Goal: Information Seeking & Learning: Learn about a topic

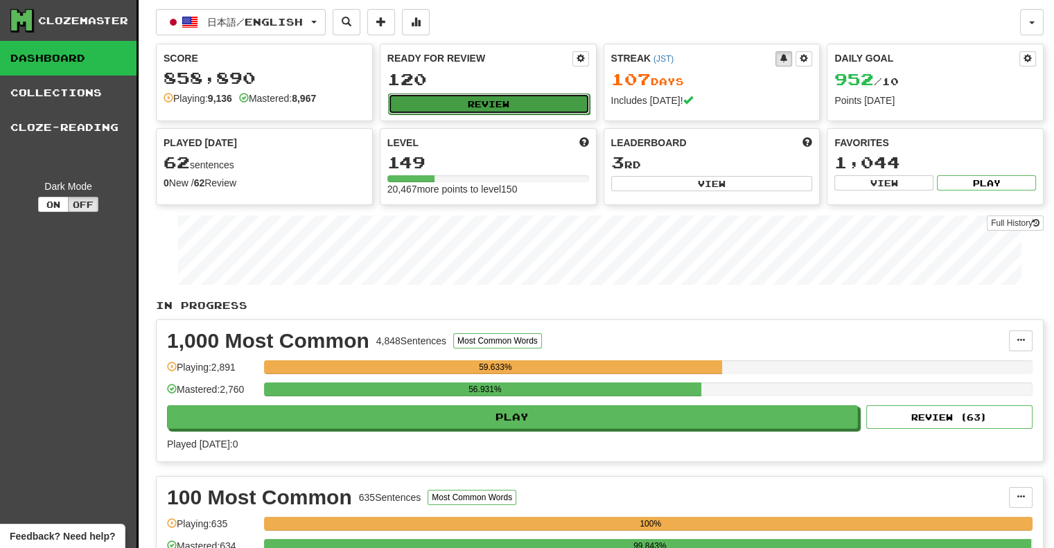
click at [437, 103] on button "Review" at bounding box center [489, 104] width 202 height 21
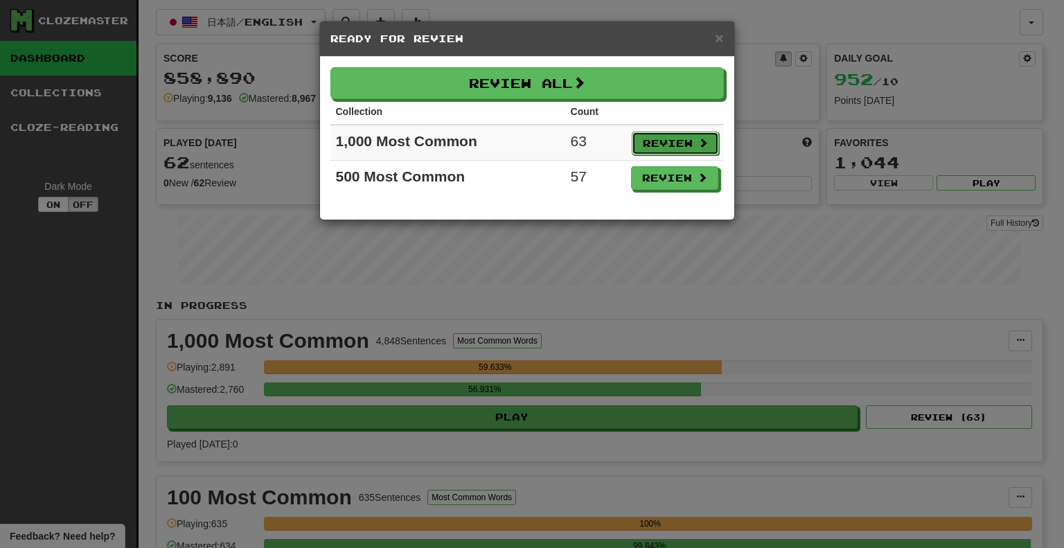
click at [684, 135] on button "Review" at bounding box center [675, 144] width 87 height 24
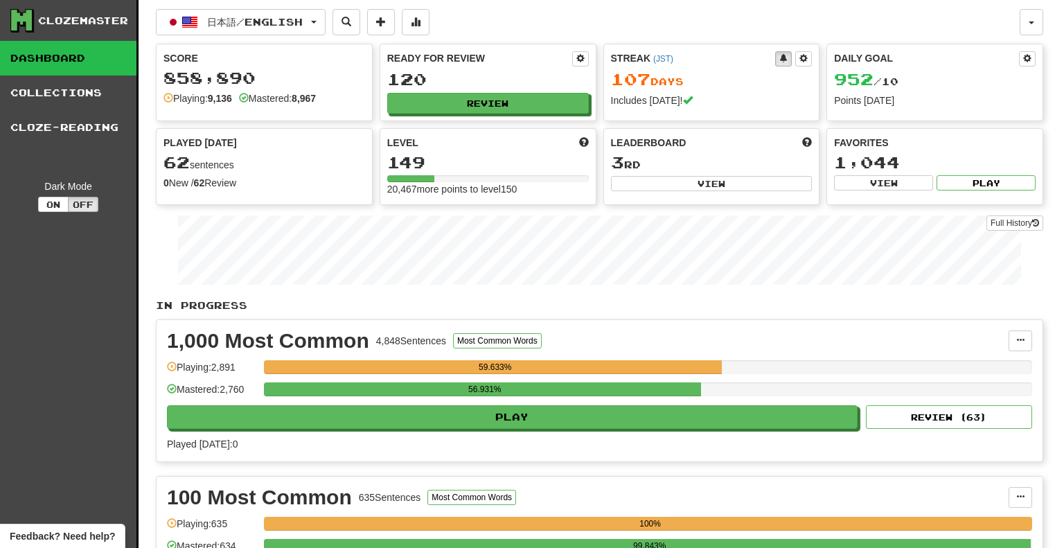
select select "**"
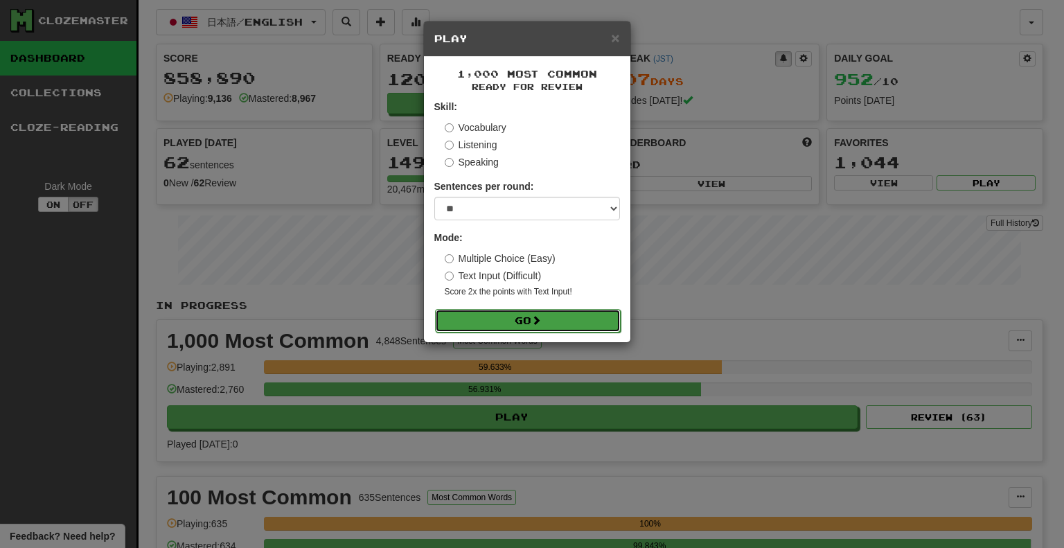
click at [582, 314] on button "Go" at bounding box center [528, 321] width 186 height 24
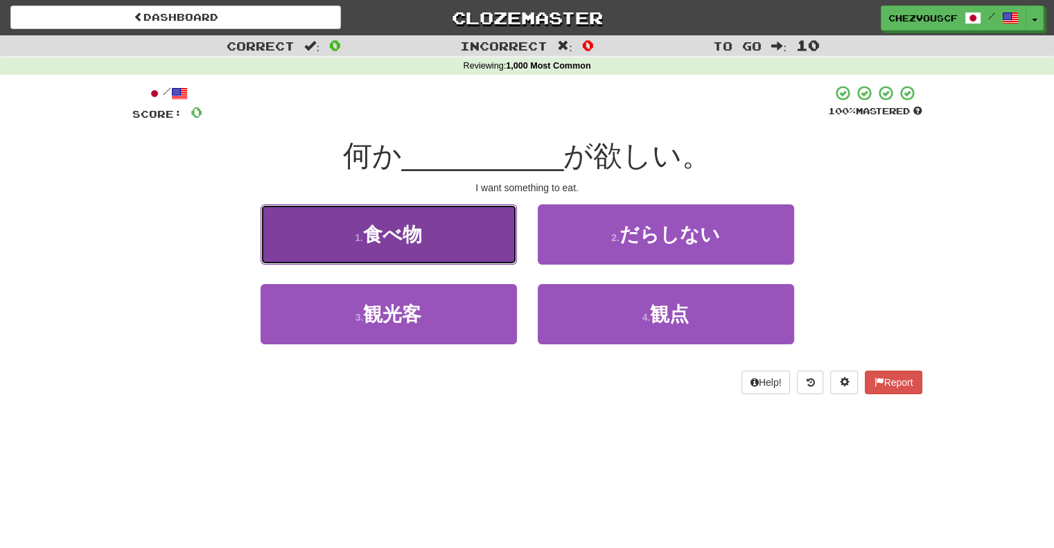
click at [464, 244] on button "1 . 食べ物" at bounding box center [388, 234] width 256 height 60
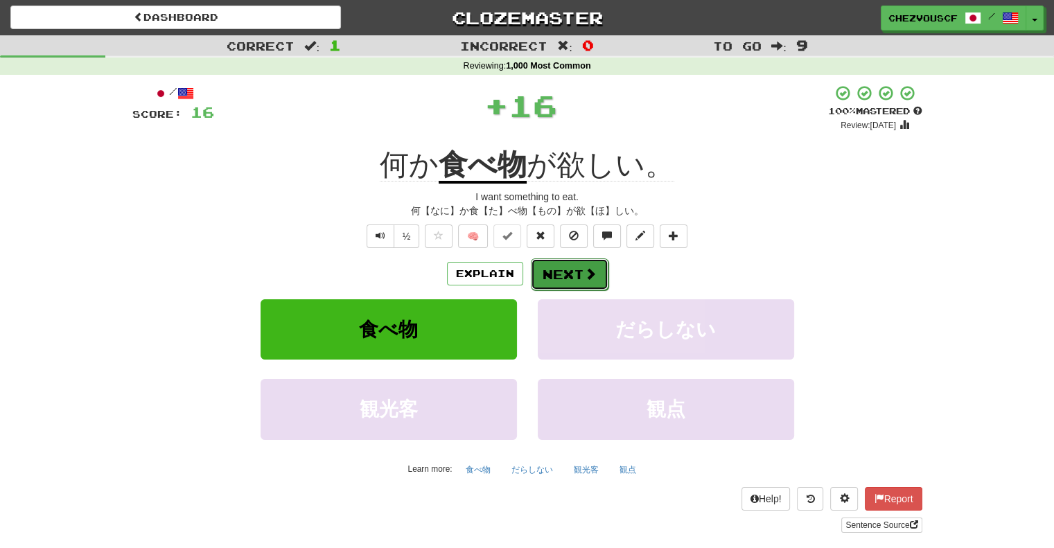
click at [554, 263] on button "Next" at bounding box center [570, 274] width 78 height 32
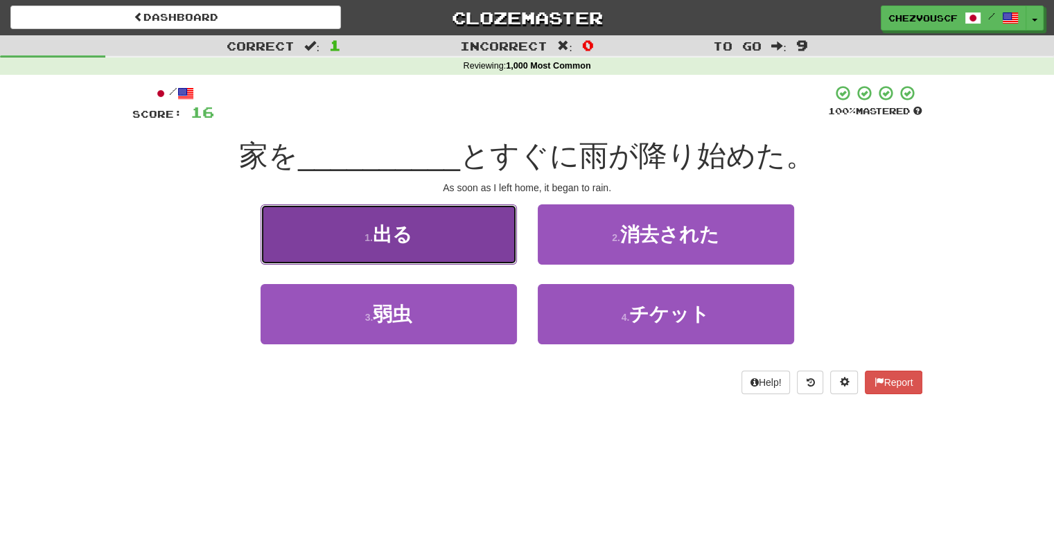
click at [382, 246] on button "1 . 出る" at bounding box center [388, 234] width 256 height 60
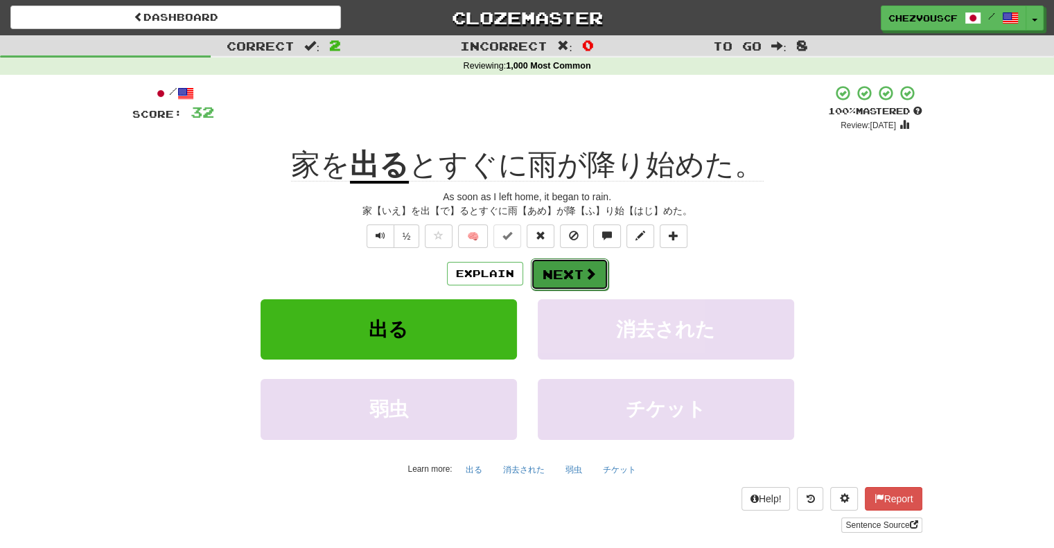
click at [547, 282] on button "Next" at bounding box center [570, 274] width 78 height 32
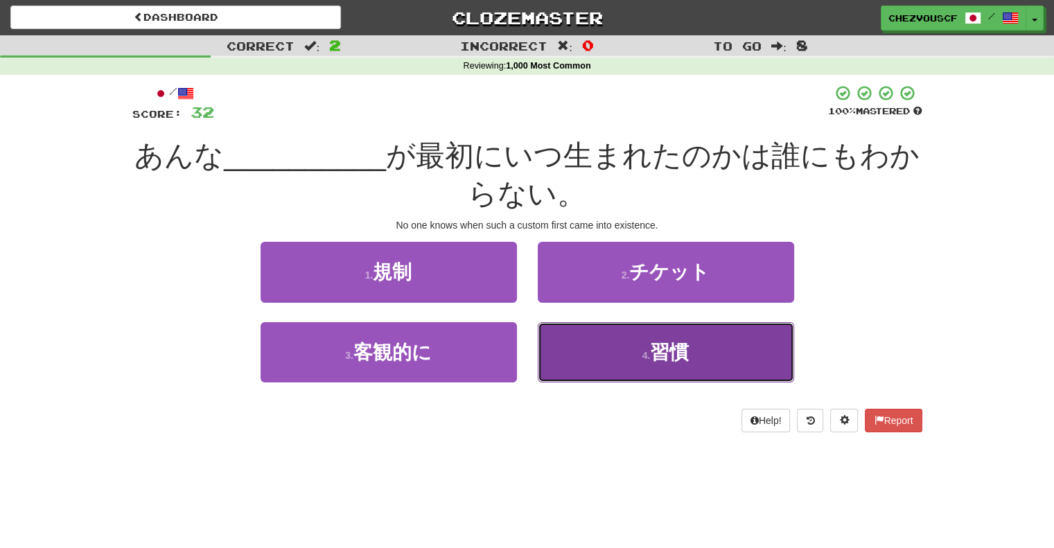
click at [571, 330] on button "4 . 習慣" at bounding box center [666, 352] width 256 height 60
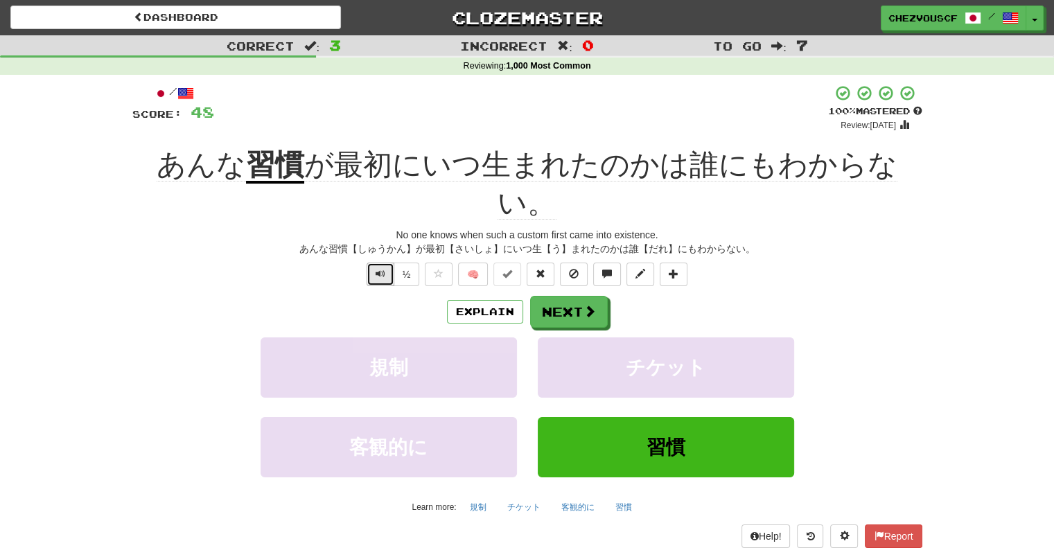
click at [378, 269] on span "Text-to-speech controls" at bounding box center [380, 274] width 10 height 10
click at [590, 305] on span at bounding box center [590, 311] width 12 height 12
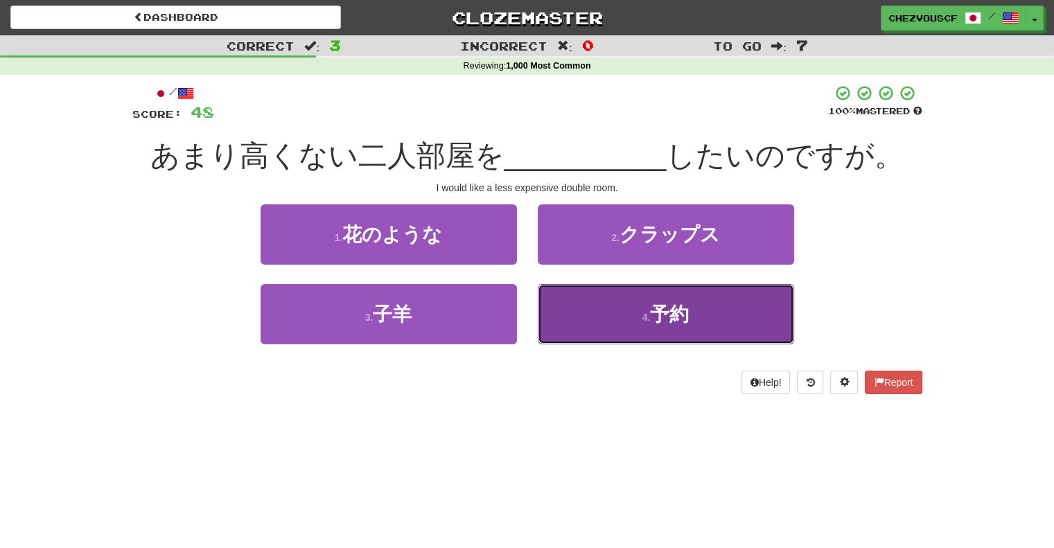
click at [623, 324] on button "4 . 予約" at bounding box center [666, 314] width 256 height 60
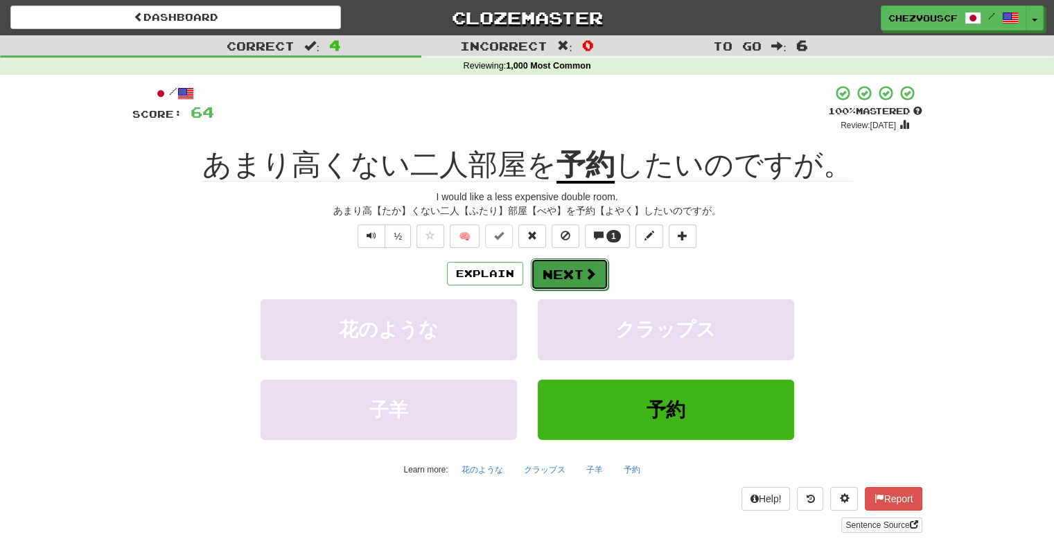
click at [576, 268] on button "Next" at bounding box center [570, 274] width 78 height 32
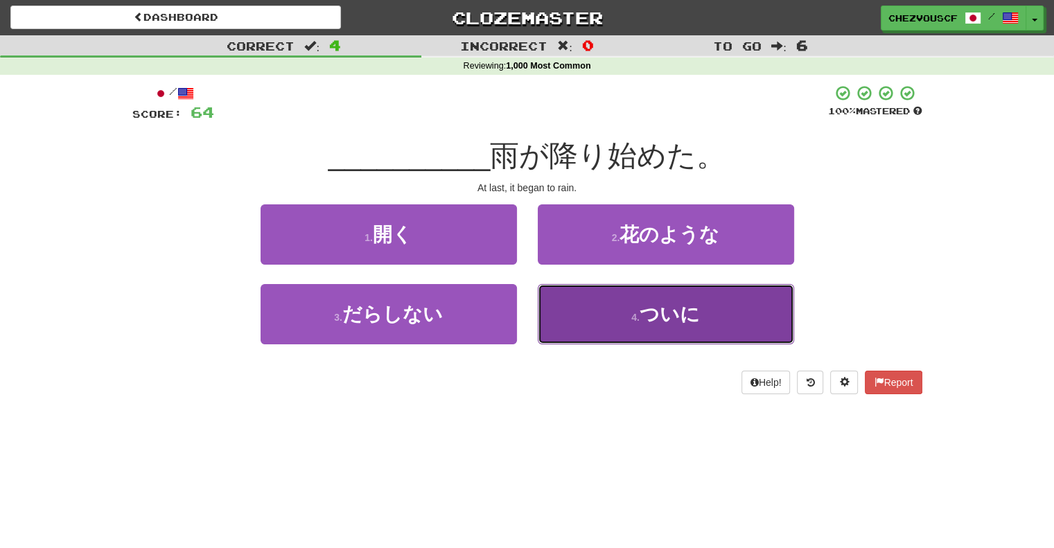
click at [592, 329] on button "4 . ついに" at bounding box center [666, 314] width 256 height 60
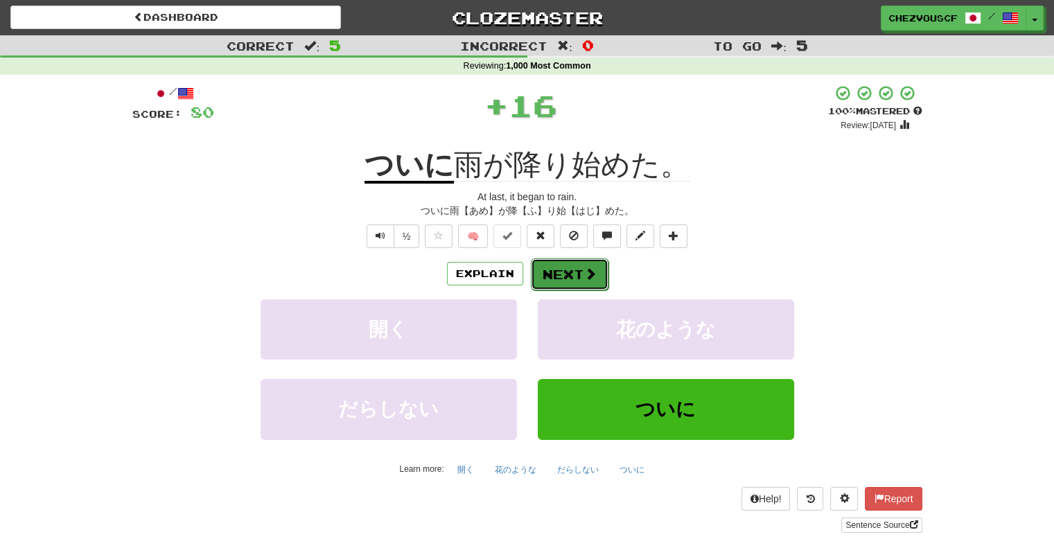
click at [588, 265] on button "Next" at bounding box center [570, 274] width 78 height 32
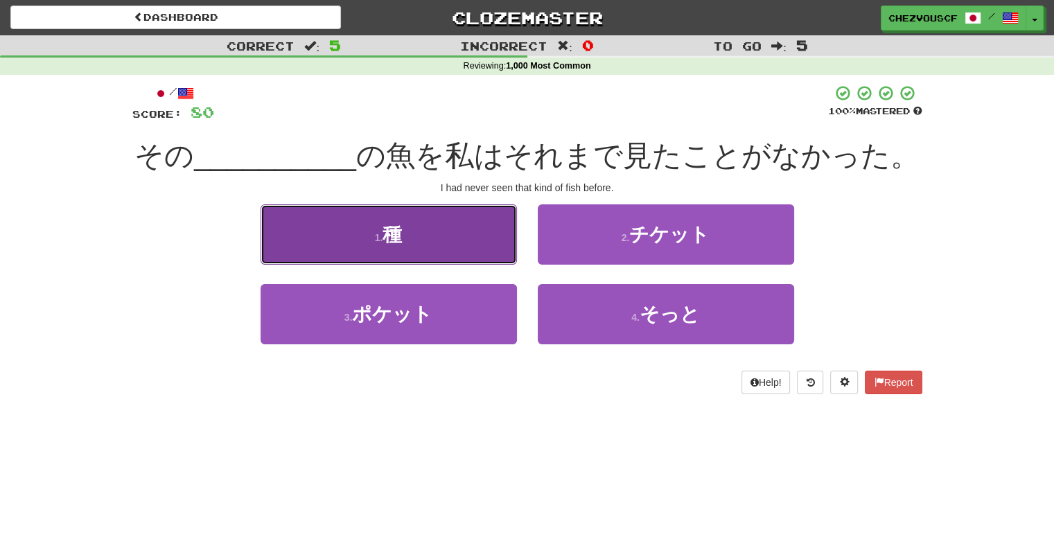
click at [506, 232] on button "1 . 種" at bounding box center [388, 234] width 256 height 60
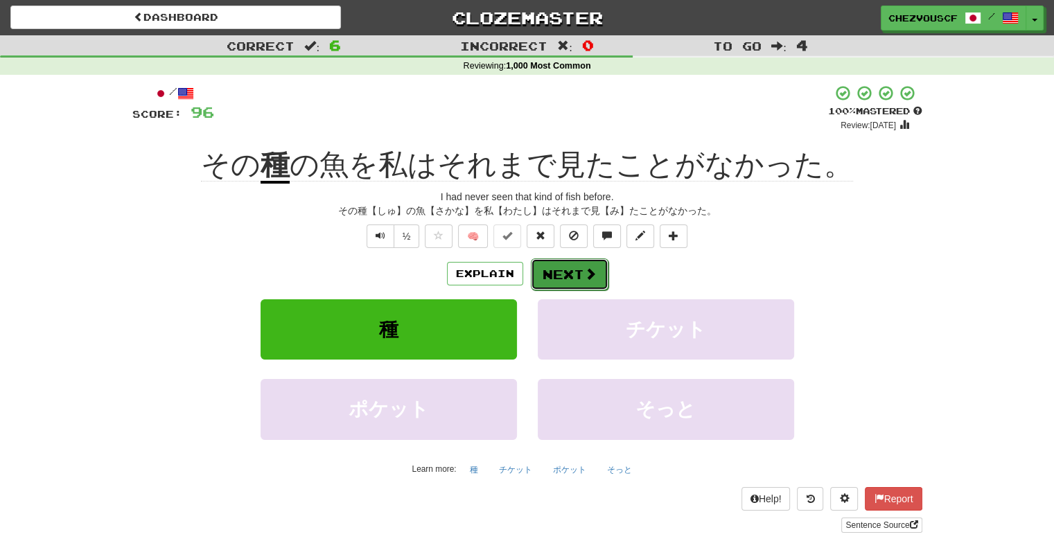
click at [584, 268] on span at bounding box center [590, 273] width 12 height 12
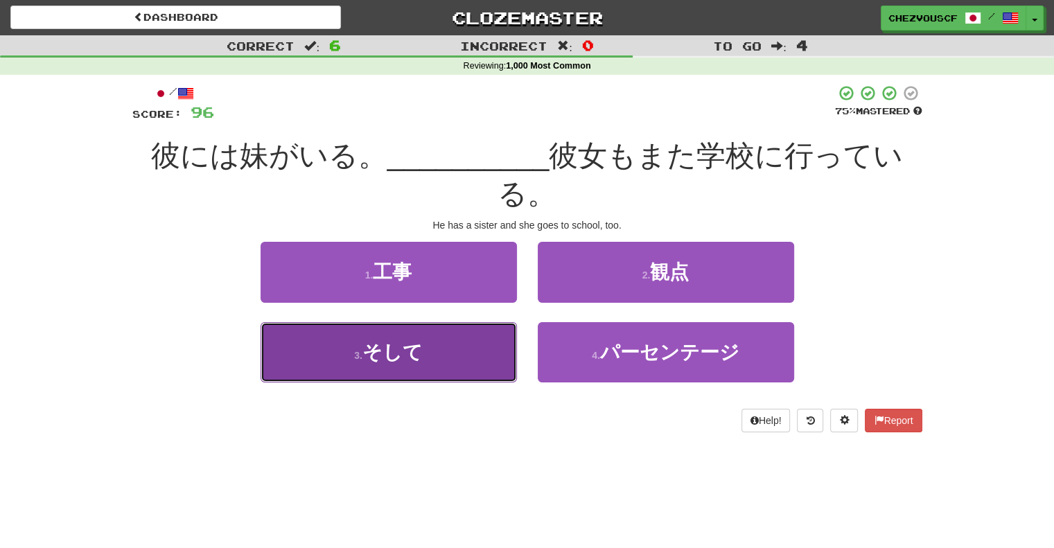
click at [463, 338] on button "3 . そして" at bounding box center [388, 352] width 256 height 60
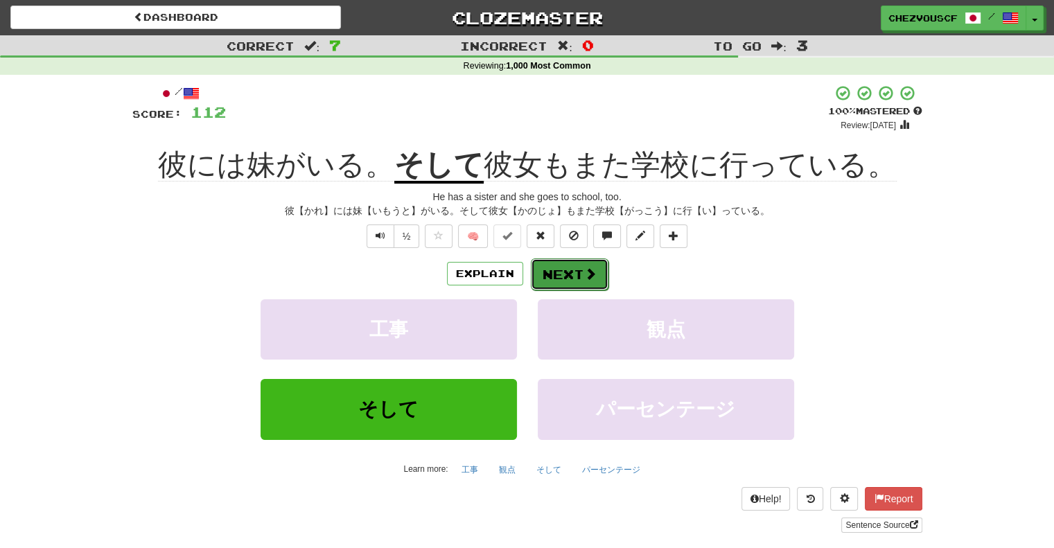
click at [584, 271] on span at bounding box center [590, 273] width 12 height 12
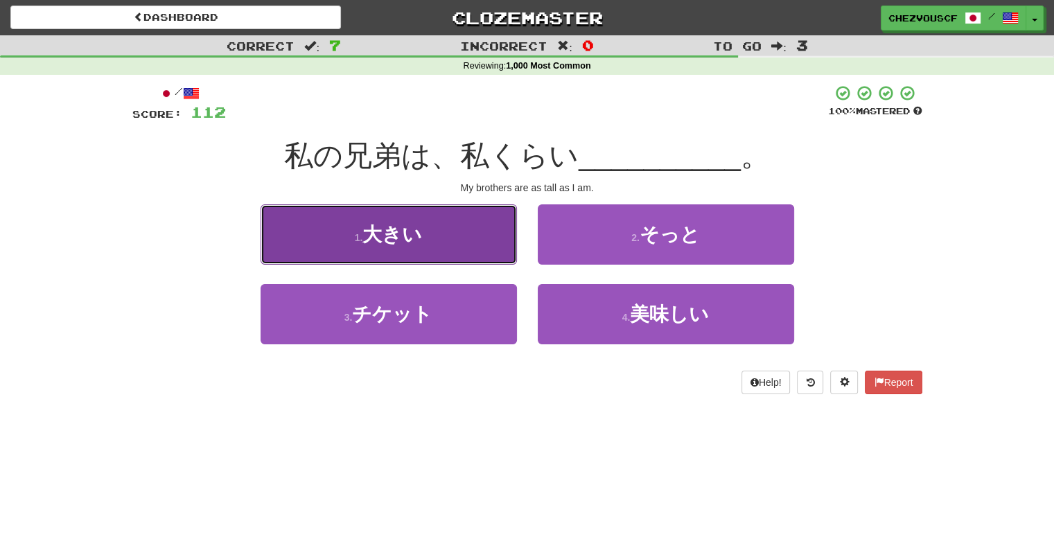
click at [454, 244] on button "1 . 大きい" at bounding box center [388, 234] width 256 height 60
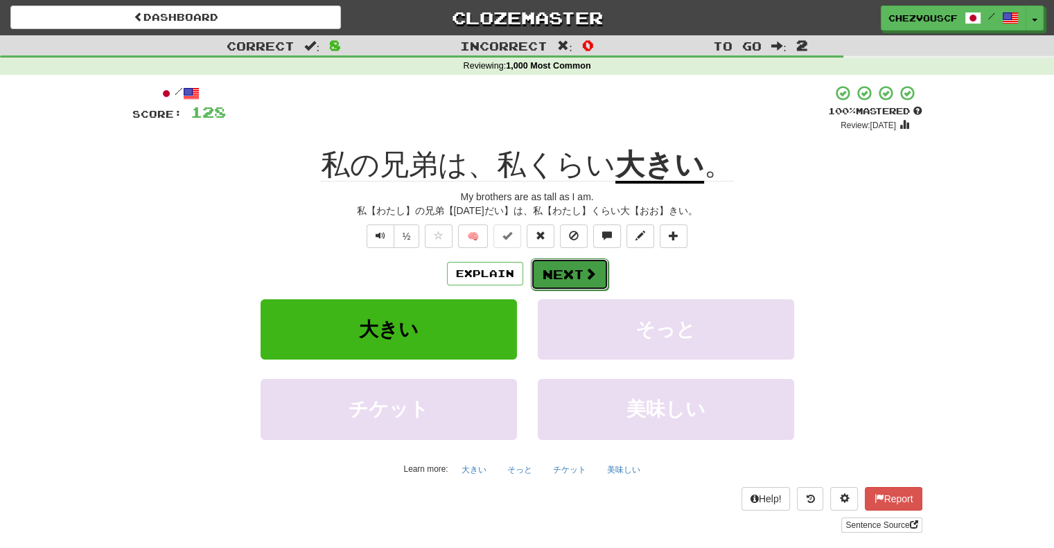
click at [578, 272] on button "Next" at bounding box center [570, 274] width 78 height 32
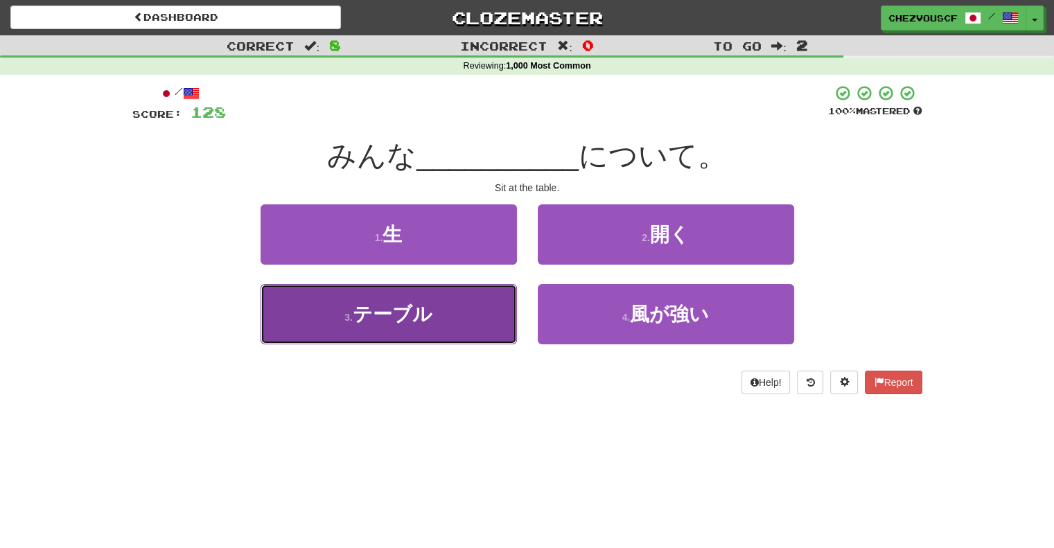
click at [452, 314] on button "3 . テーブル" at bounding box center [388, 314] width 256 height 60
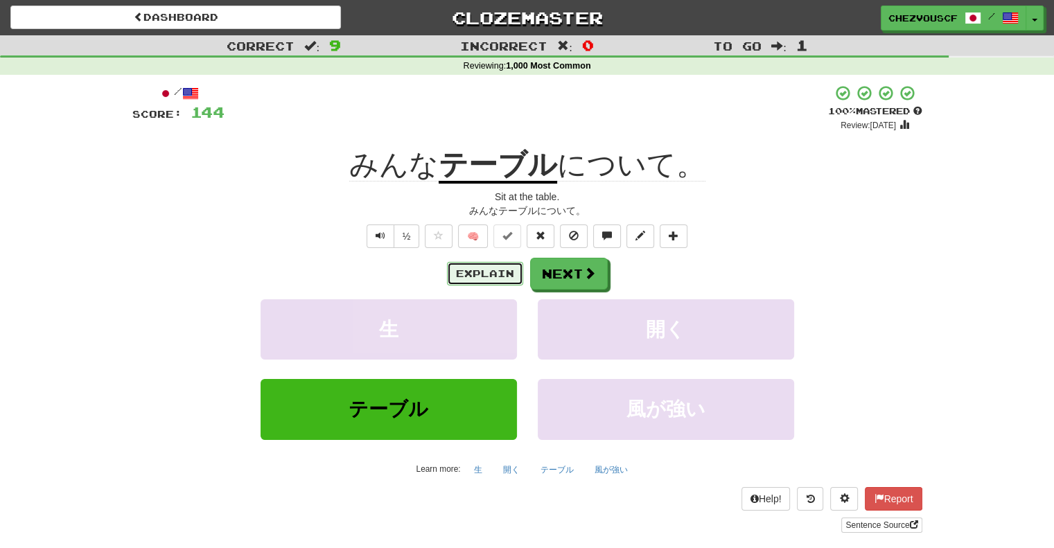
click at [503, 271] on button "Explain" at bounding box center [485, 274] width 76 height 24
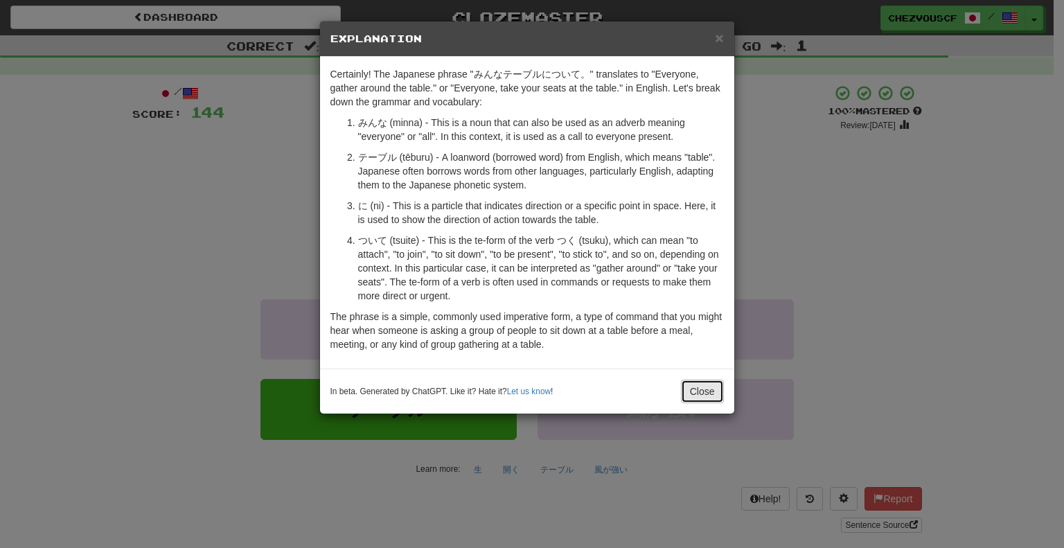
click at [695, 388] on button "Close" at bounding box center [702, 392] width 43 height 24
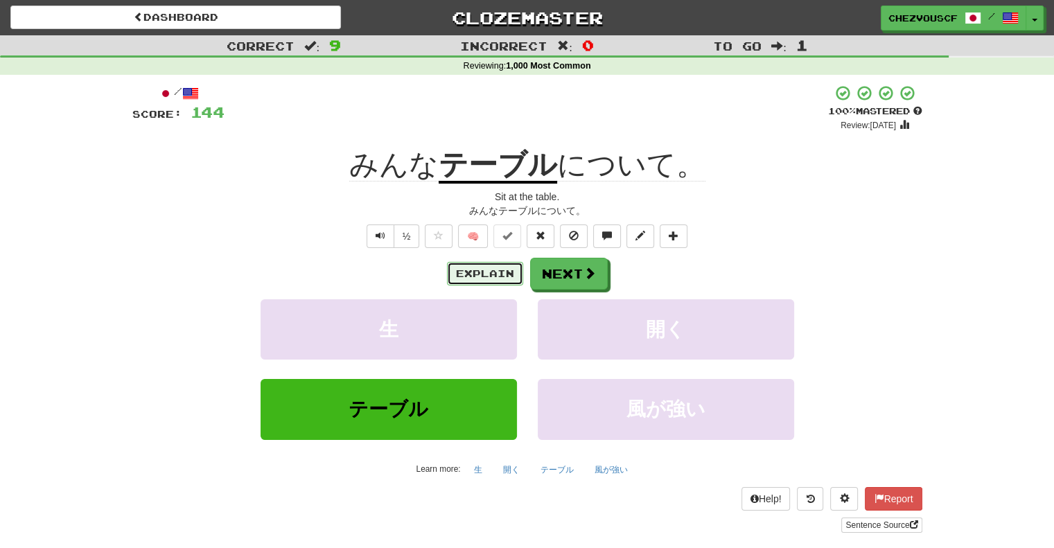
click at [486, 279] on button "Explain" at bounding box center [485, 274] width 76 height 24
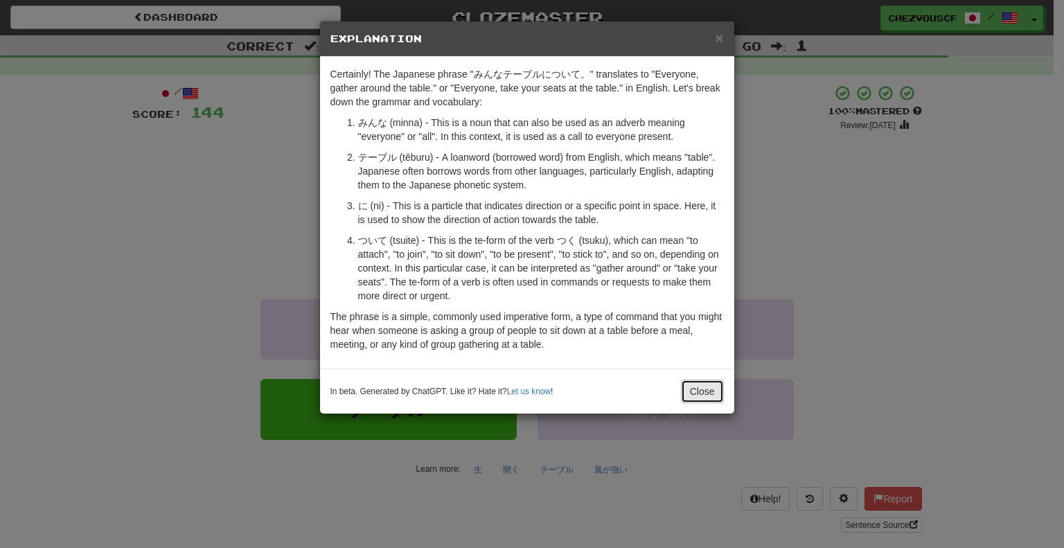
click at [714, 390] on button "Close" at bounding box center [702, 392] width 43 height 24
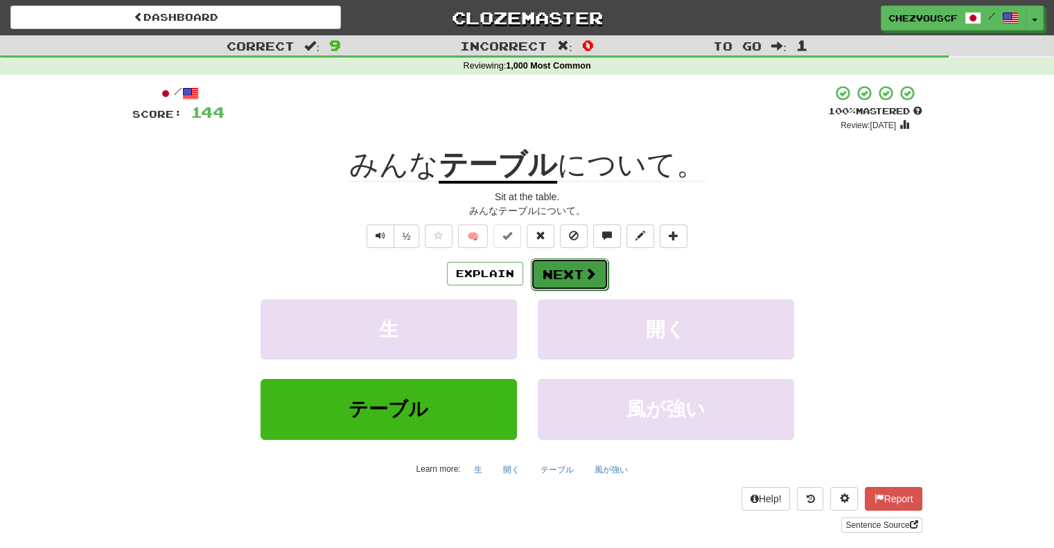
click at [562, 285] on button "Next" at bounding box center [570, 274] width 78 height 32
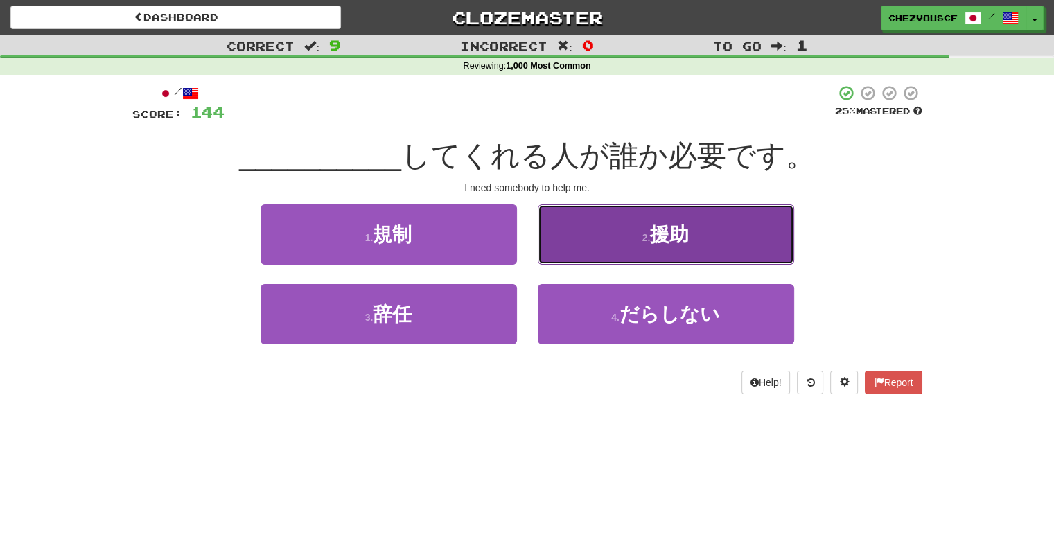
click at [603, 247] on button "2 . 援助" at bounding box center [666, 234] width 256 height 60
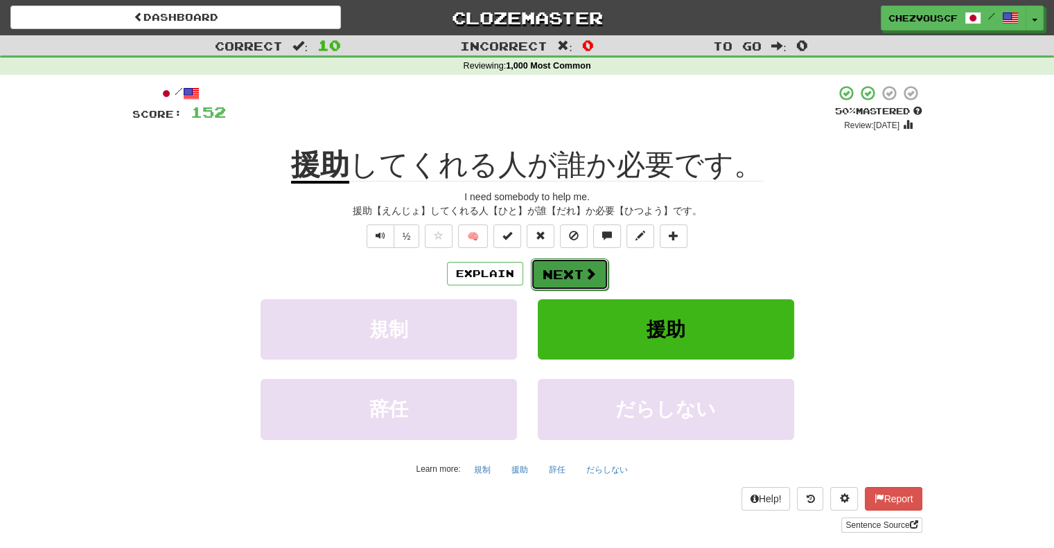
click at [590, 268] on span at bounding box center [590, 273] width 12 height 12
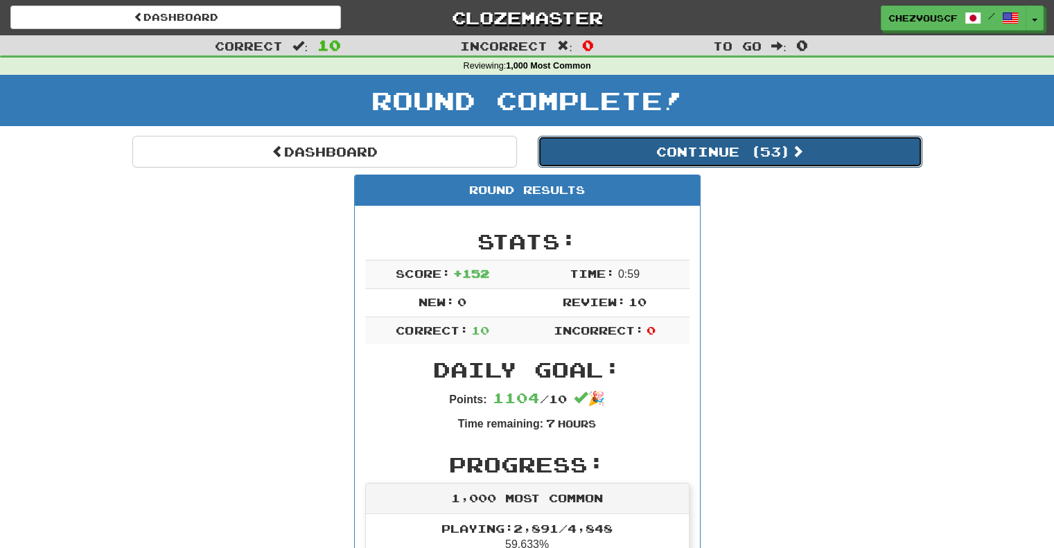
click at [748, 143] on button "Continue ( 53 )" at bounding box center [730, 152] width 384 height 32
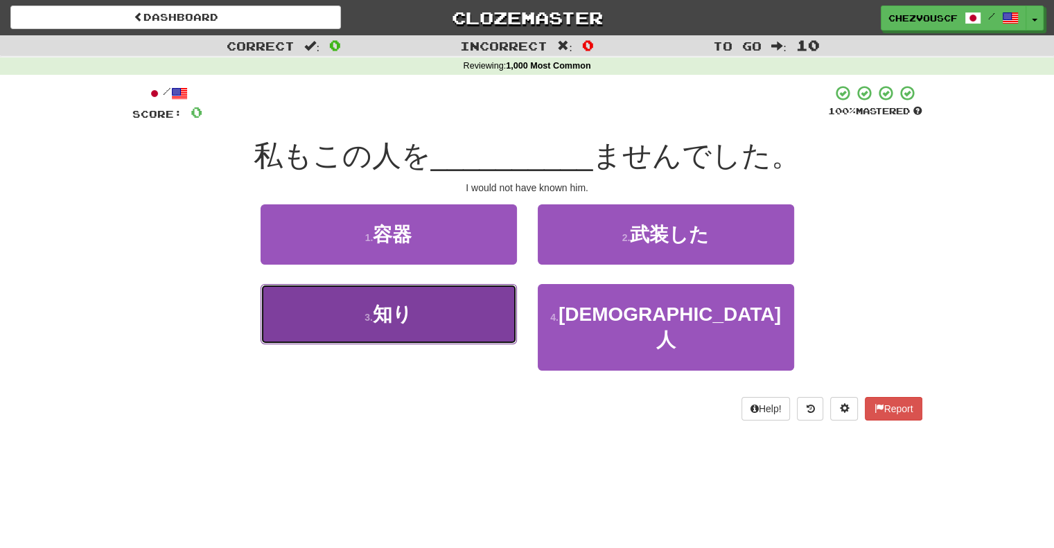
click at [467, 306] on button "3 . 知り" at bounding box center [388, 314] width 256 height 60
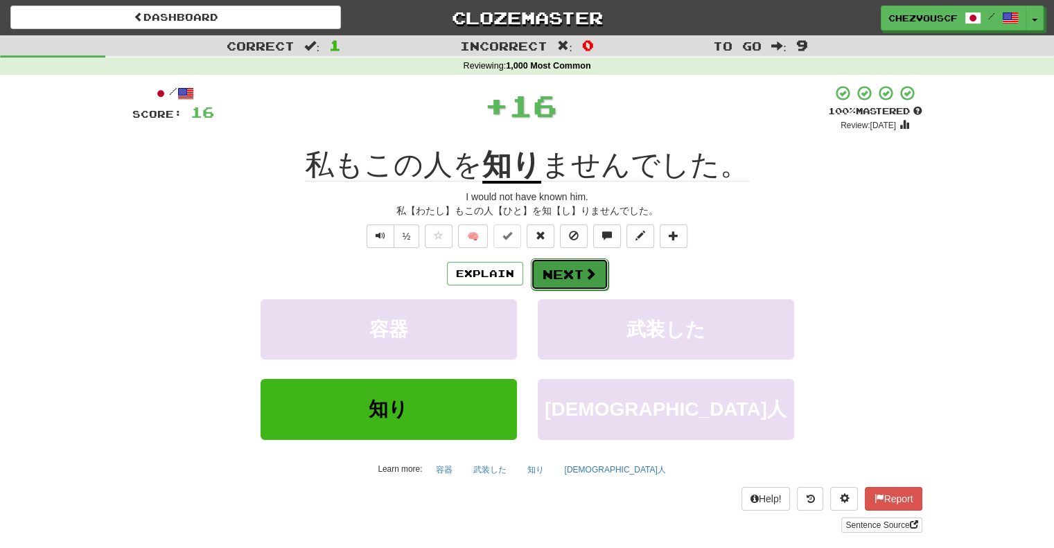
click at [577, 278] on button "Next" at bounding box center [570, 274] width 78 height 32
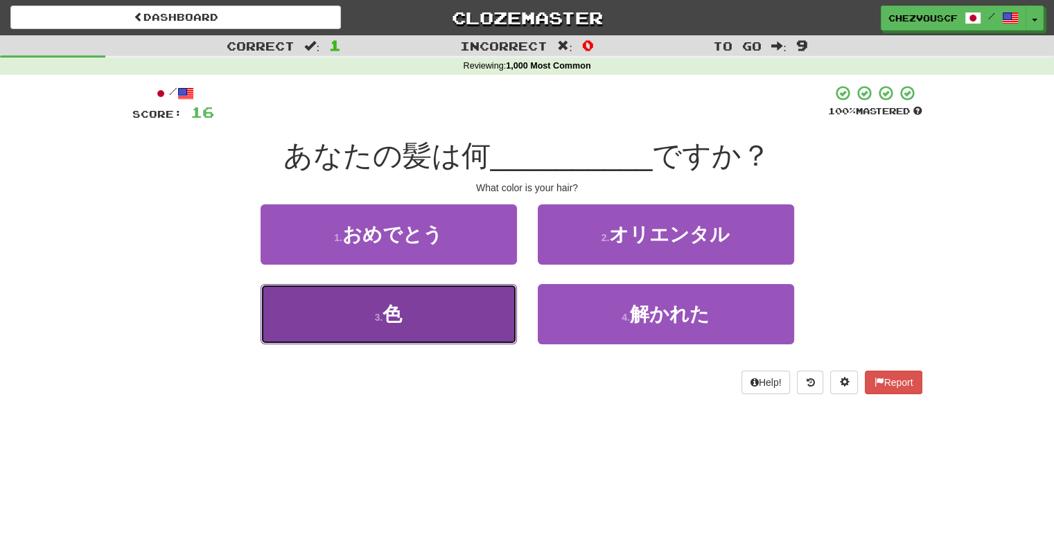
click at [469, 315] on button "3 . 色" at bounding box center [388, 314] width 256 height 60
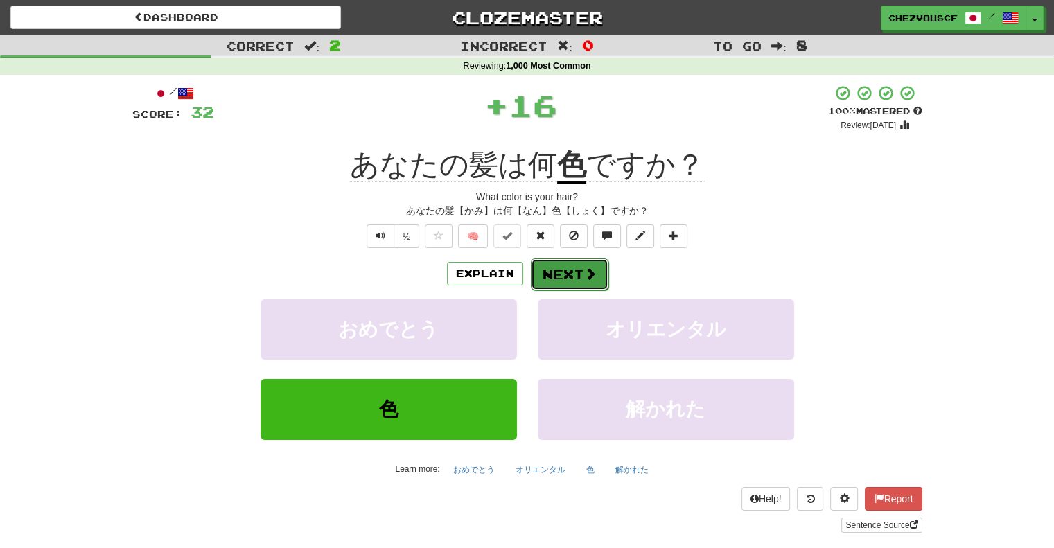
click at [573, 281] on button "Next" at bounding box center [570, 274] width 78 height 32
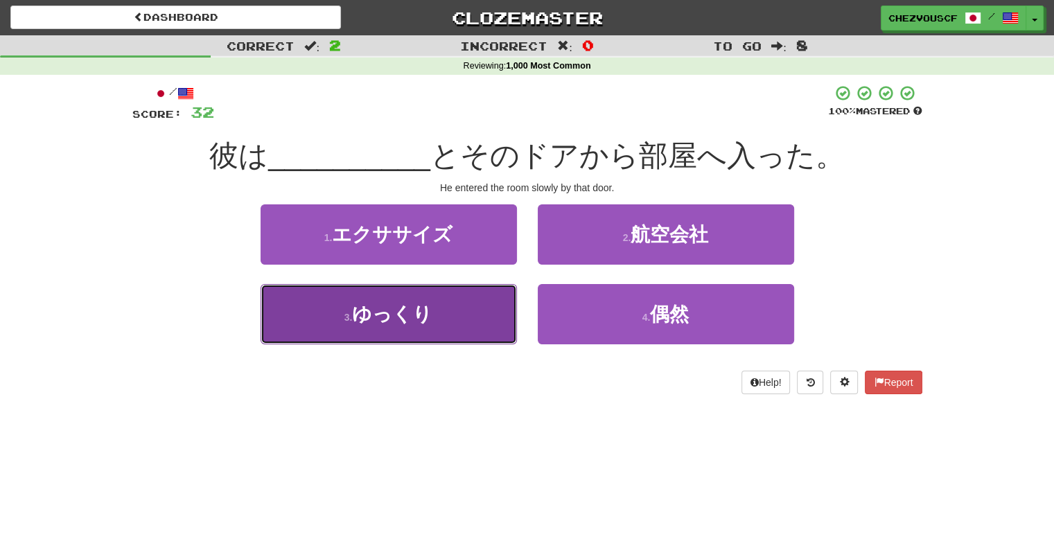
click at [480, 320] on button "3 . ゆっくり" at bounding box center [388, 314] width 256 height 60
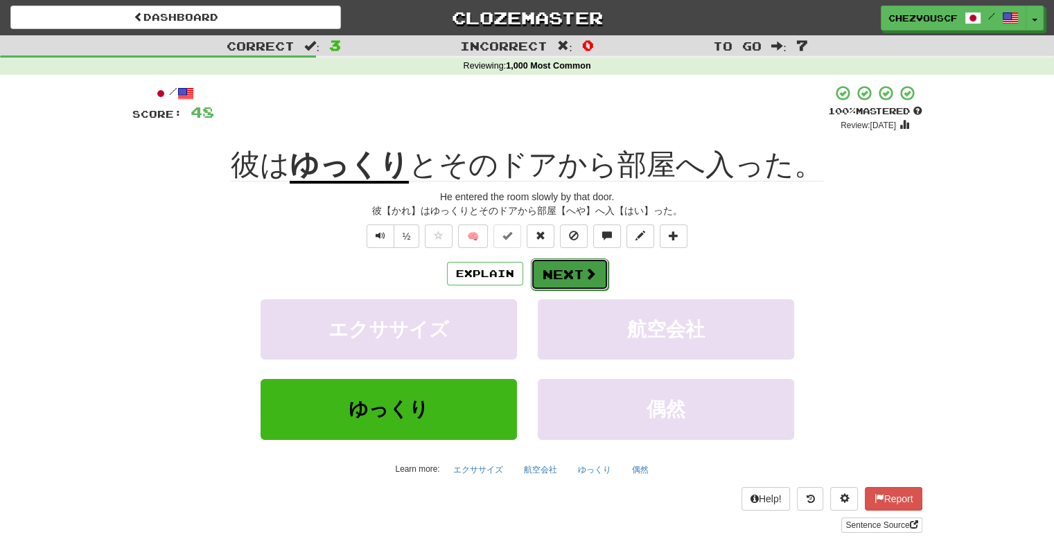
click at [568, 279] on button "Next" at bounding box center [570, 274] width 78 height 32
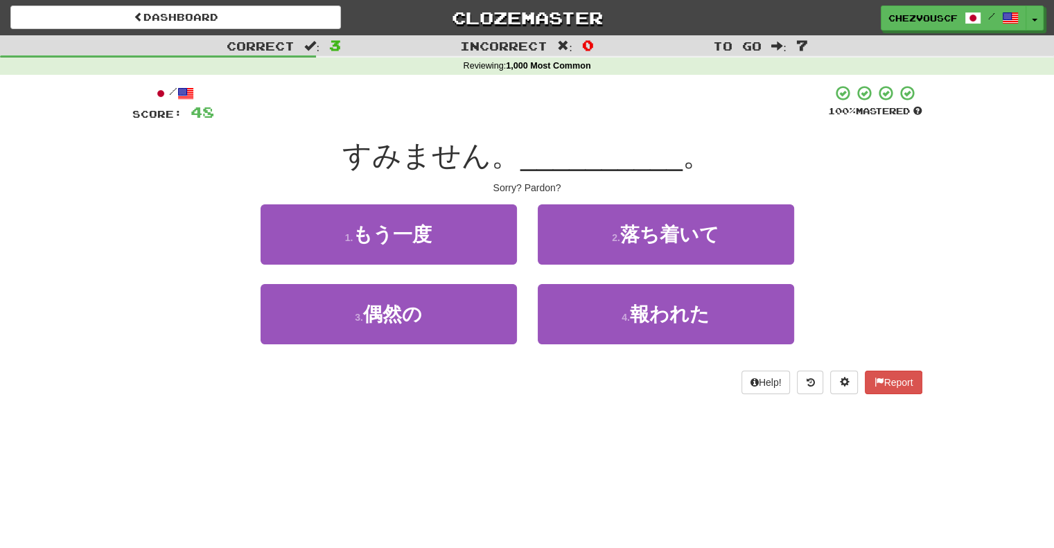
click at [568, 279] on div "2 . 落ち着いて" at bounding box center [665, 244] width 277 height 80
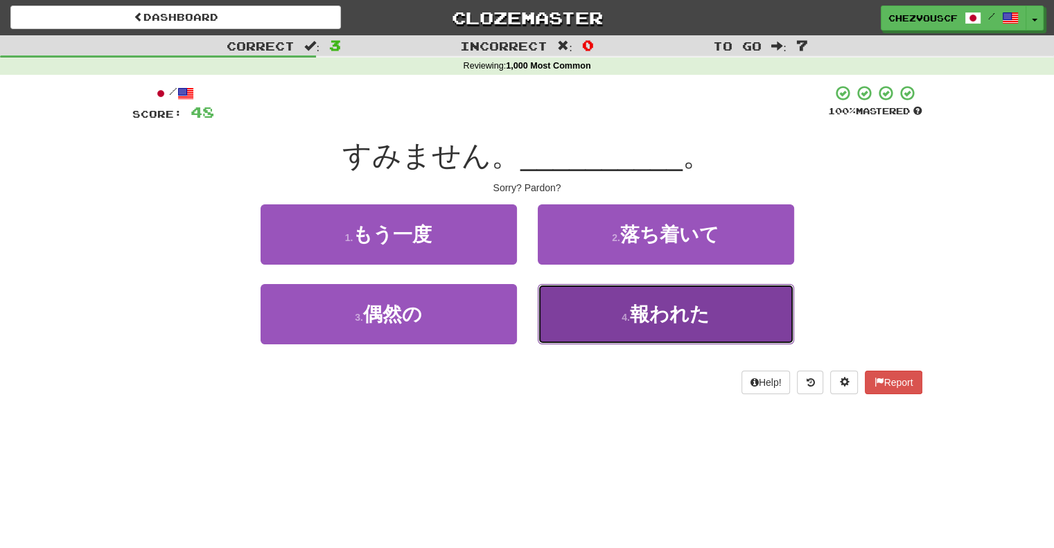
click at [634, 303] on span "報われた" at bounding box center [670, 313] width 80 height 21
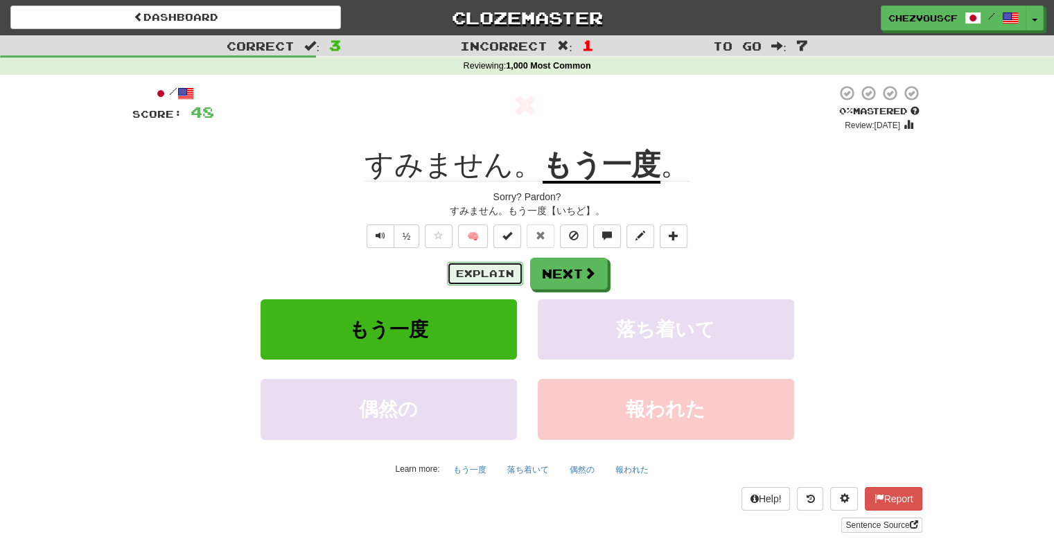
click at [498, 272] on button "Explain" at bounding box center [485, 274] width 76 height 24
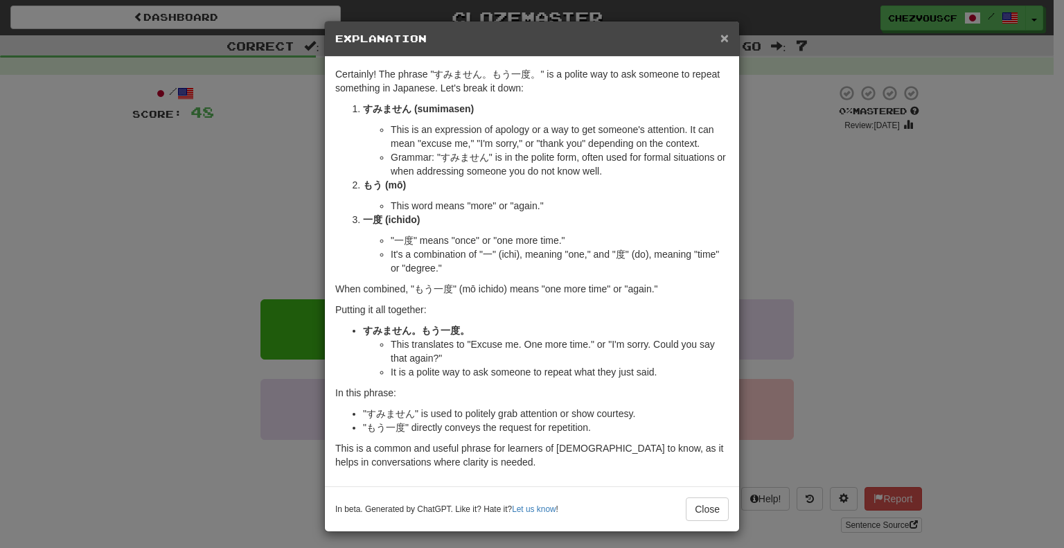
click at [720, 44] on span "×" at bounding box center [724, 38] width 8 height 16
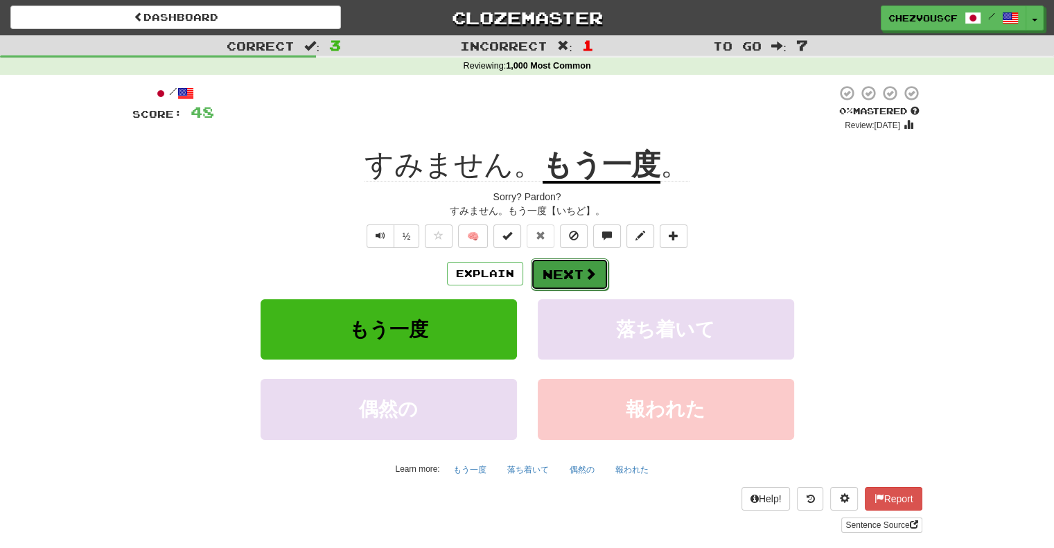
click at [579, 283] on button "Next" at bounding box center [570, 274] width 78 height 32
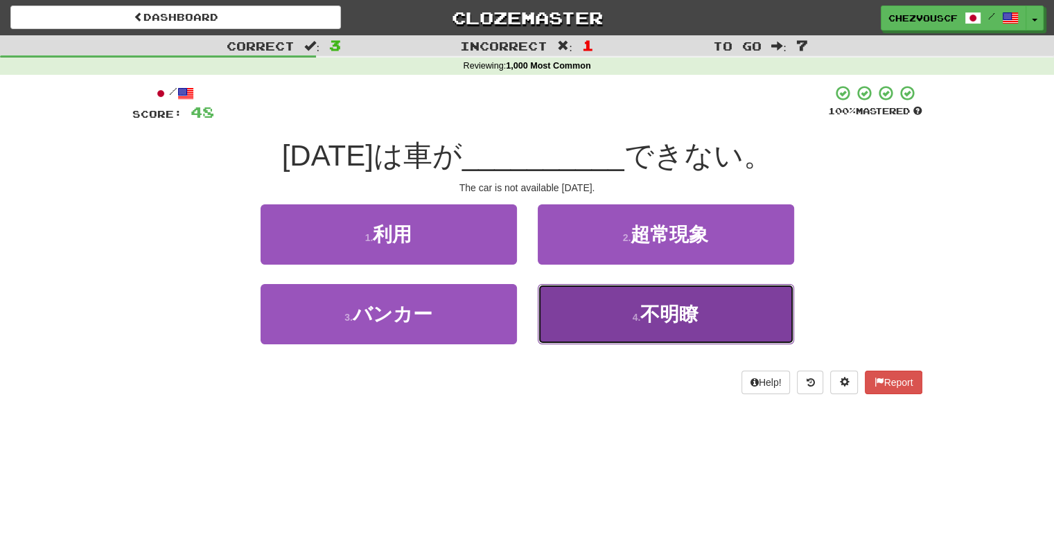
click at [634, 307] on button "4 . 不明瞭" at bounding box center [666, 314] width 256 height 60
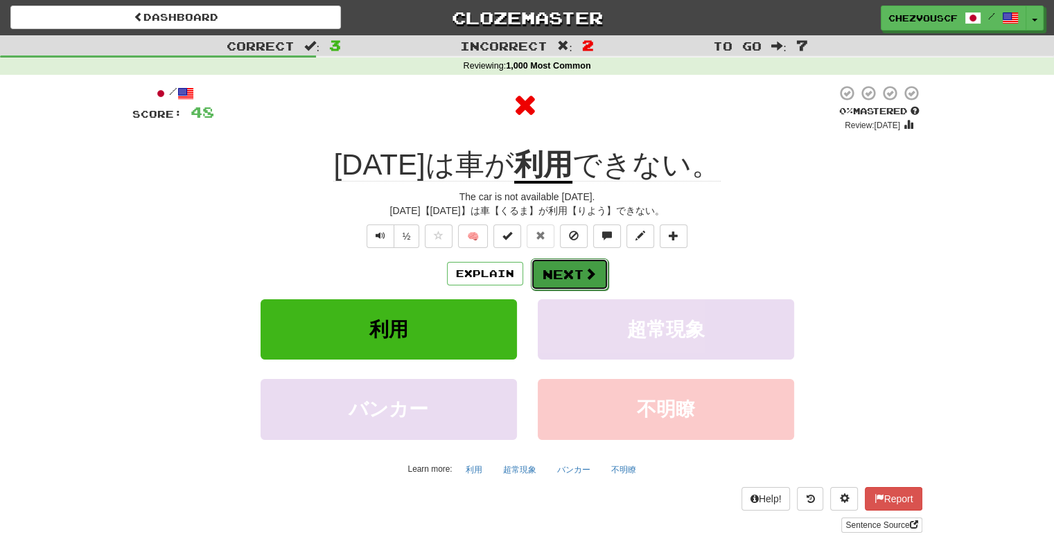
click at [592, 274] on span at bounding box center [590, 273] width 12 height 12
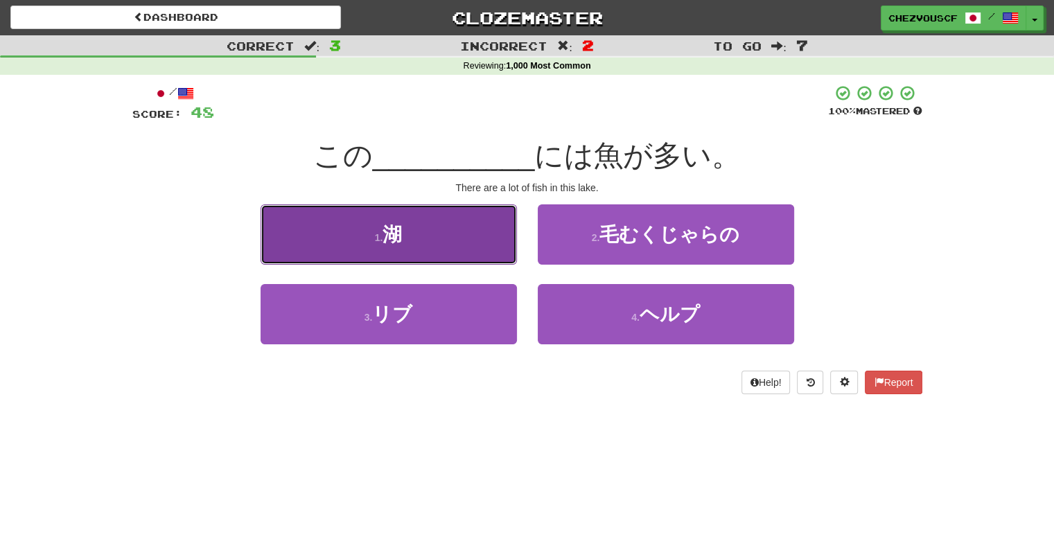
drag, startPoint x: 449, startPoint y: 244, endPoint x: 441, endPoint y: 238, distance: 10.0
click at [441, 238] on button "1 . 湖" at bounding box center [388, 234] width 256 height 60
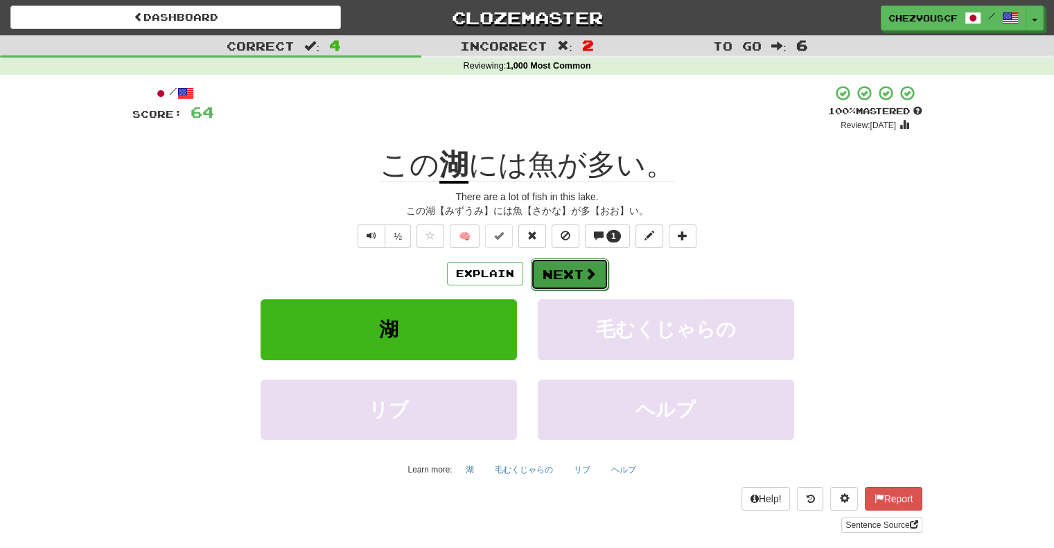
click at [578, 274] on button "Next" at bounding box center [570, 274] width 78 height 32
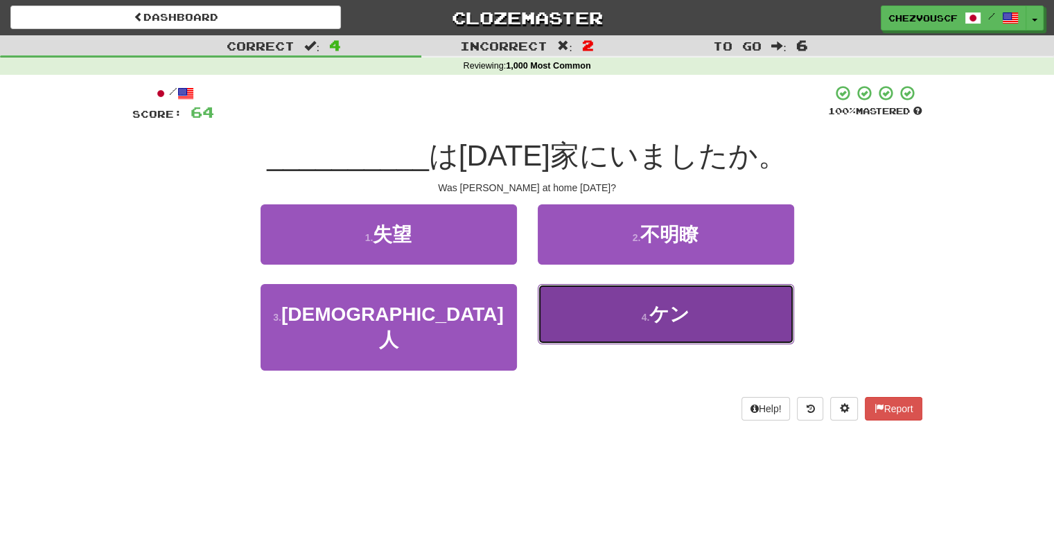
click at [619, 315] on button "4 . ケン" at bounding box center [666, 314] width 256 height 60
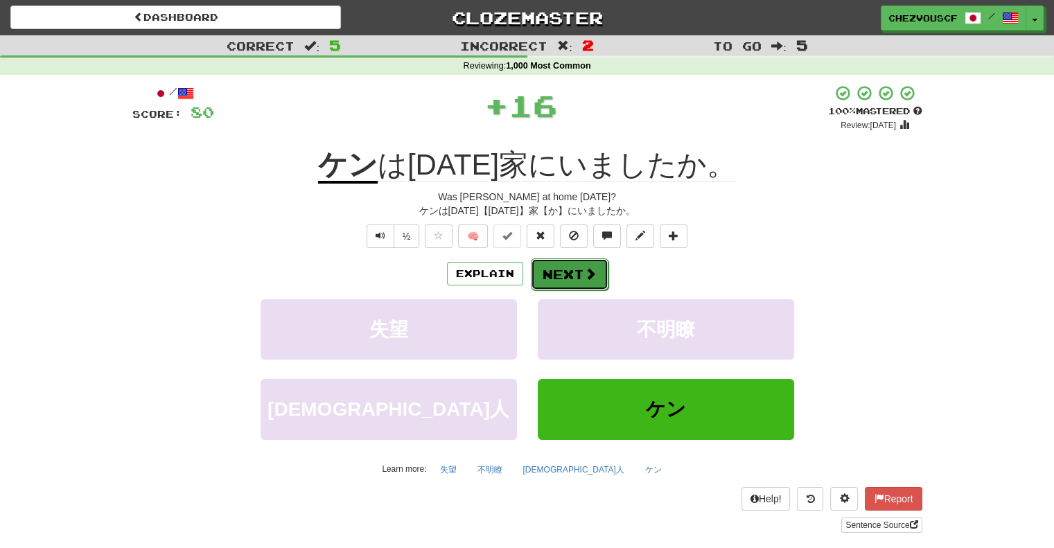
click at [594, 276] on span at bounding box center [590, 273] width 12 height 12
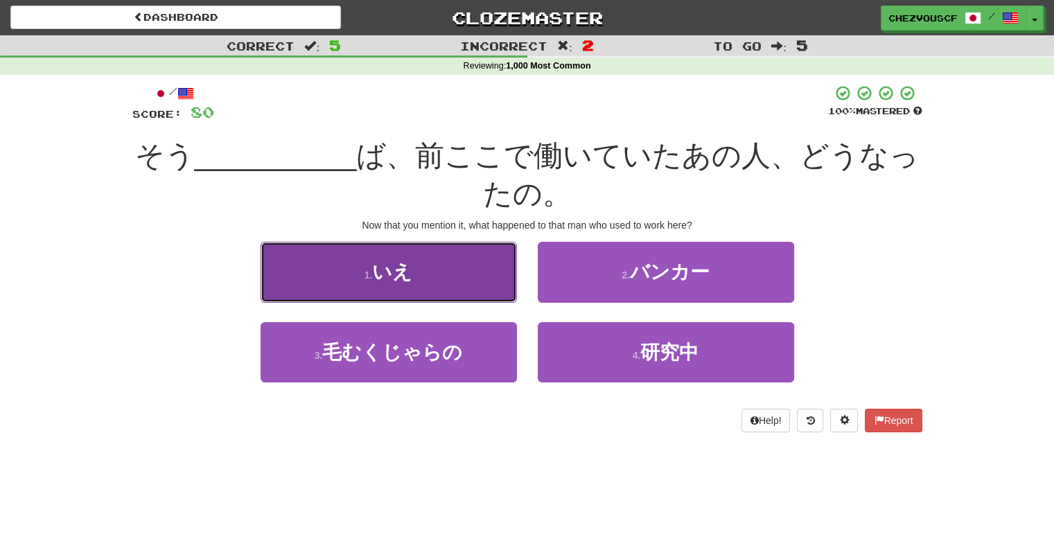
click at [457, 272] on button "1 . いえ" at bounding box center [388, 272] width 256 height 60
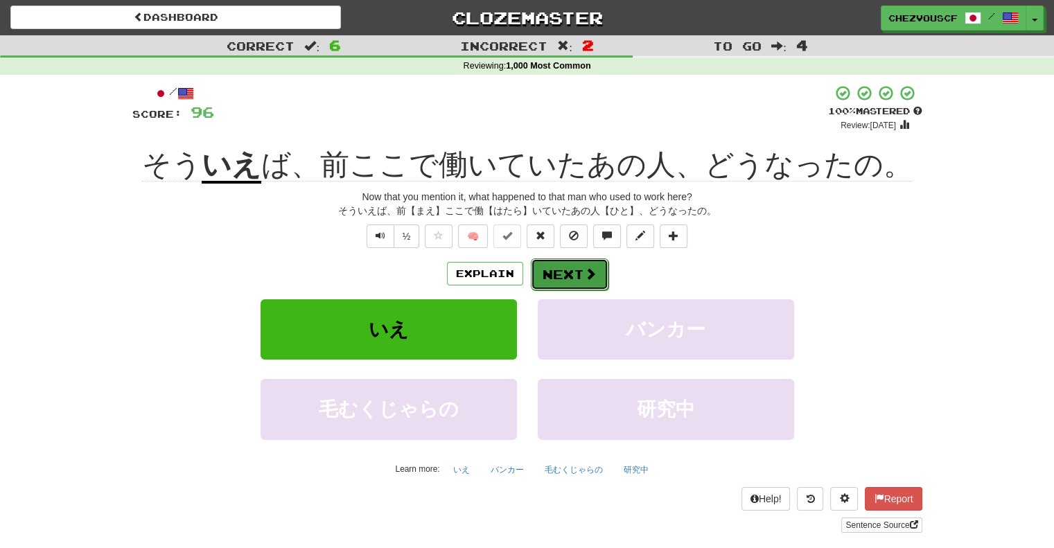
click at [571, 271] on button "Next" at bounding box center [570, 274] width 78 height 32
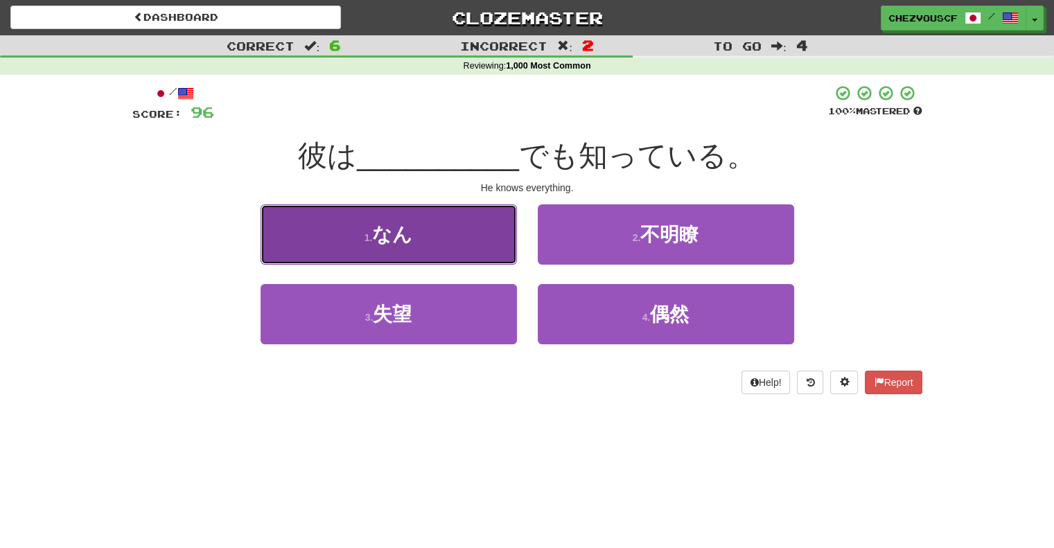
click at [503, 240] on button "1 . なん" at bounding box center [388, 234] width 256 height 60
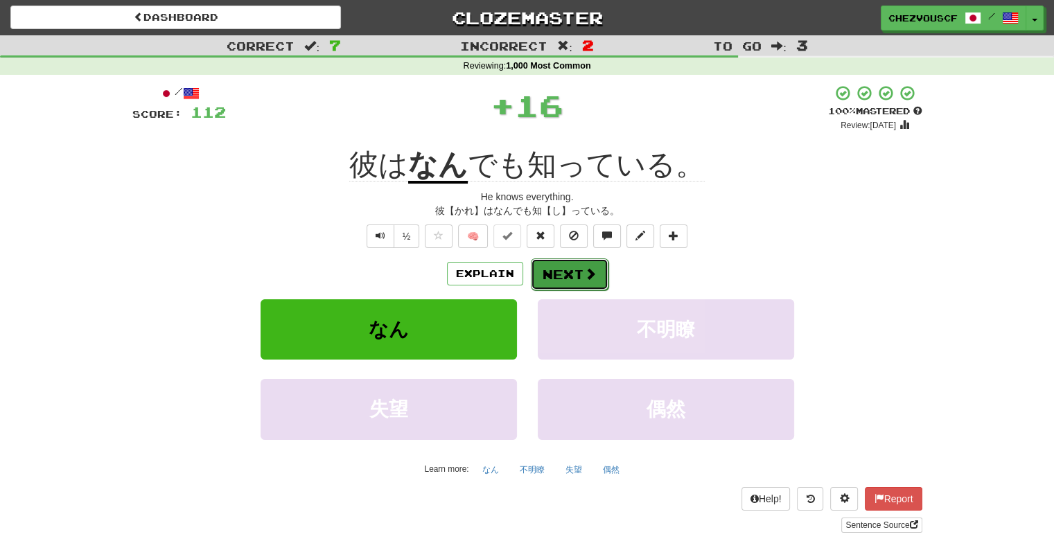
click at [596, 271] on button "Next" at bounding box center [570, 274] width 78 height 32
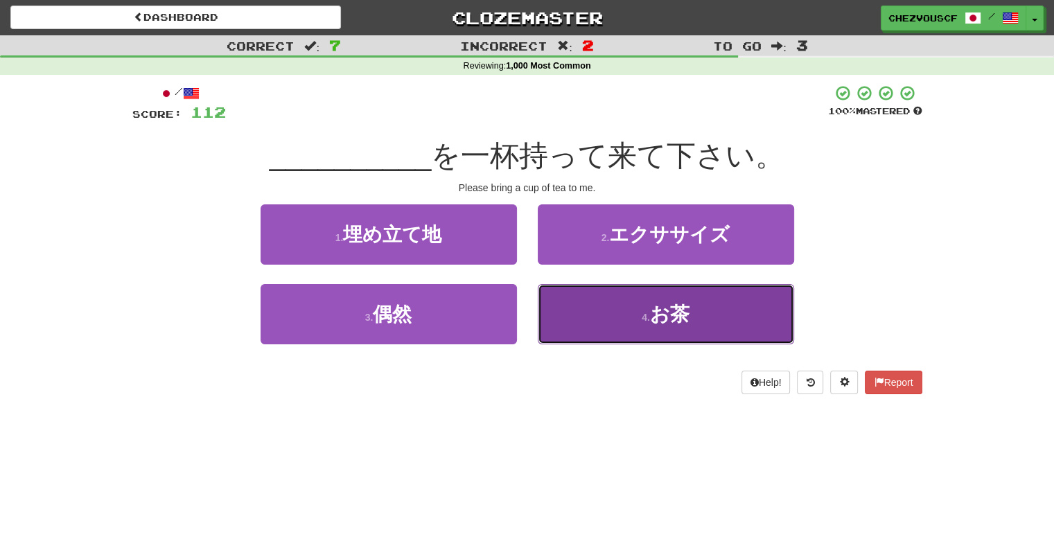
click at [596, 286] on button "4 . お茶" at bounding box center [666, 314] width 256 height 60
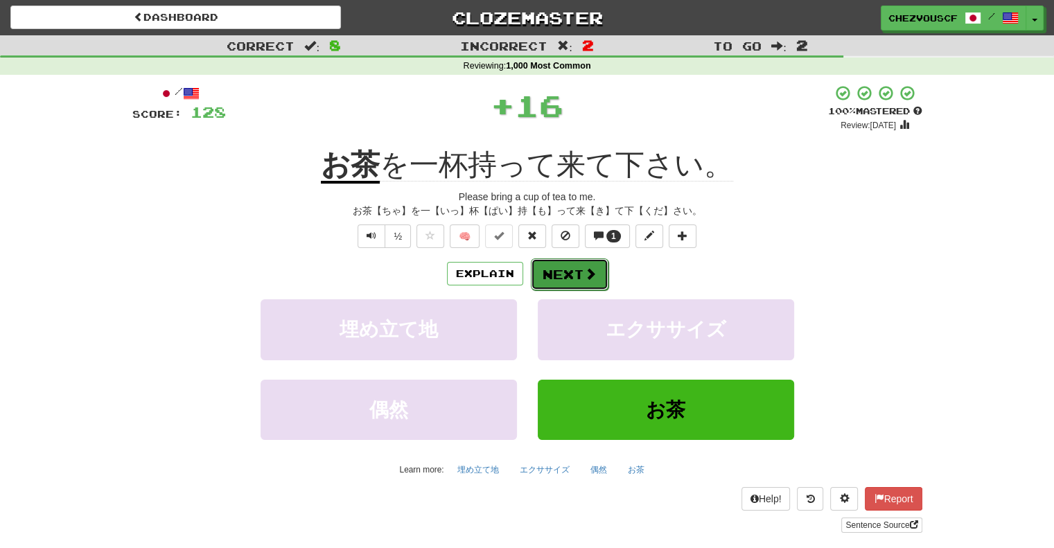
click at [598, 267] on button "Next" at bounding box center [570, 274] width 78 height 32
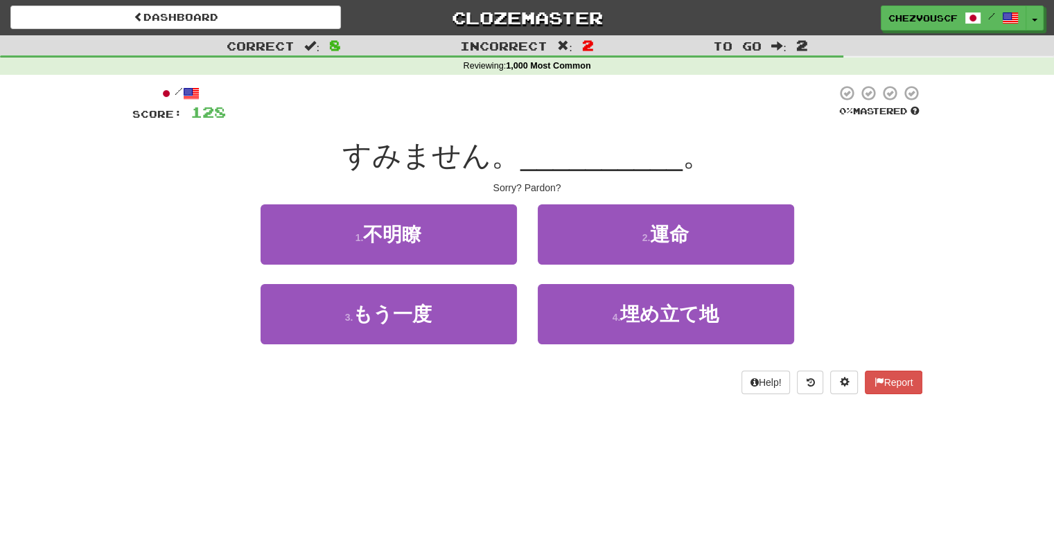
click at [598, 267] on div "2 . 運命" at bounding box center [665, 244] width 277 height 80
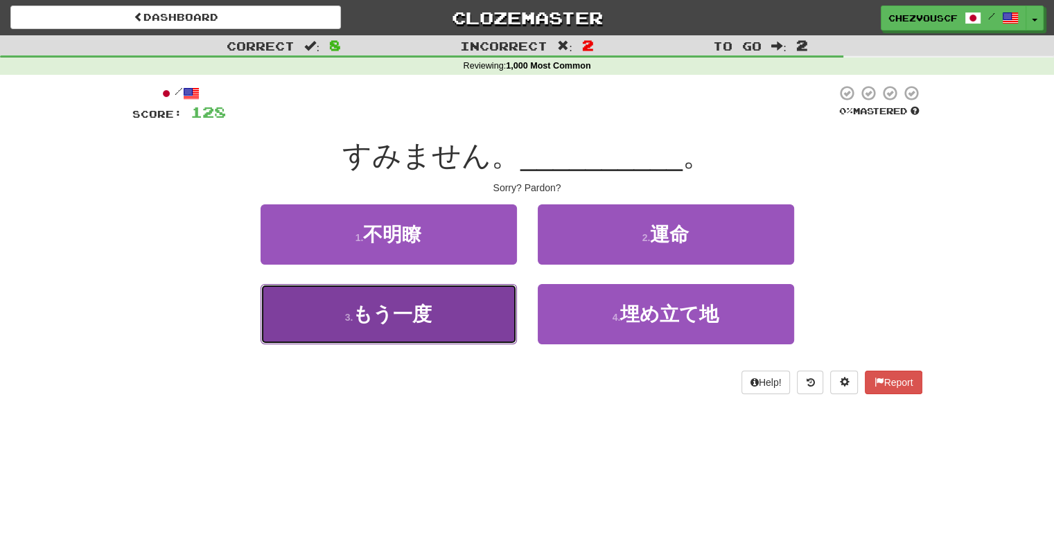
click at [473, 291] on button "3 . もう一度" at bounding box center [388, 314] width 256 height 60
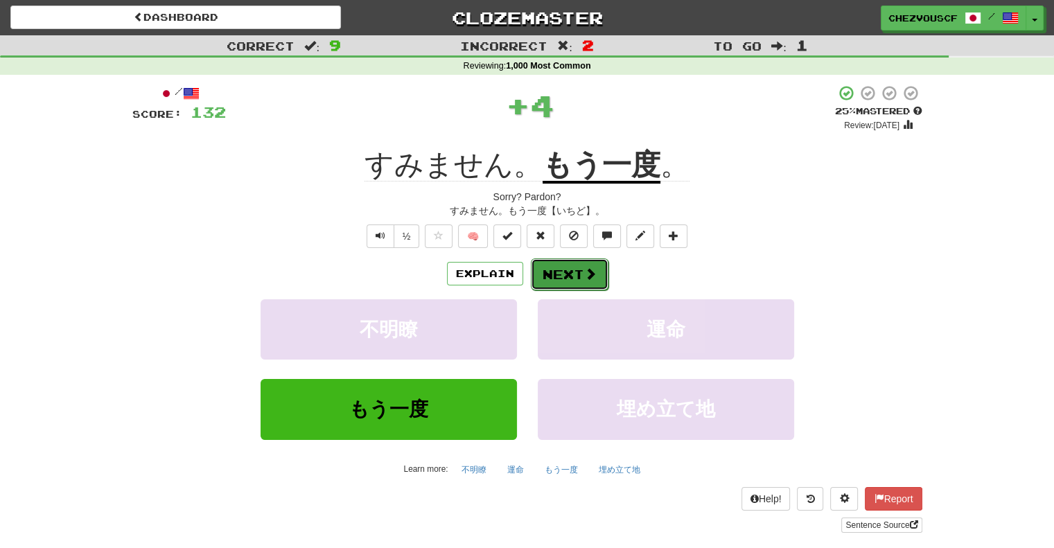
click at [562, 274] on button "Next" at bounding box center [570, 274] width 78 height 32
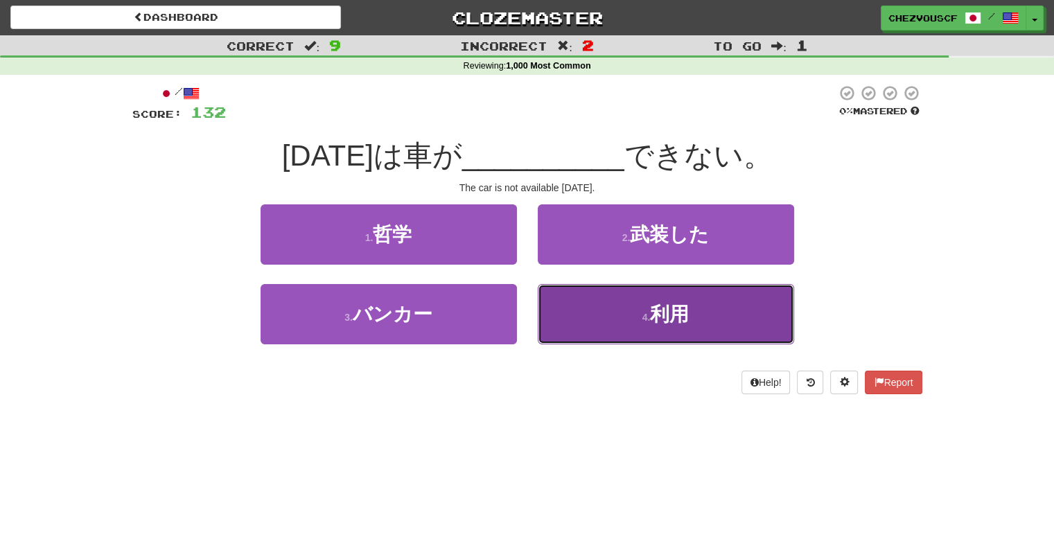
click at [579, 317] on button "4 . 利用" at bounding box center [666, 314] width 256 height 60
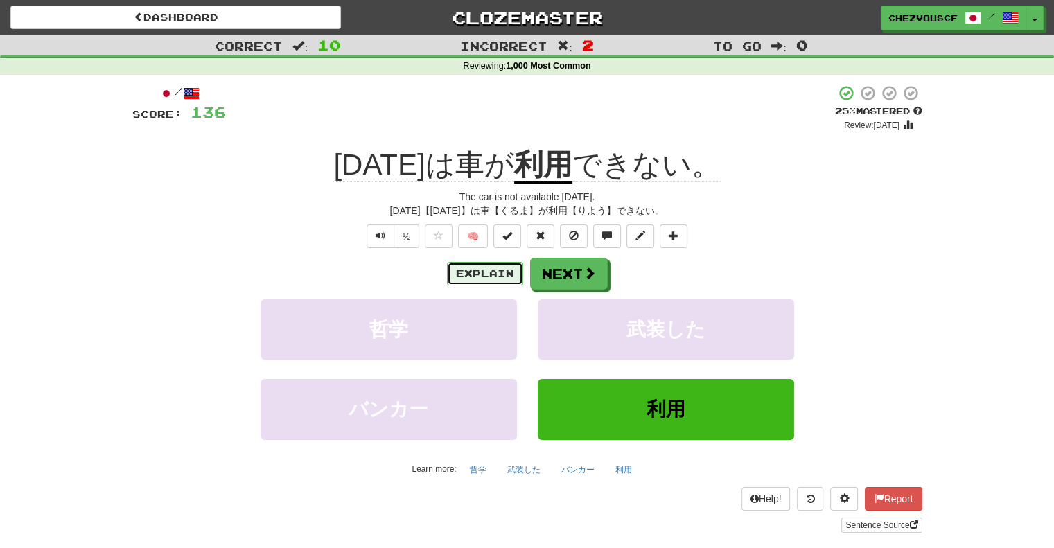
click at [493, 267] on button "Explain" at bounding box center [485, 274] width 76 height 24
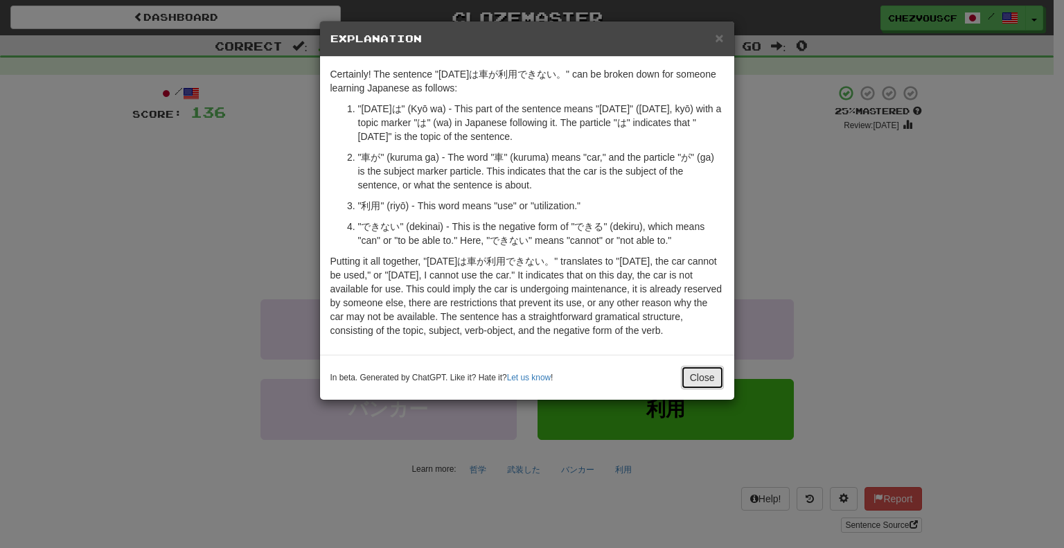
click at [690, 380] on button "Close" at bounding box center [702, 378] width 43 height 24
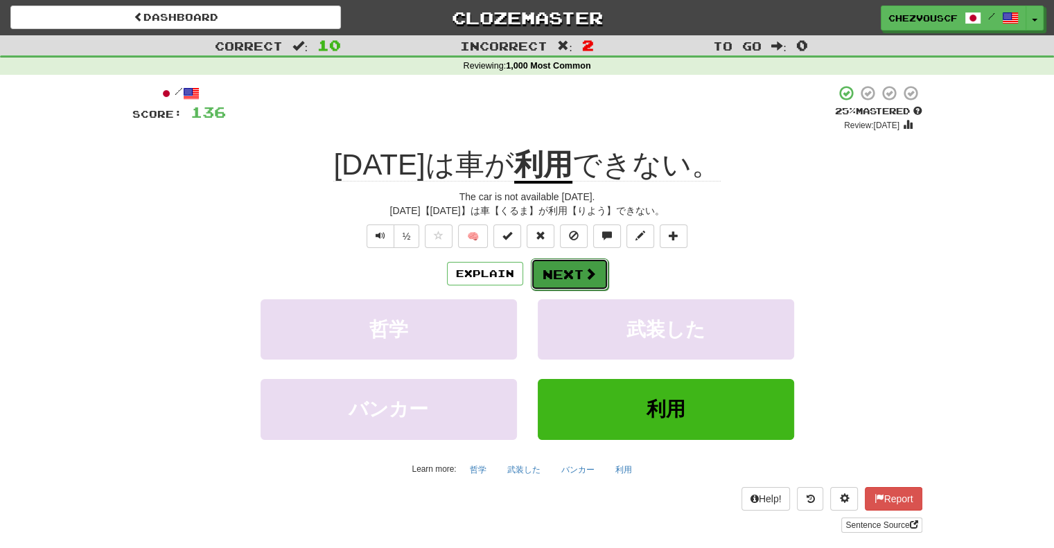
click at [587, 268] on span at bounding box center [590, 273] width 12 height 12
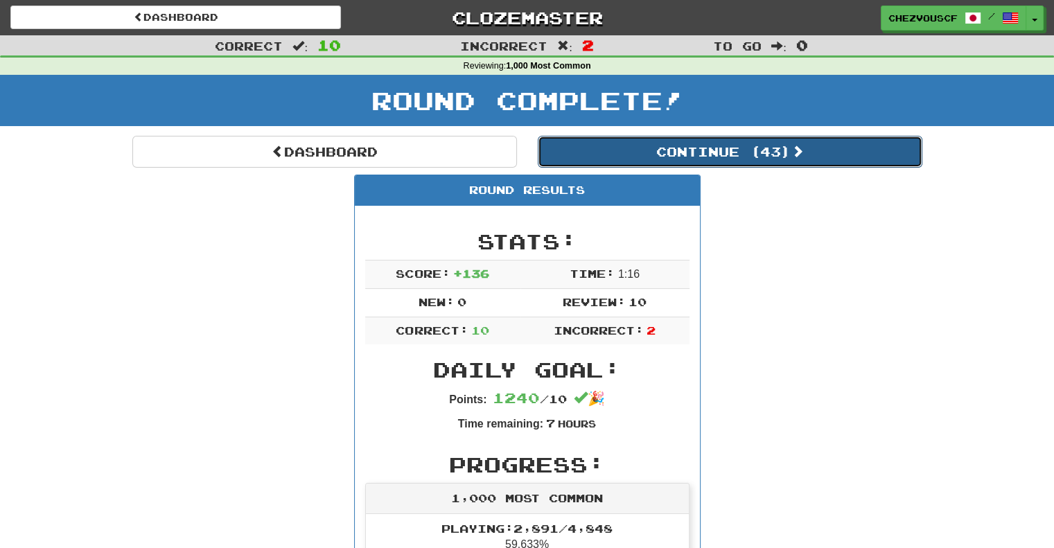
click at [784, 143] on button "Continue ( 43 )" at bounding box center [730, 152] width 384 height 32
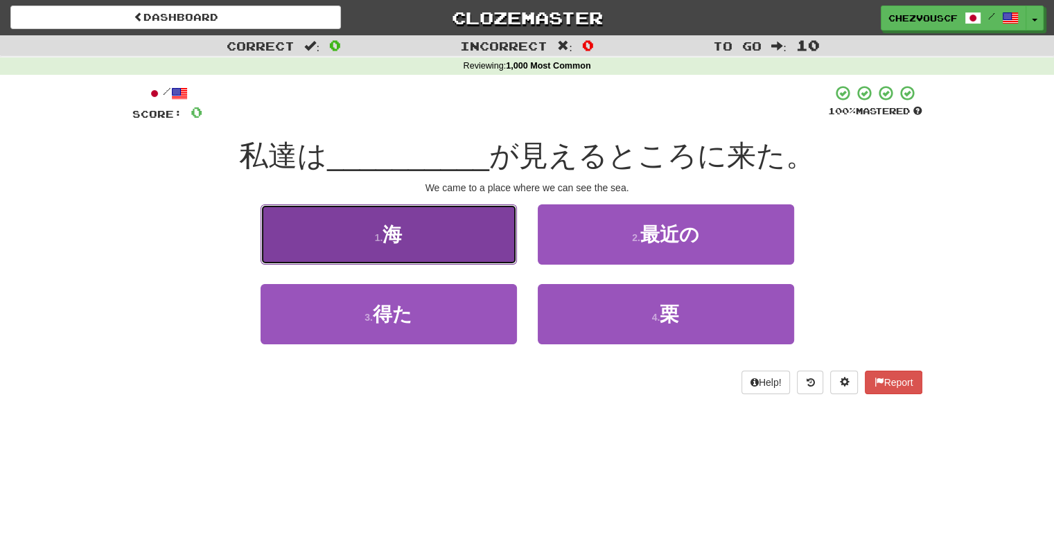
click at [436, 217] on button "1 . 海" at bounding box center [388, 234] width 256 height 60
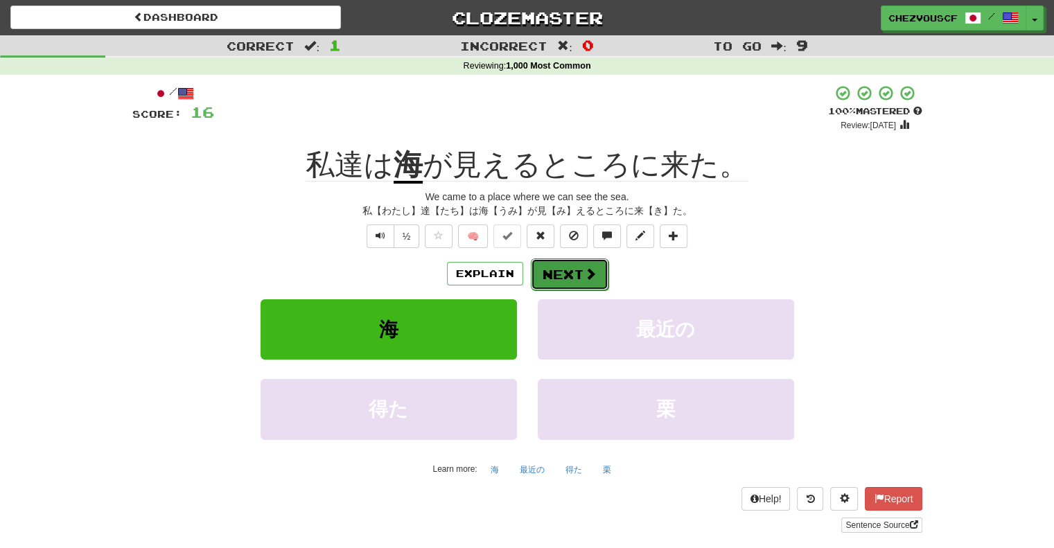
click at [540, 262] on button "Next" at bounding box center [570, 274] width 78 height 32
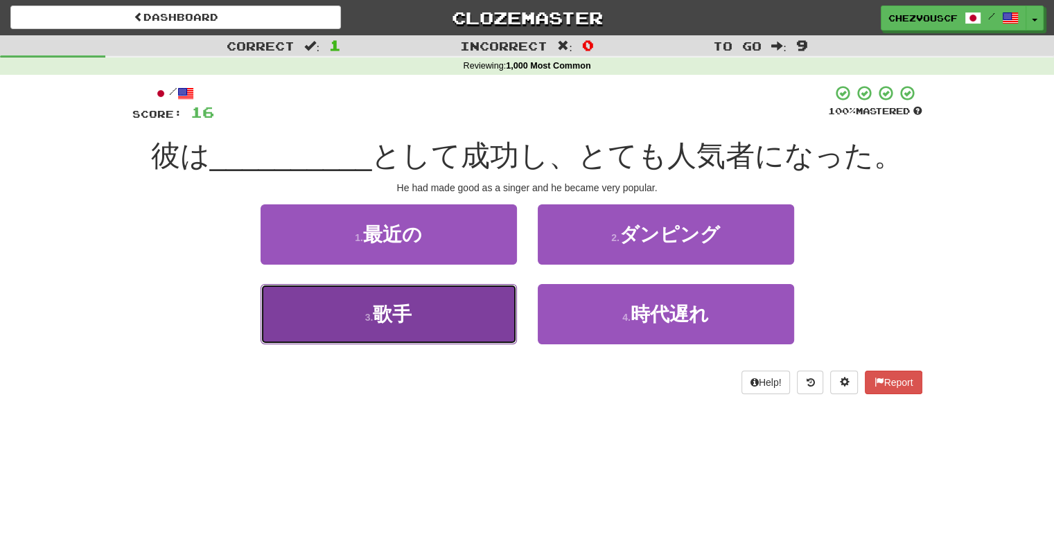
click at [479, 315] on button "3 . 歌手" at bounding box center [388, 314] width 256 height 60
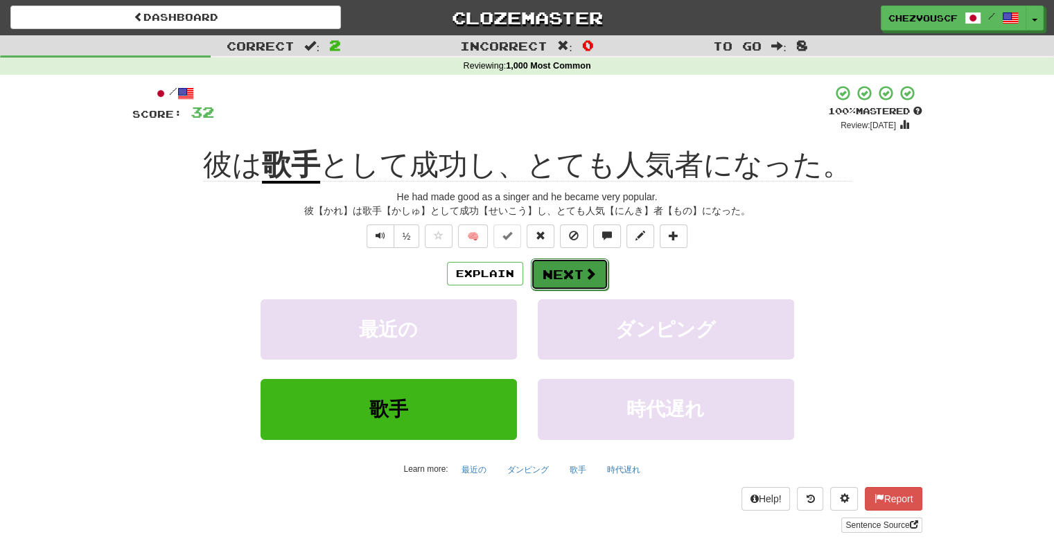
click at [581, 274] on button "Next" at bounding box center [570, 274] width 78 height 32
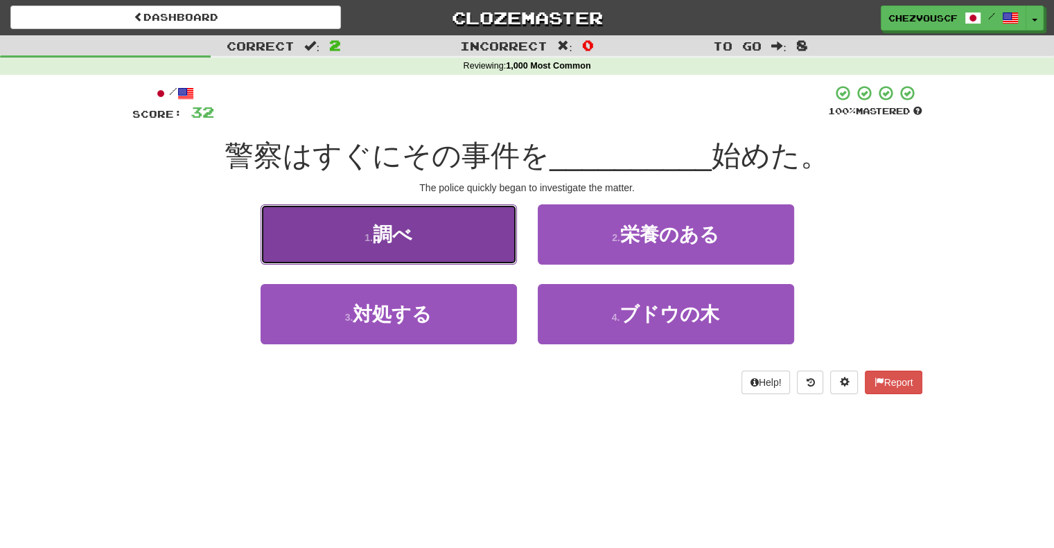
click at [461, 251] on button "1 . 調べ" at bounding box center [388, 234] width 256 height 60
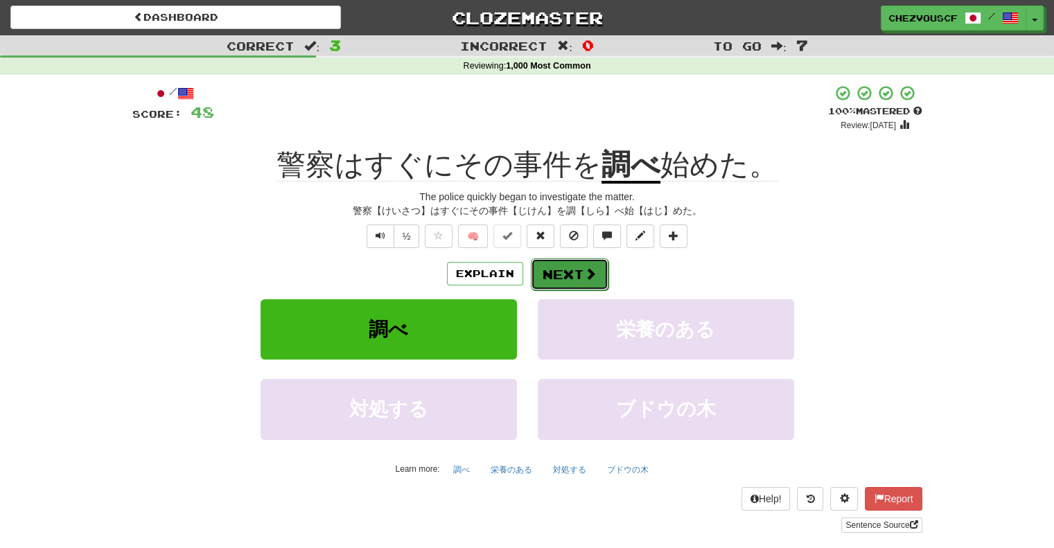
click at [543, 281] on button "Next" at bounding box center [570, 274] width 78 height 32
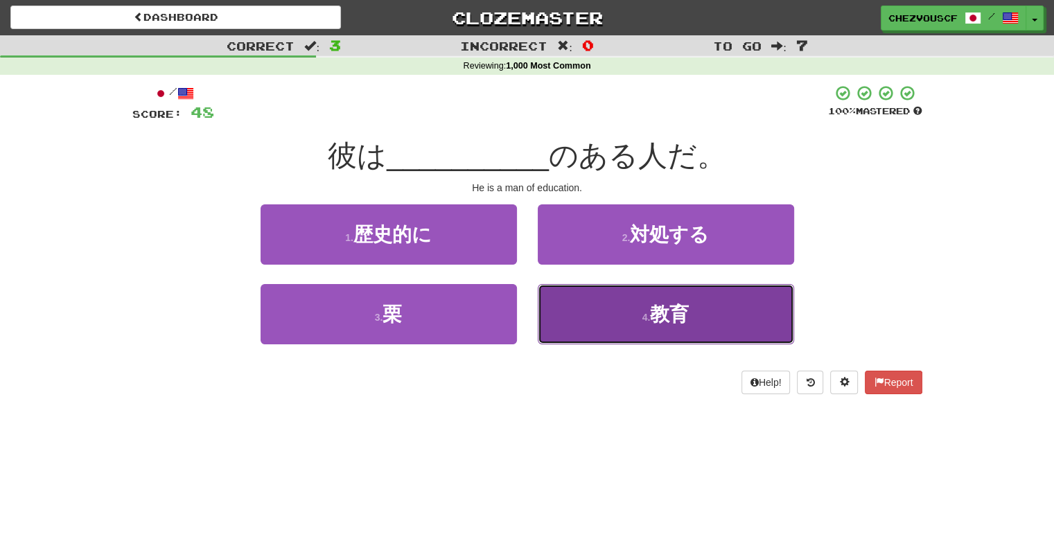
click at [576, 299] on button "4 . 教育" at bounding box center [666, 314] width 256 height 60
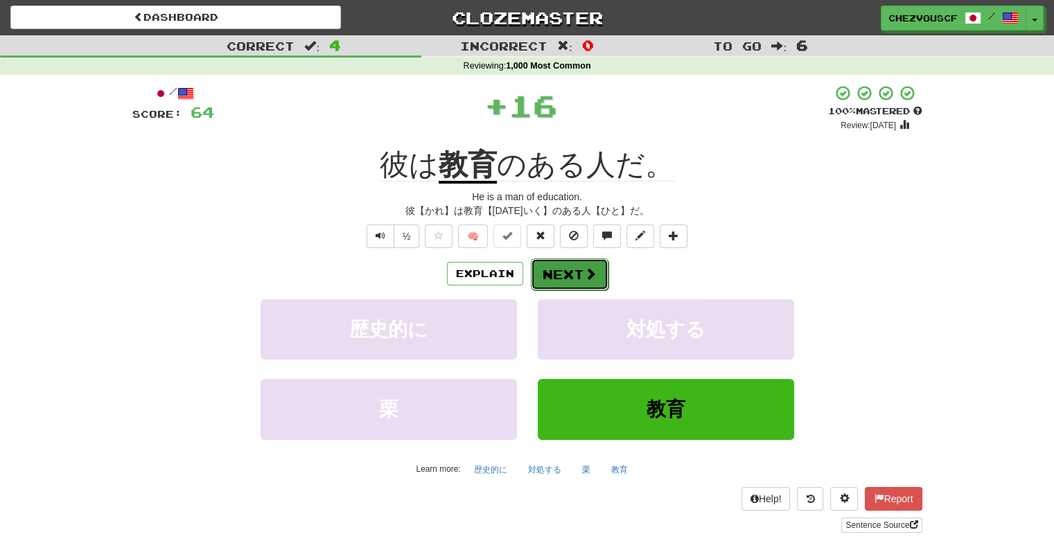
click at [574, 279] on button "Next" at bounding box center [570, 274] width 78 height 32
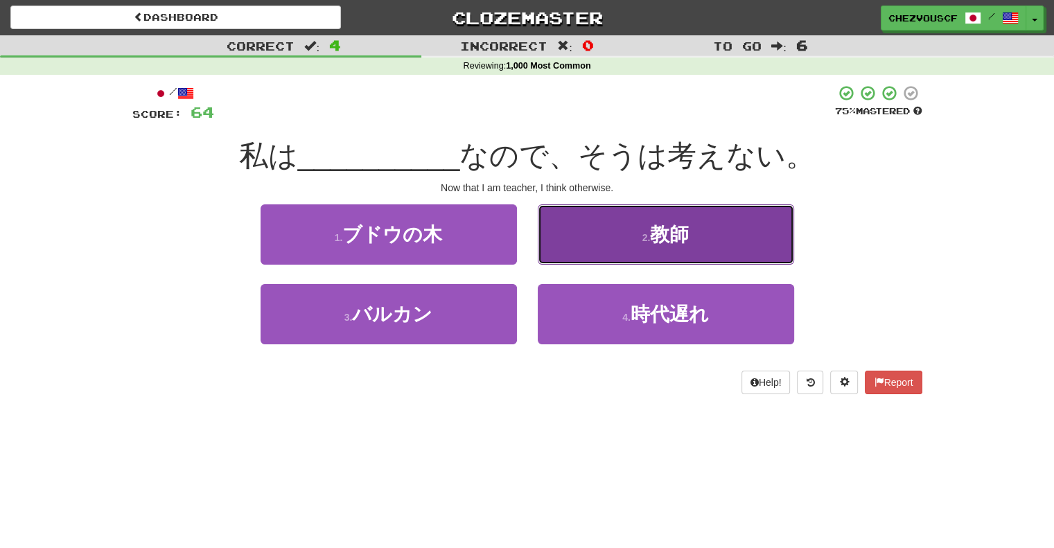
click at [560, 245] on button "2 . 教師" at bounding box center [666, 234] width 256 height 60
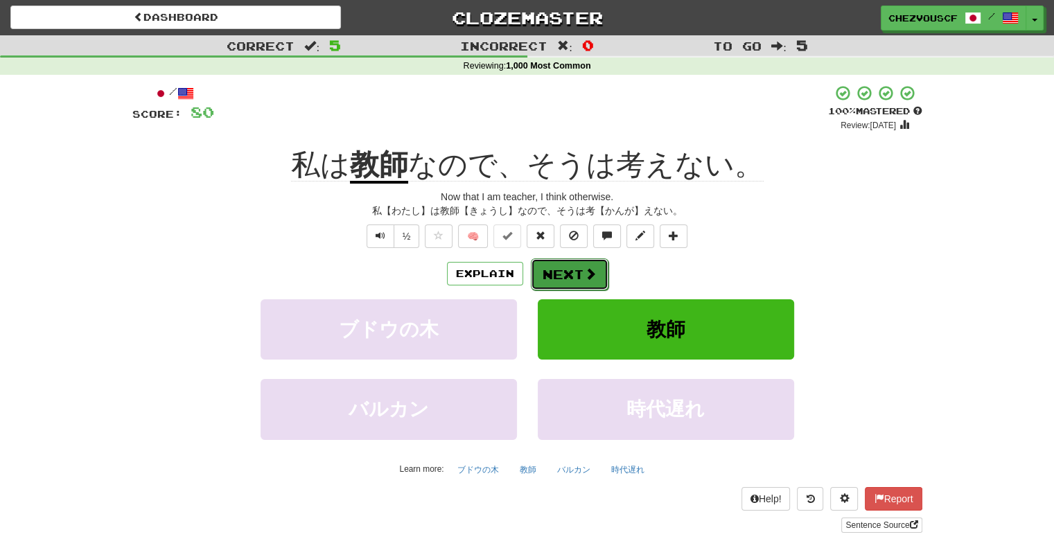
click at [580, 269] on button "Next" at bounding box center [570, 274] width 78 height 32
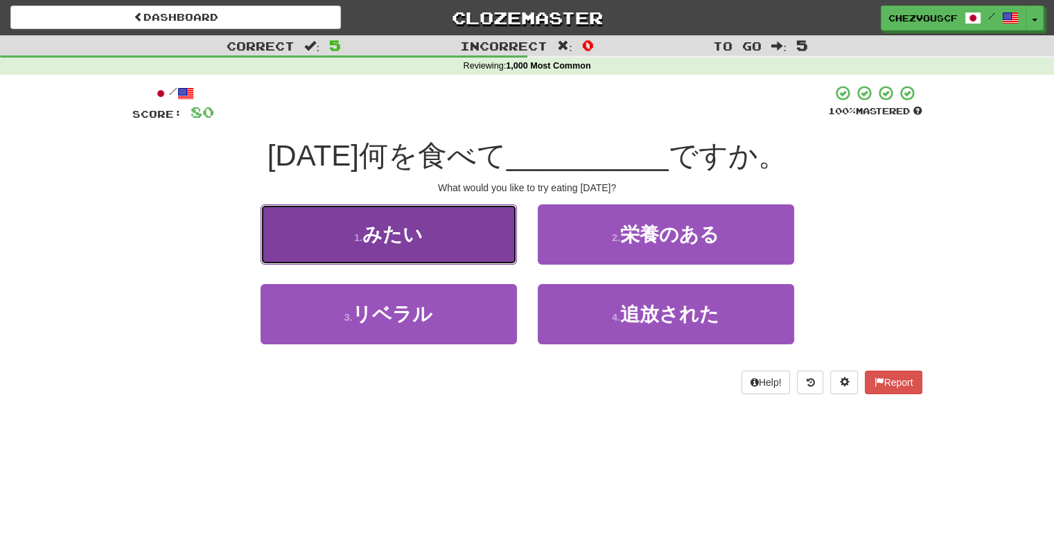
click at [491, 235] on button "1 . みたい" at bounding box center [388, 234] width 256 height 60
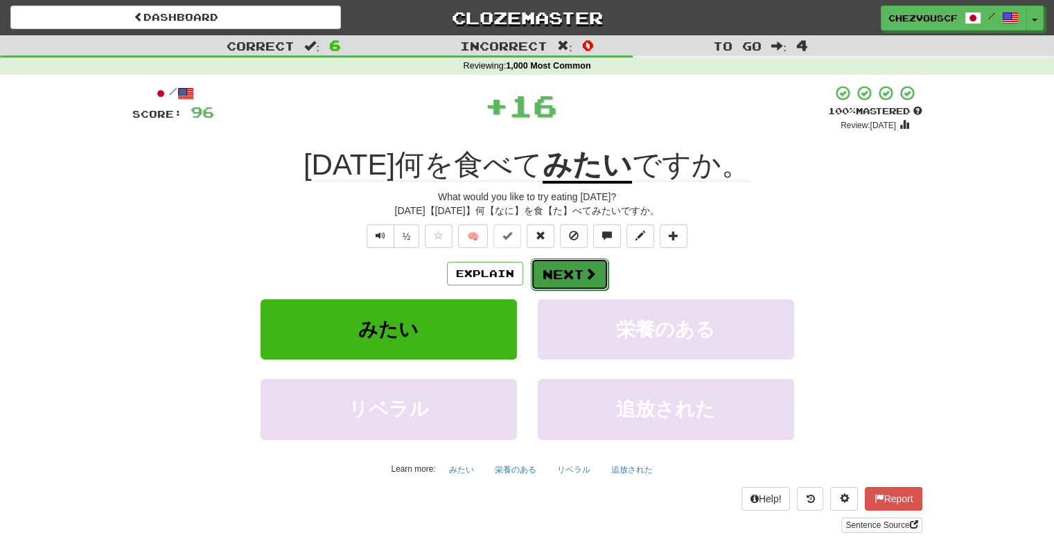
click at [567, 270] on button "Next" at bounding box center [570, 274] width 78 height 32
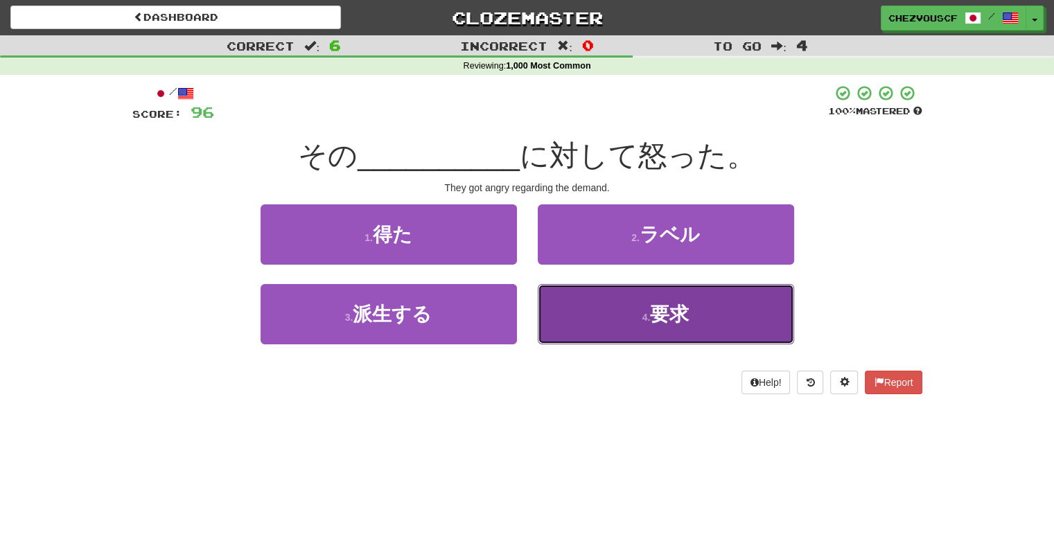
click at [603, 310] on button "4 . 要求" at bounding box center [666, 314] width 256 height 60
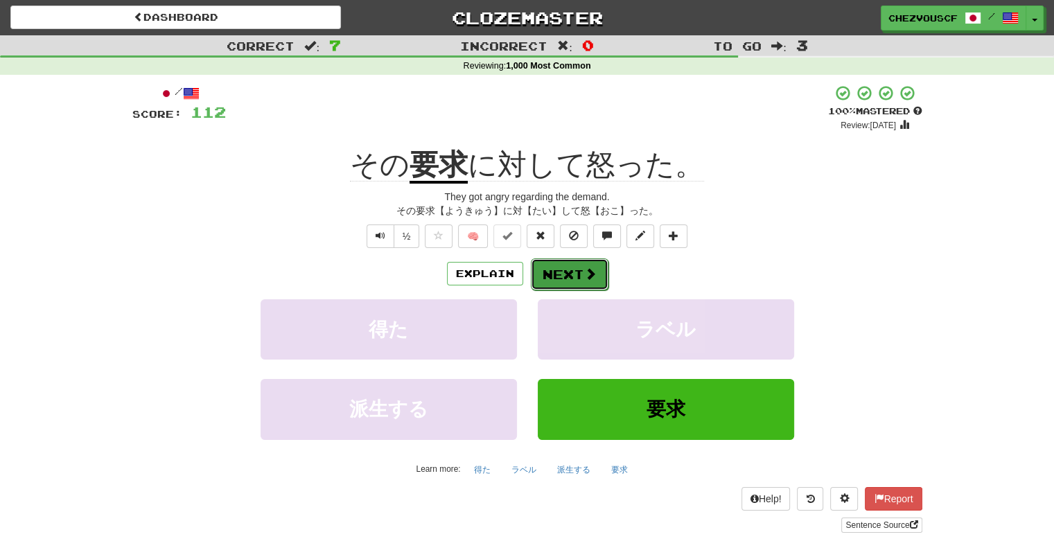
click at [585, 261] on button "Next" at bounding box center [570, 274] width 78 height 32
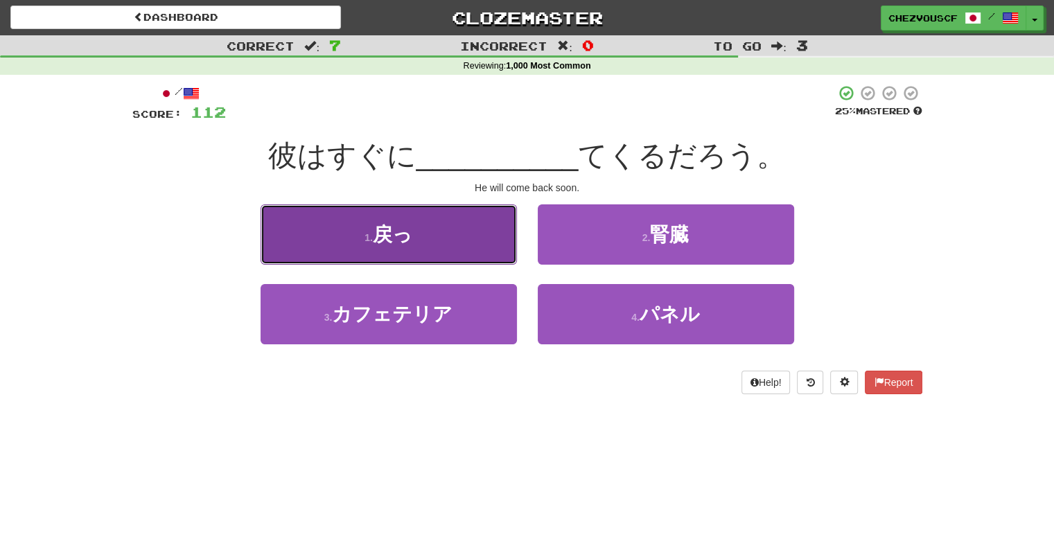
click at [490, 236] on button "1 . 戻っ" at bounding box center [388, 234] width 256 height 60
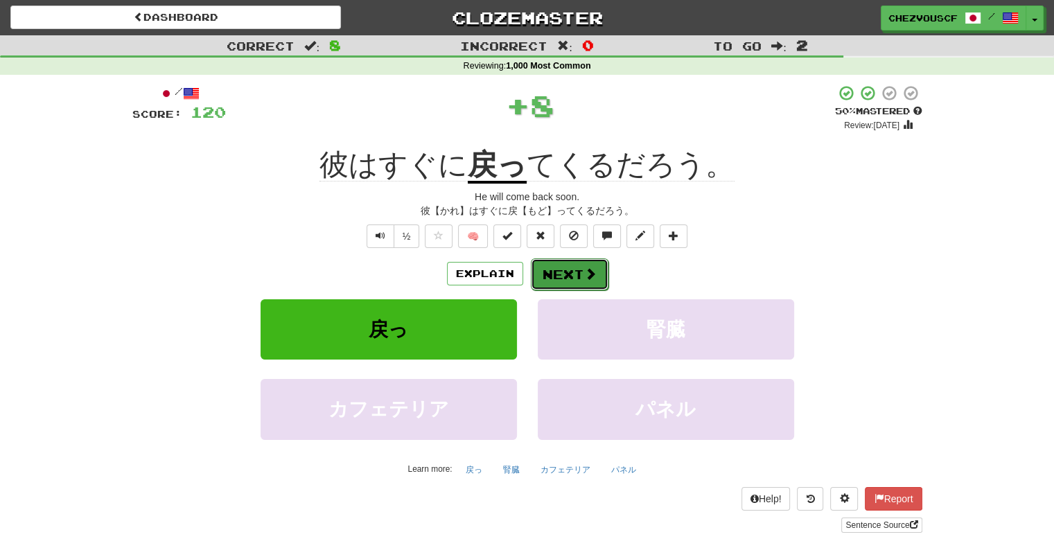
click at [569, 260] on button "Next" at bounding box center [570, 274] width 78 height 32
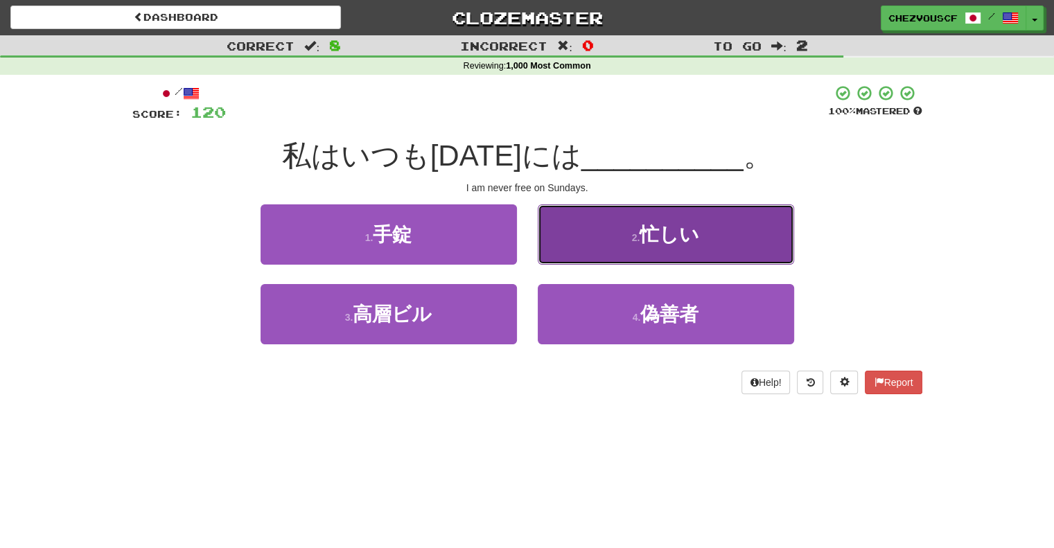
click at [569, 237] on button "2 . 忙しい" at bounding box center [666, 234] width 256 height 60
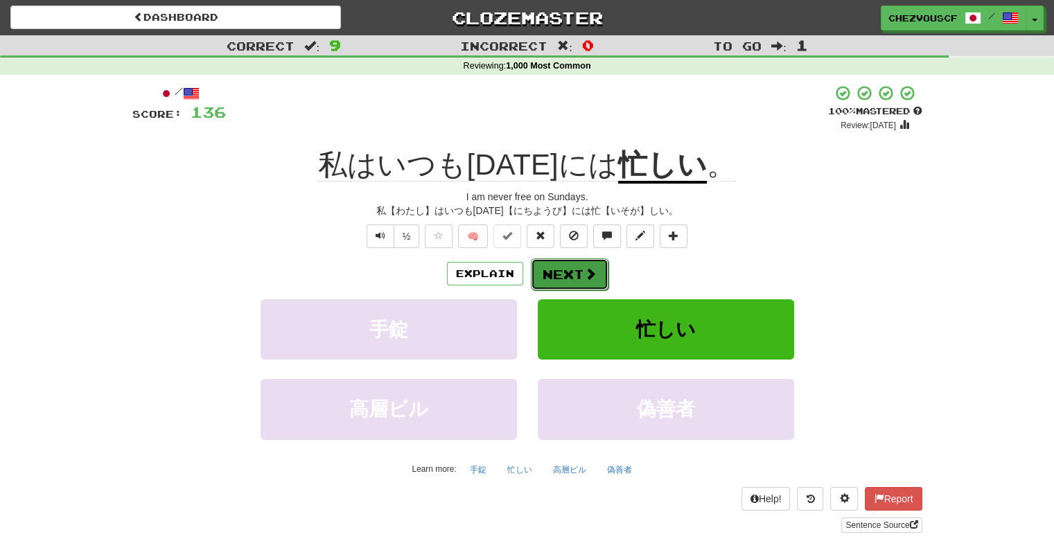
click at [573, 268] on button "Next" at bounding box center [570, 274] width 78 height 32
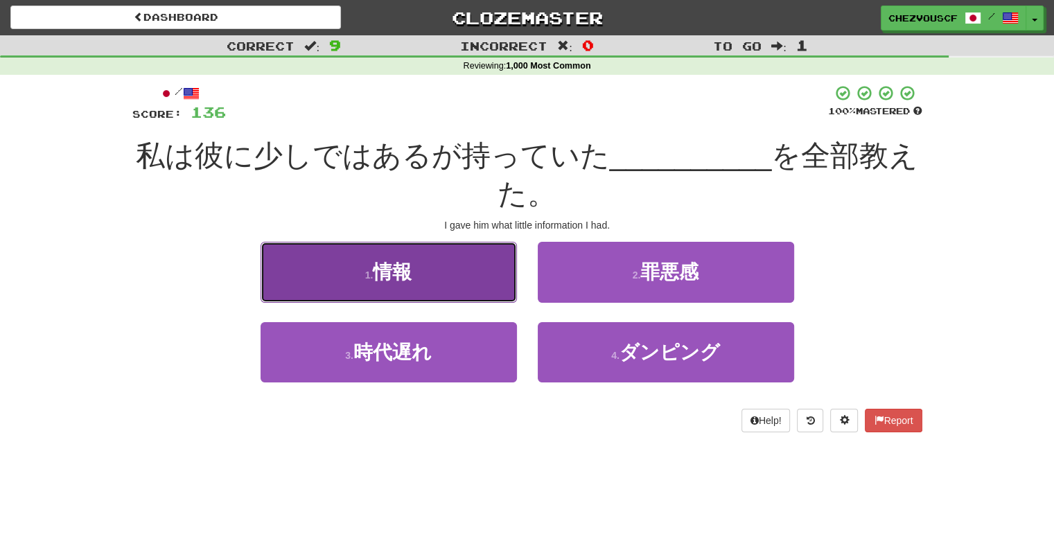
click at [485, 272] on button "1 . 情報" at bounding box center [388, 272] width 256 height 60
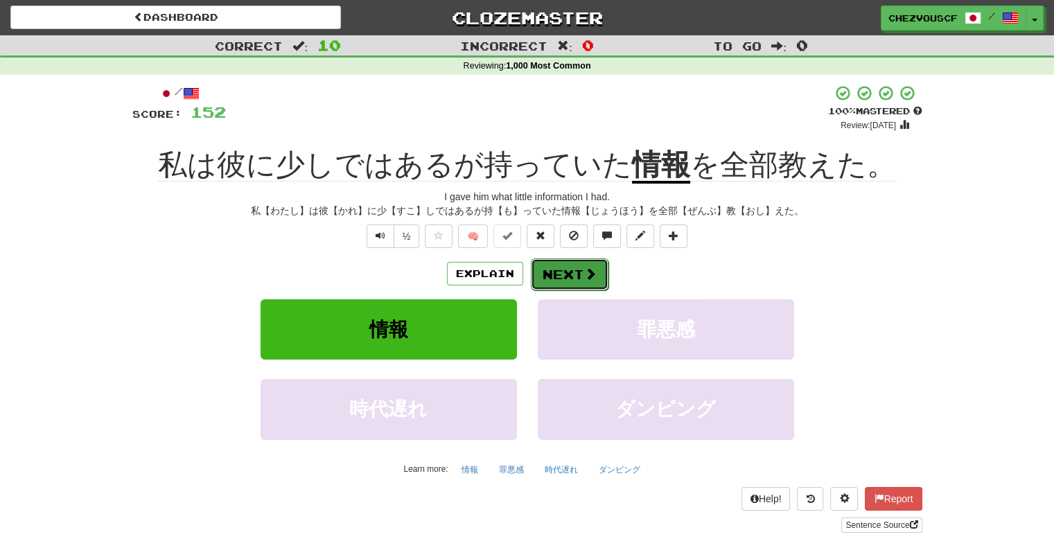
click at [551, 265] on button "Next" at bounding box center [570, 274] width 78 height 32
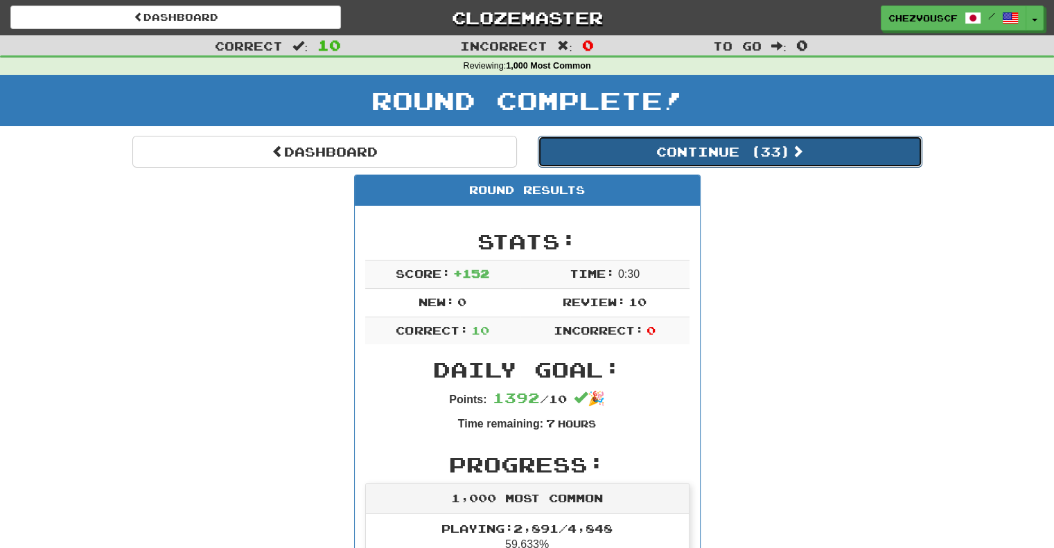
click at [709, 154] on button "Continue ( 33 )" at bounding box center [730, 152] width 384 height 32
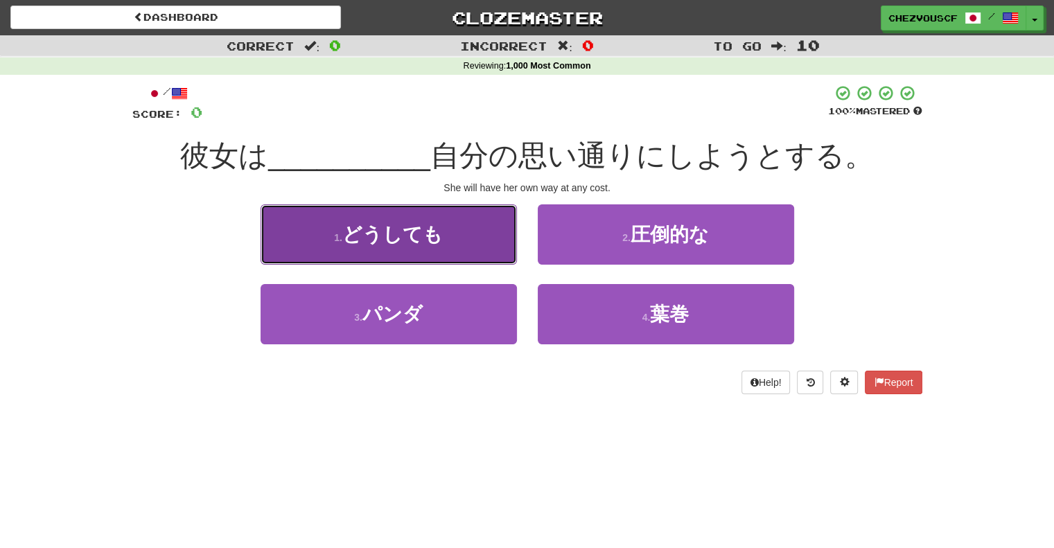
click at [488, 234] on button "1 . どうしても" at bounding box center [388, 234] width 256 height 60
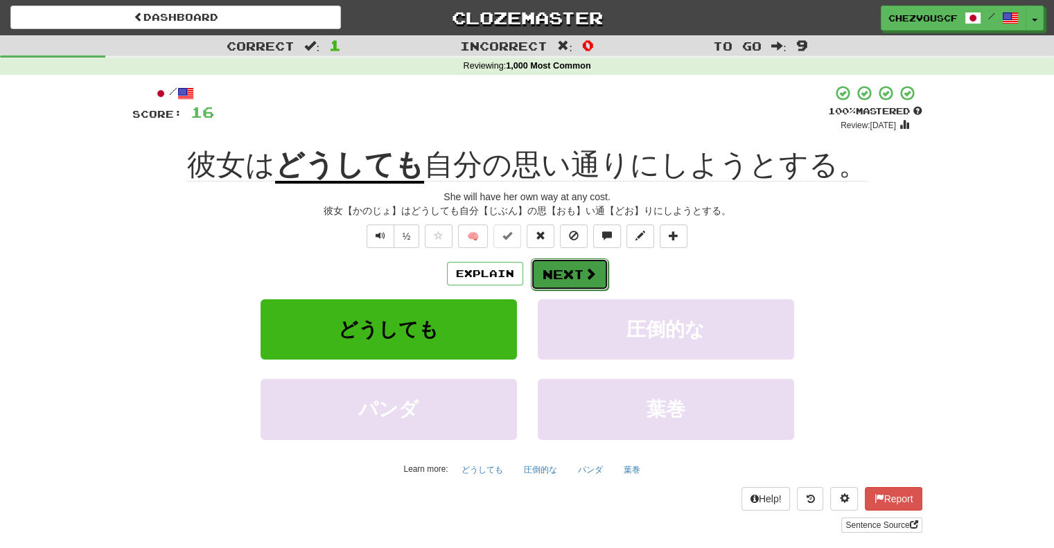
click at [594, 270] on span at bounding box center [590, 273] width 12 height 12
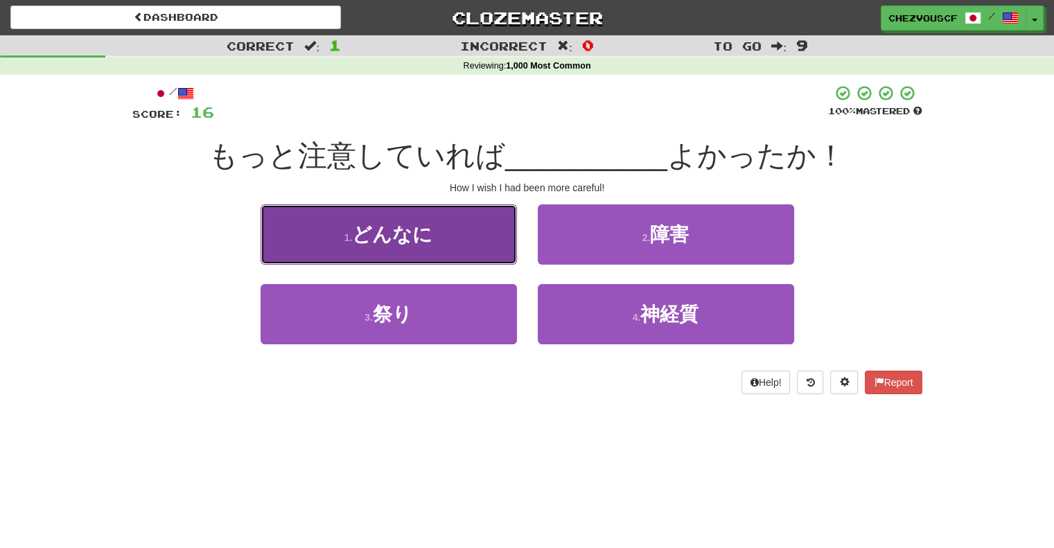
click at [470, 232] on button "1 . どんなに" at bounding box center [388, 234] width 256 height 60
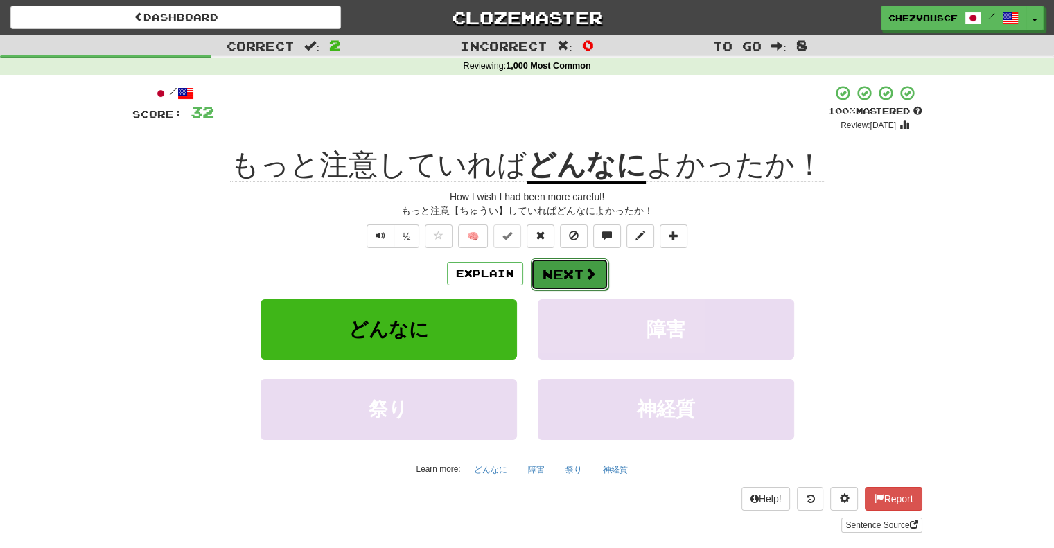
click at [572, 274] on button "Next" at bounding box center [570, 274] width 78 height 32
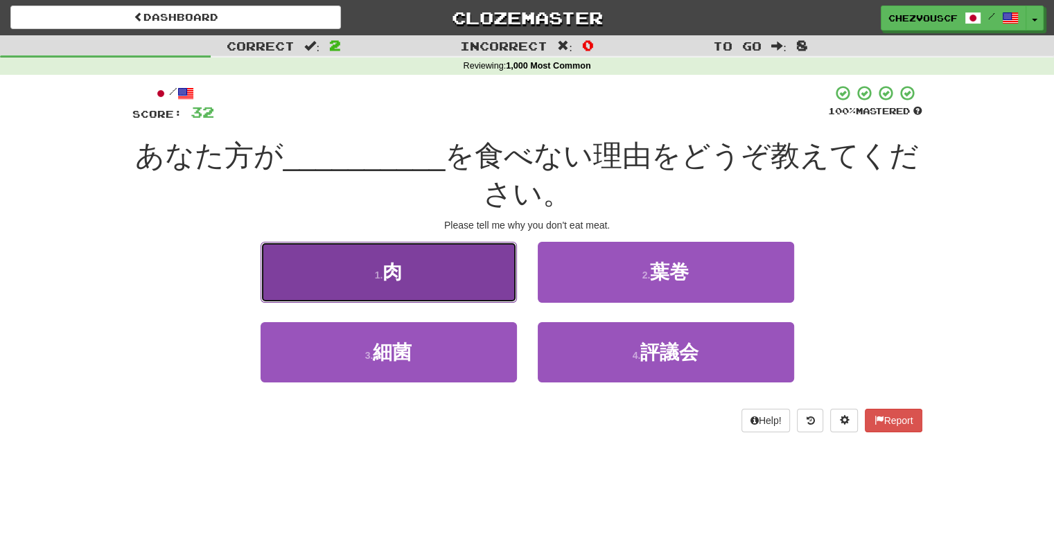
click at [492, 258] on button "1 . 肉" at bounding box center [388, 272] width 256 height 60
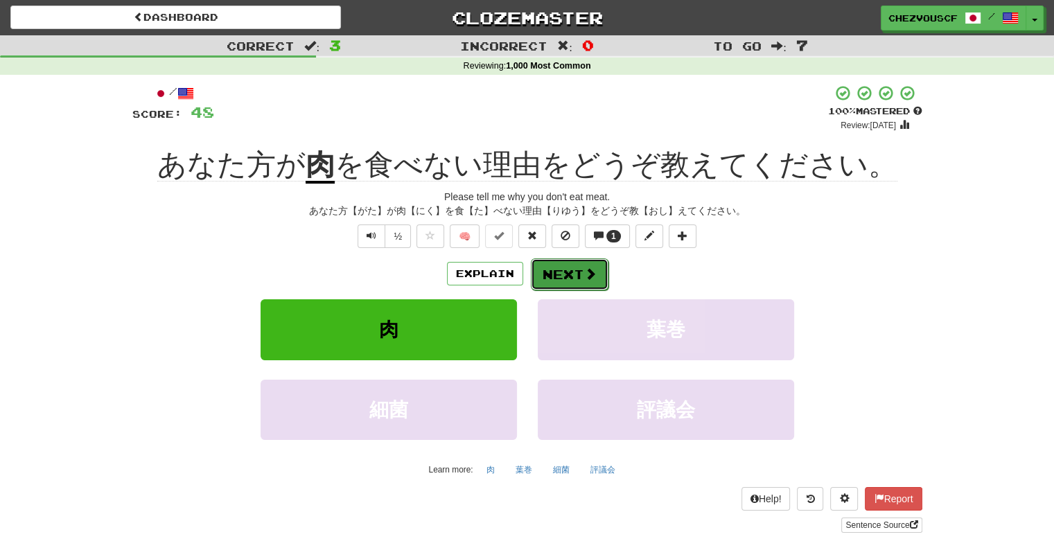
click at [587, 281] on button "Next" at bounding box center [570, 274] width 78 height 32
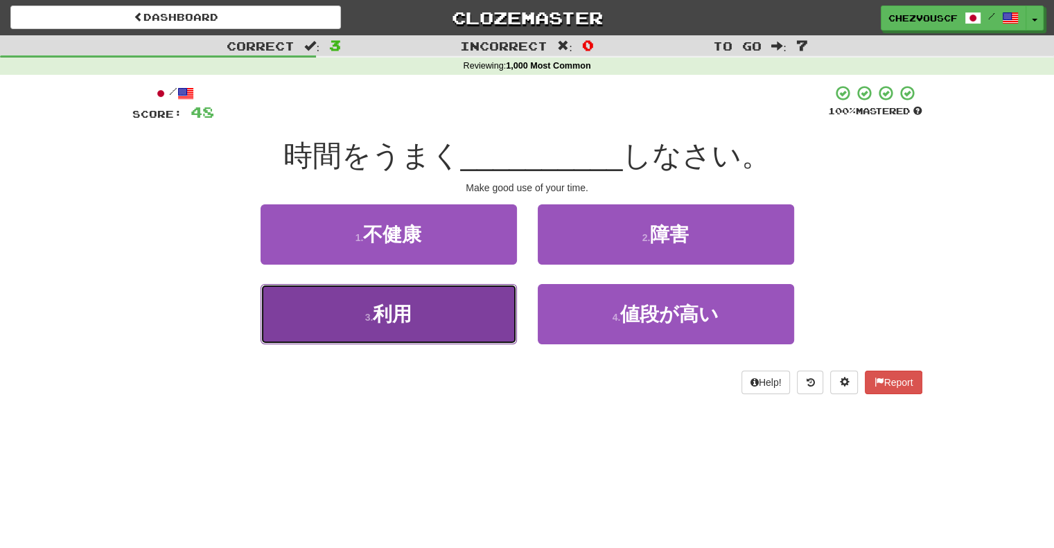
click at [472, 321] on button "3 . 利用" at bounding box center [388, 314] width 256 height 60
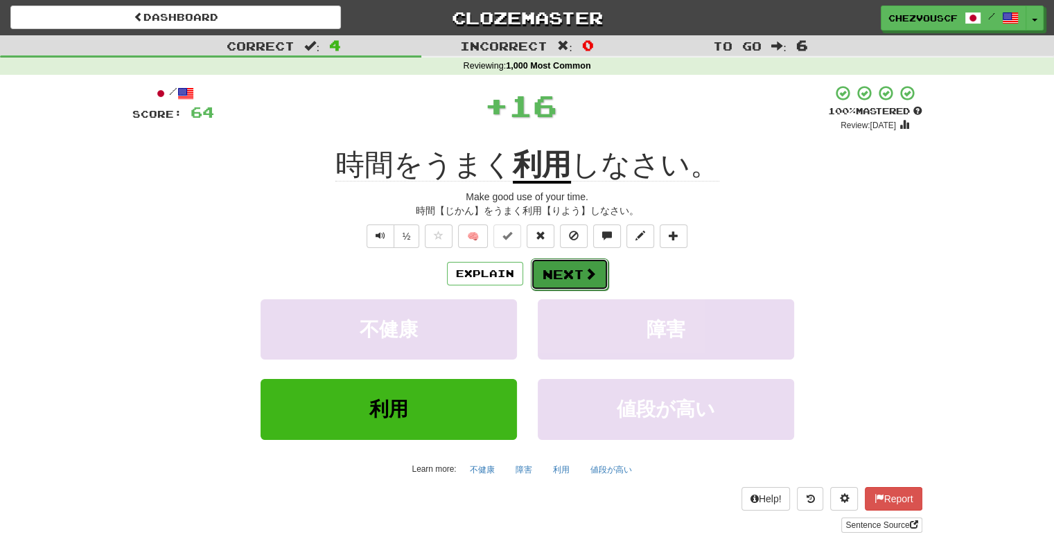
click at [560, 265] on button "Next" at bounding box center [570, 274] width 78 height 32
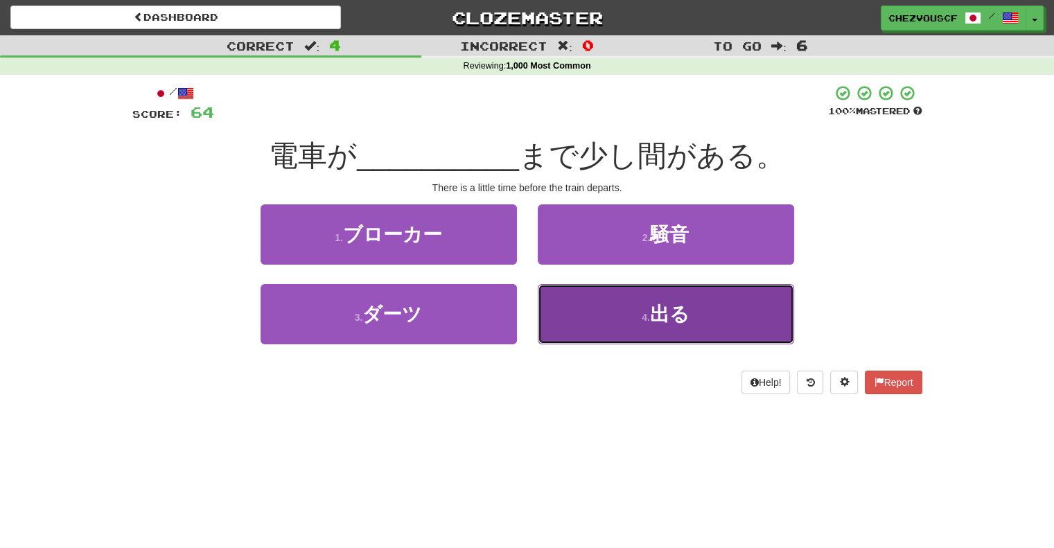
click at [579, 296] on button "4 . 出る" at bounding box center [666, 314] width 256 height 60
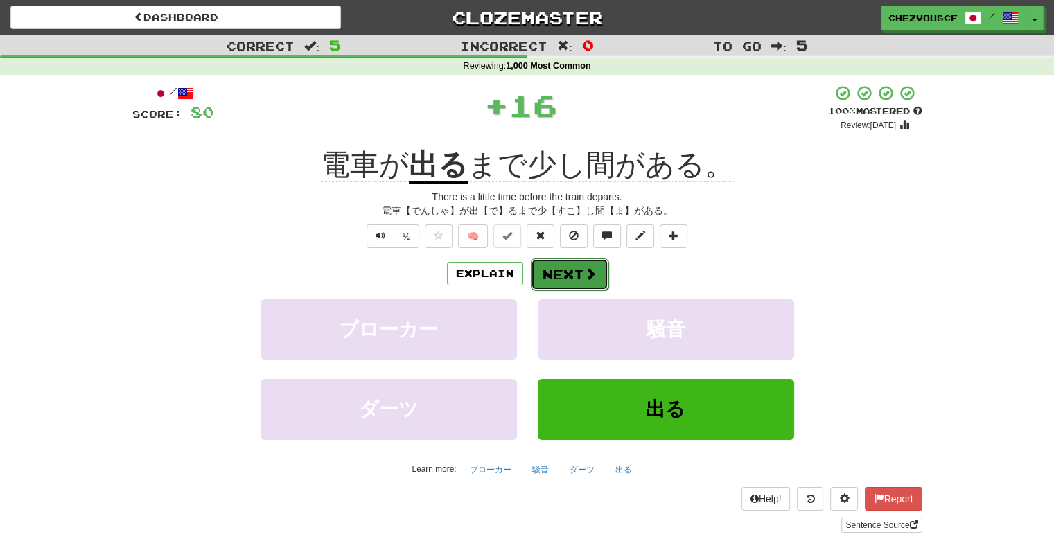
click at [598, 277] on button "Next" at bounding box center [570, 274] width 78 height 32
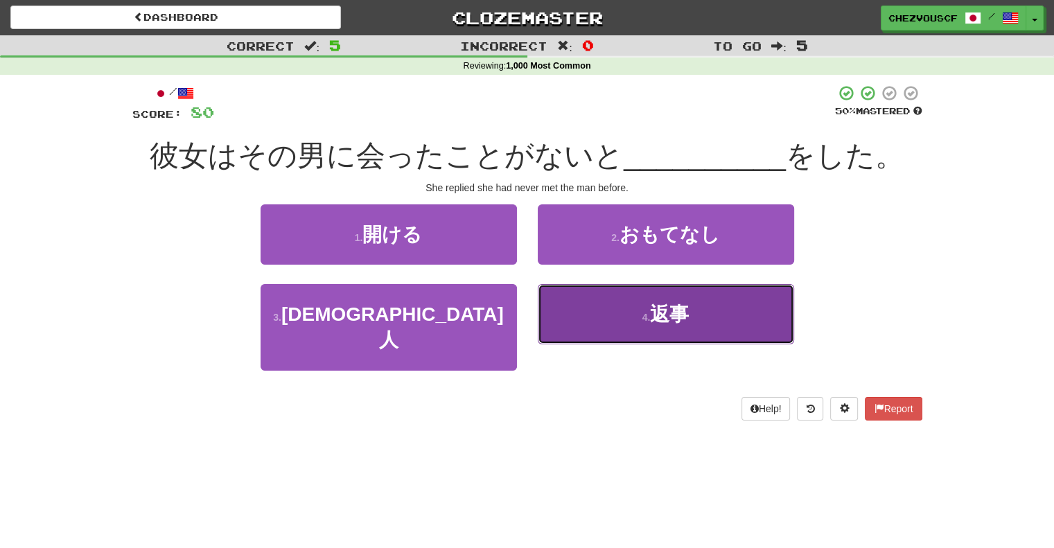
click at [590, 321] on button "4 . 返事" at bounding box center [666, 314] width 256 height 60
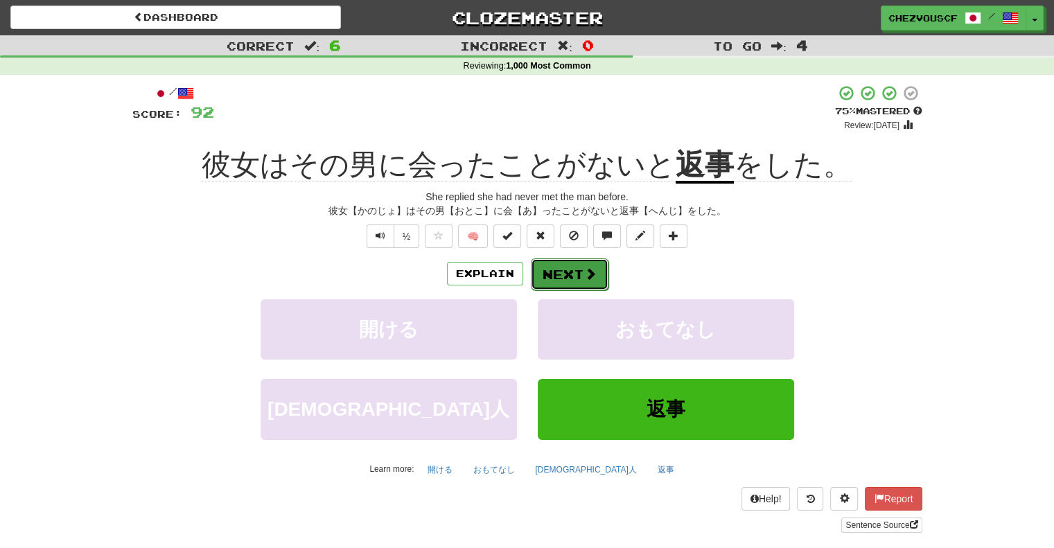
click at [598, 267] on button "Next" at bounding box center [570, 274] width 78 height 32
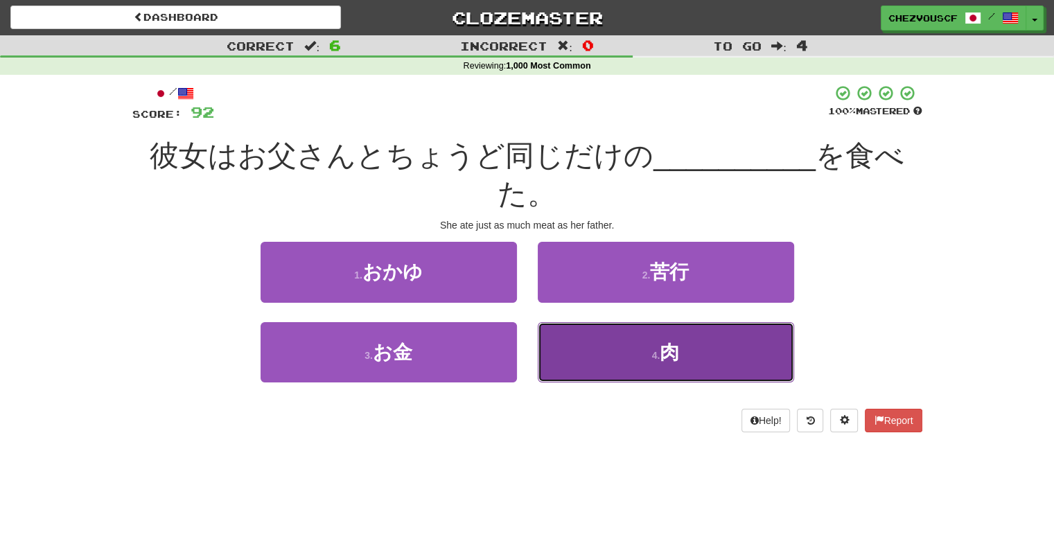
click at [625, 328] on button "4 . 肉" at bounding box center [666, 352] width 256 height 60
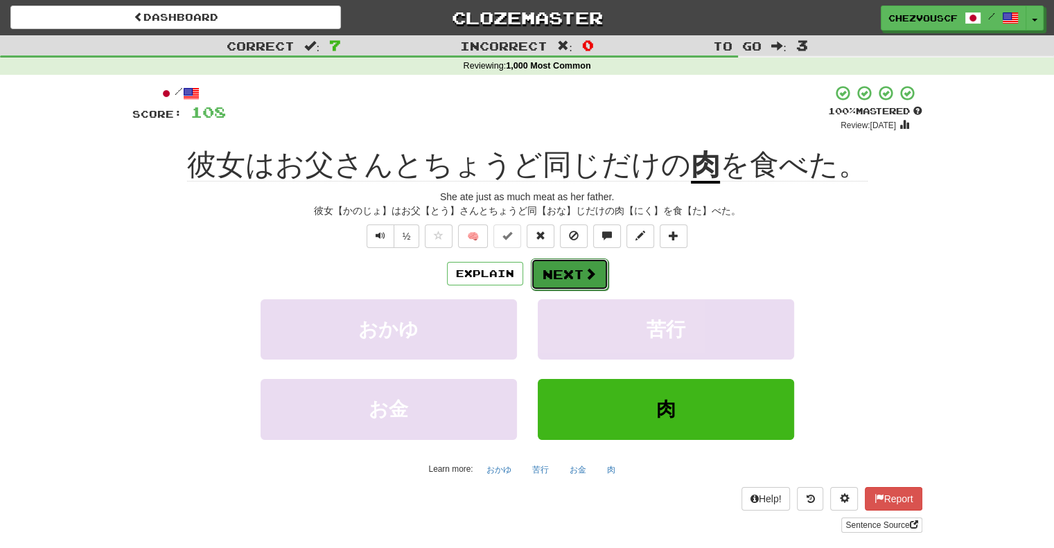
click at [585, 274] on span at bounding box center [590, 273] width 12 height 12
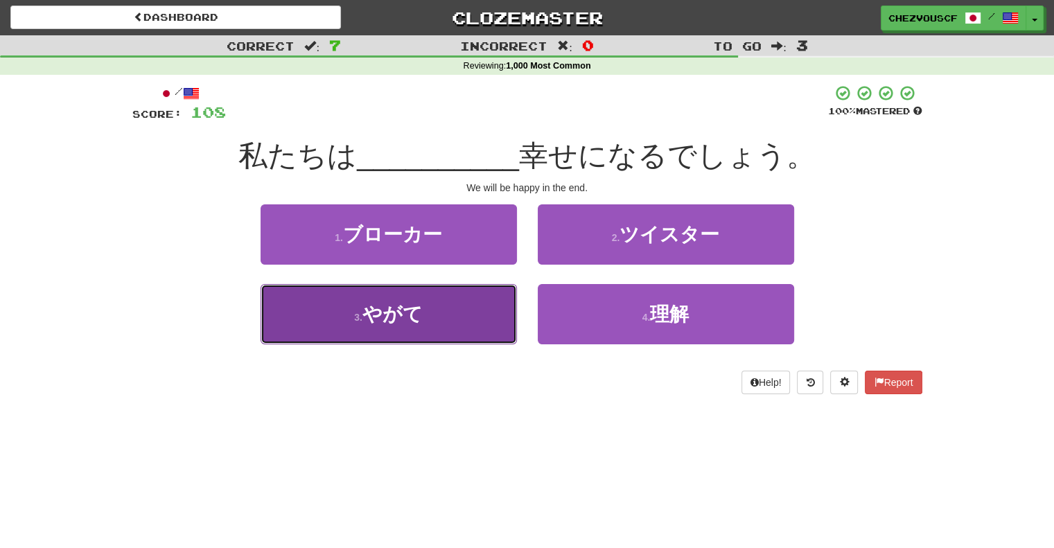
click at [482, 316] on button "3 . やがて" at bounding box center [388, 314] width 256 height 60
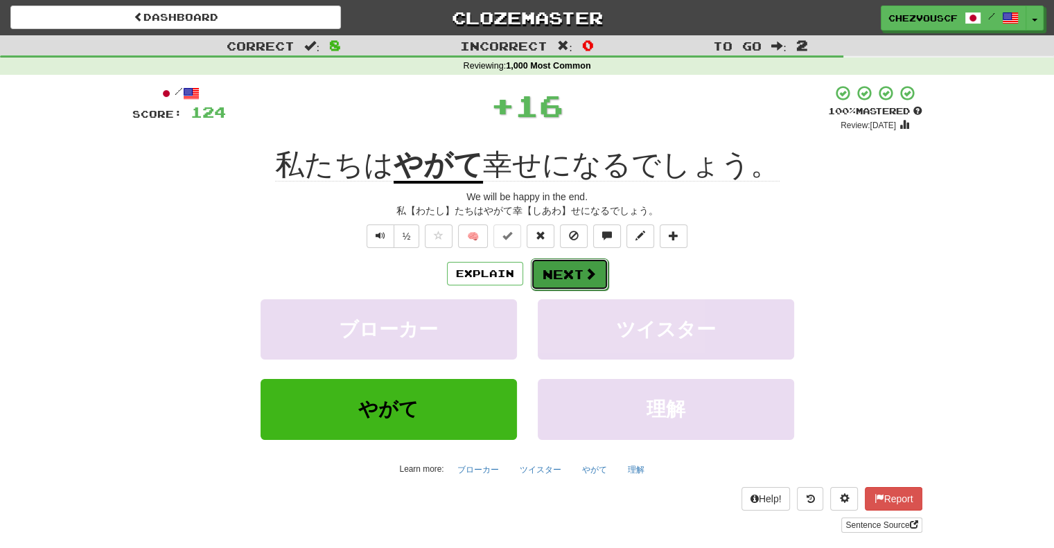
click at [579, 270] on button "Next" at bounding box center [570, 274] width 78 height 32
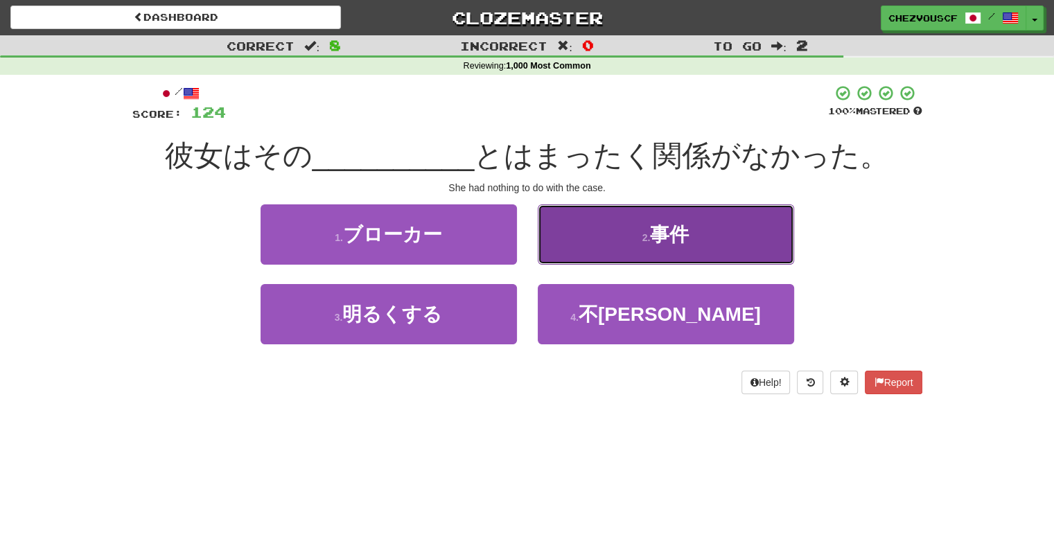
click at [596, 230] on button "2 . 事件" at bounding box center [666, 234] width 256 height 60
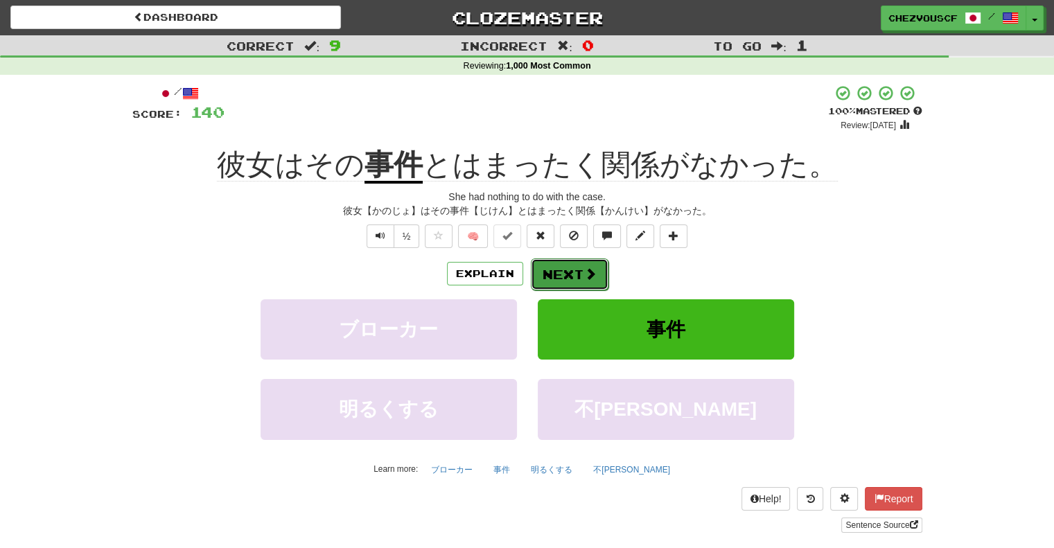
click at [584, 274] on span at bounding box center [590, 273] width 12 height 12
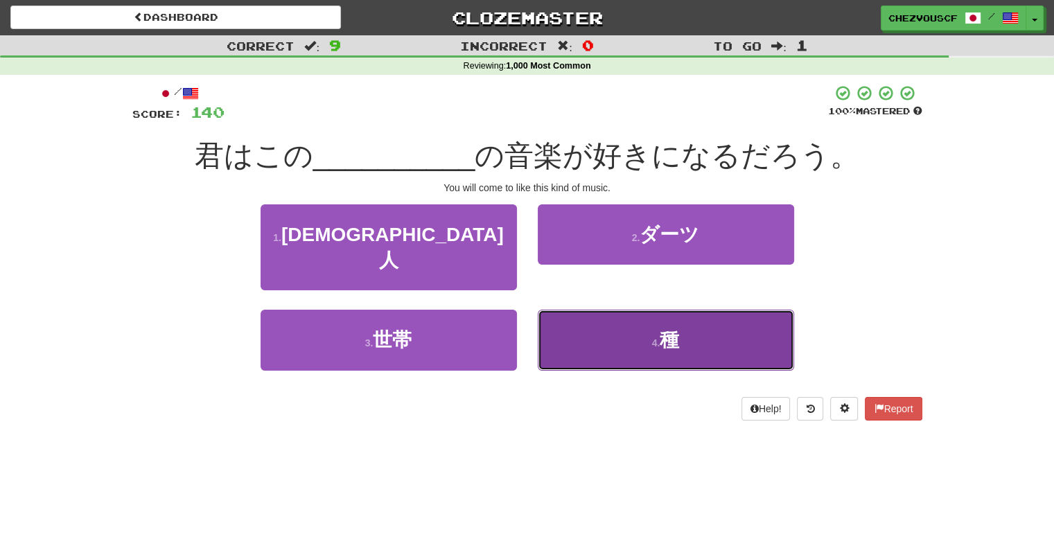
click at [598, 331] on button "4 . 種" at bounding box center [666, 340] width 256 height 60
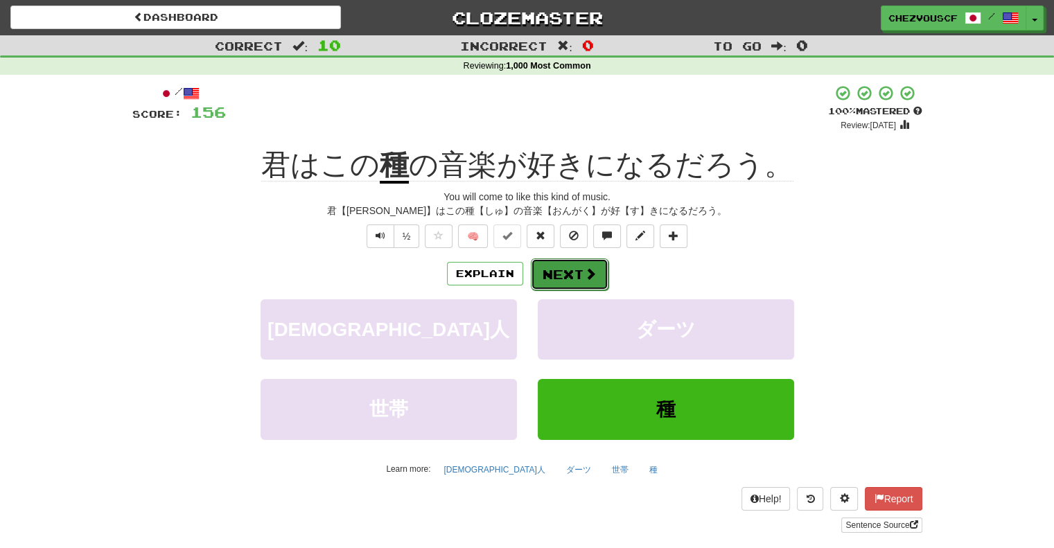
click at [587, 267] on span at bounding box center [590, 273] width 12 height 12
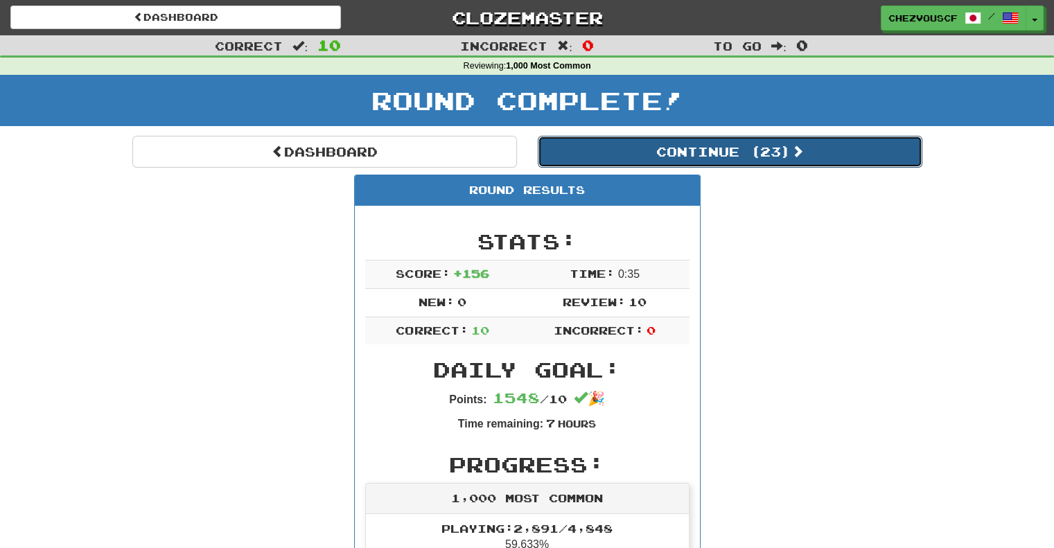
click at [656, 157] on button "Continue ( 23 )" at bounding box center [730, 152] width 384 height 32
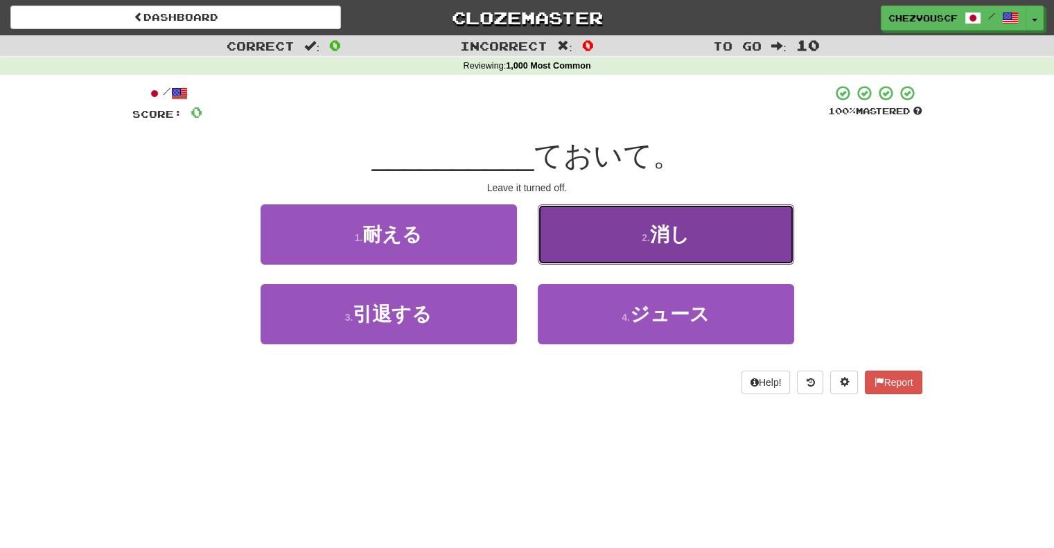
click at [654, 227] on span "消し" at bounding box center [669, 234] width 39 height 21
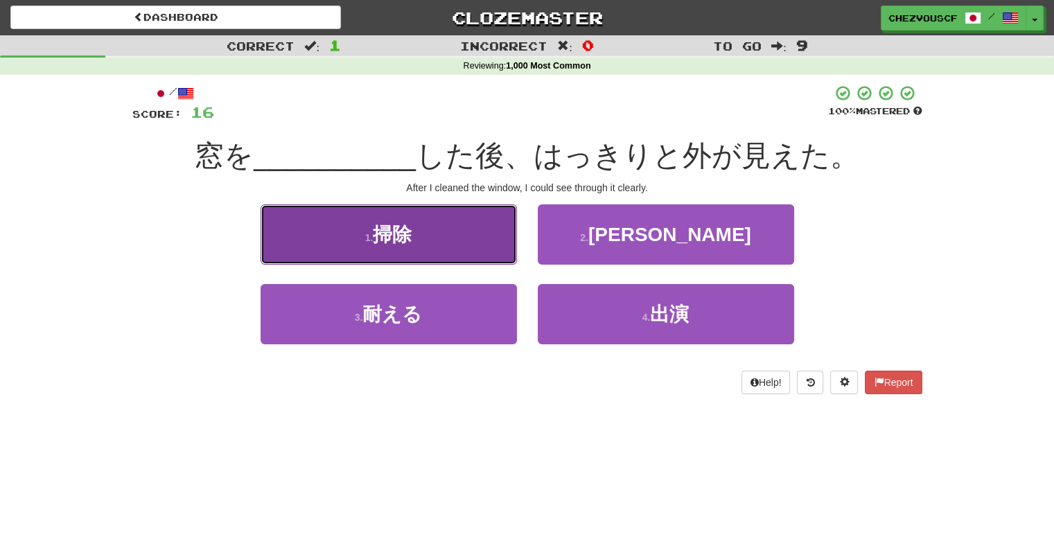
click at [421, 215] on button "1 . 掃除" at bounding box center [388, 234] width 256 height 60
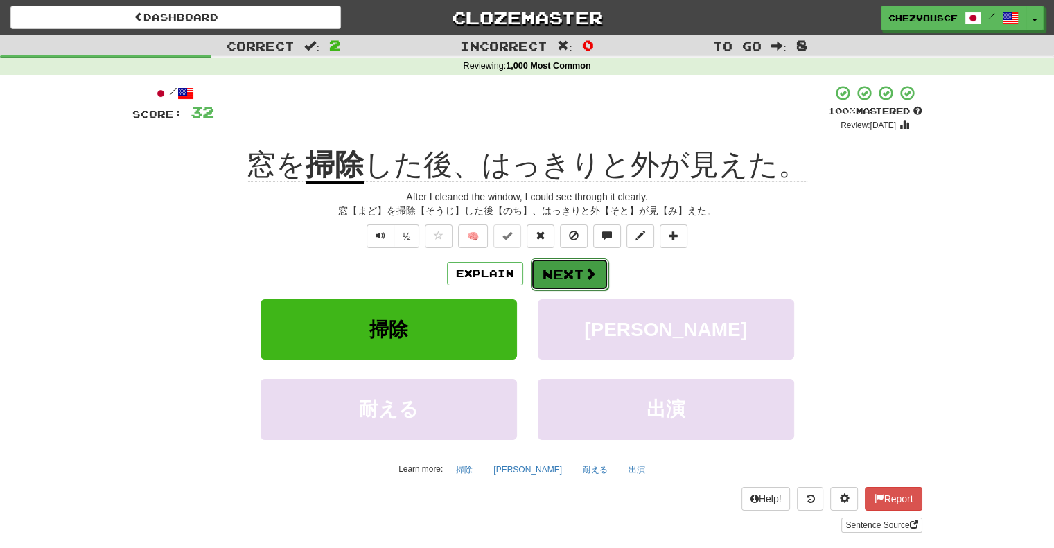
click at [549, 281] on button "Next" at bounding box center [570, 274] width 78 height 32
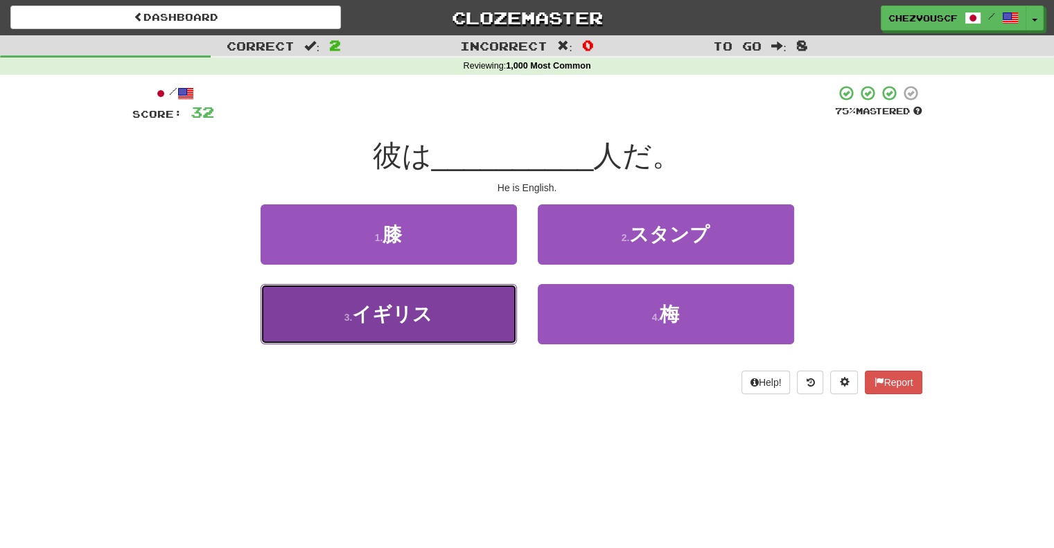
click at [432, 318] on button "3 . イギリス" at bounding box center [388, 314] width 256 height 60
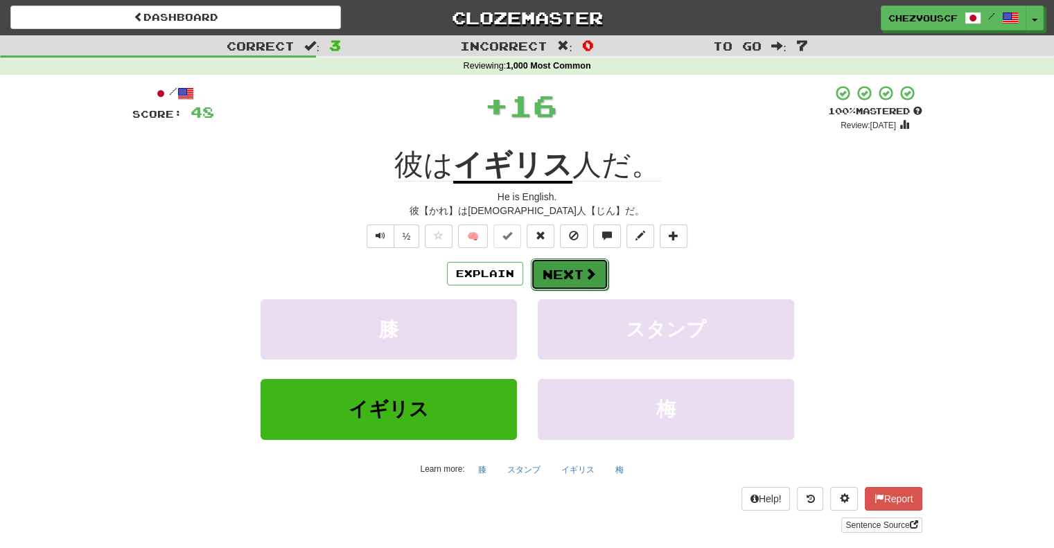
click at [543, 263] on button "Next" at bounding box center [570, 274] width 78 height 32
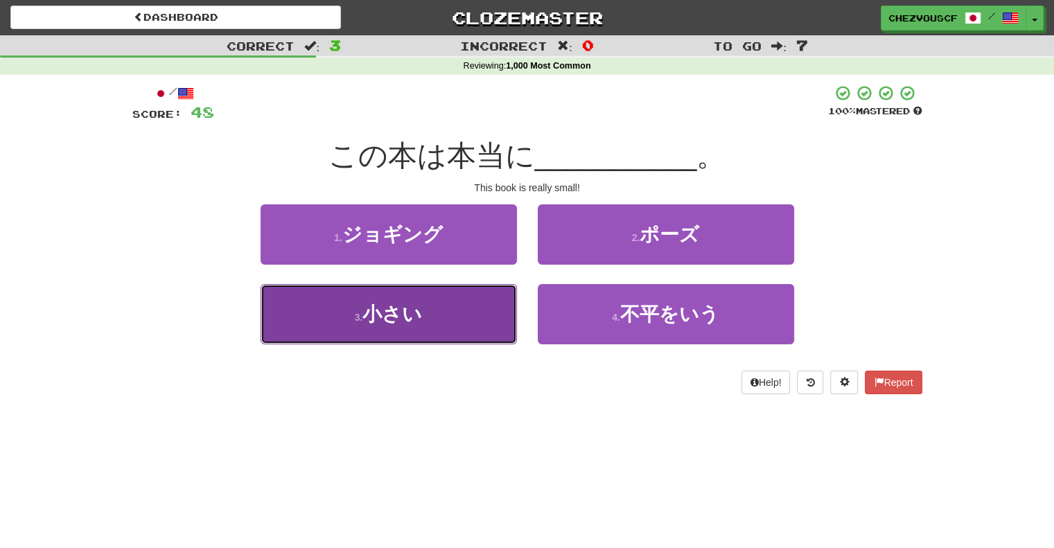
click at [456, 308] on button "3 . 小さい" at bounding box center [388, 314] width 256 height 60
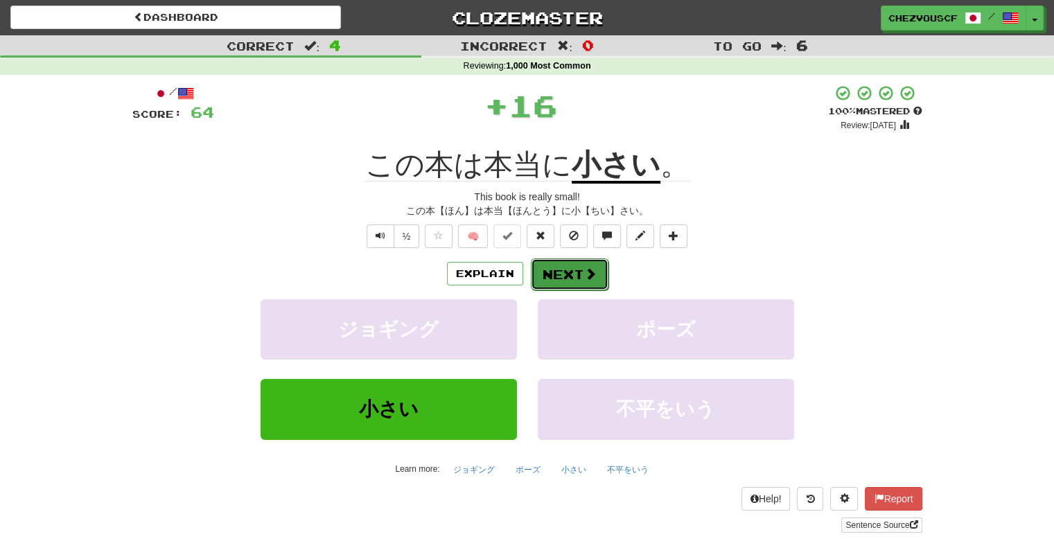
click at [581, 276] on button "Next" at bounding box center [570, 274] width 78 height 32
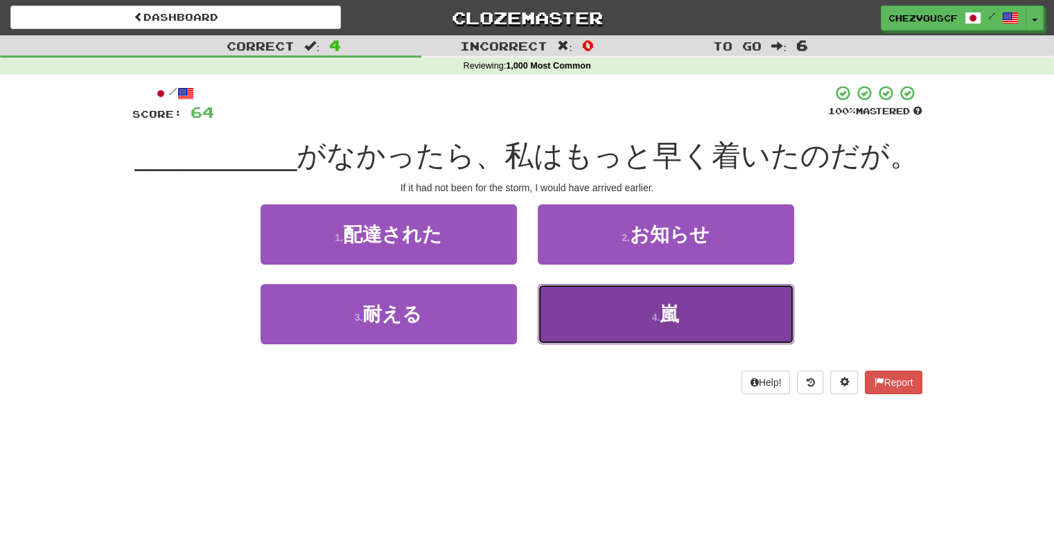
click at [586, 294] on button "4 . 嵐" at bounding box center [666, 314] width 256 height 60
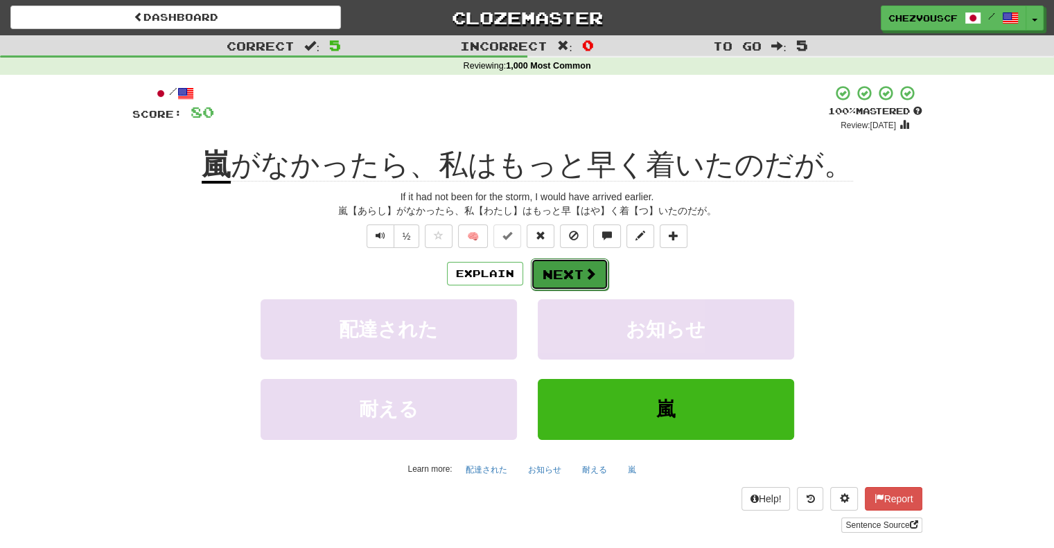
click at [596, 275] on button "Next" at bounding box center [570, 274] width 78 height 32
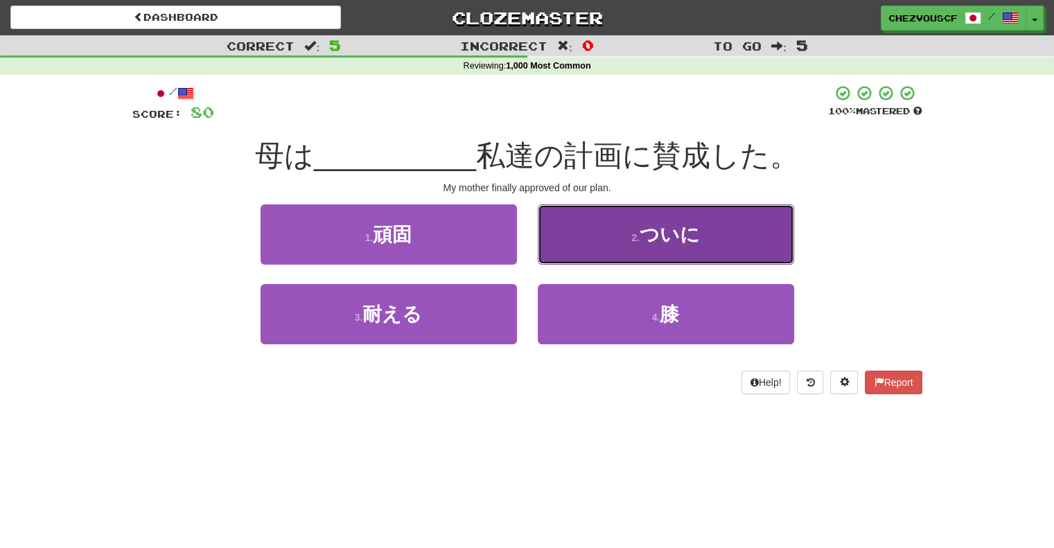
click at [585, 247] on button "2 . ついに" at bounding box center [666, 234] width 256 height 60
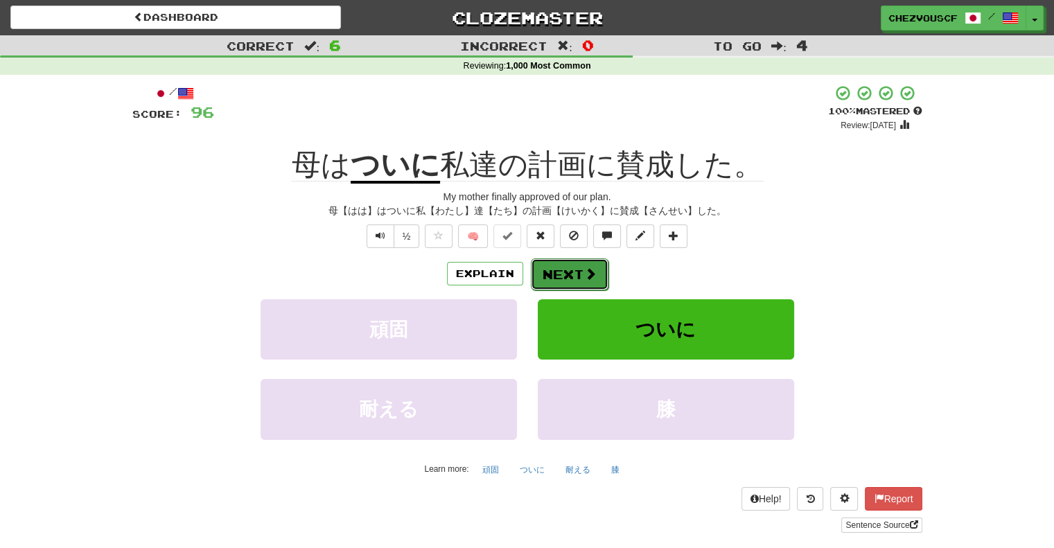
click at [587, 276] on span at bounding box center [590, 273] width 12 height 12
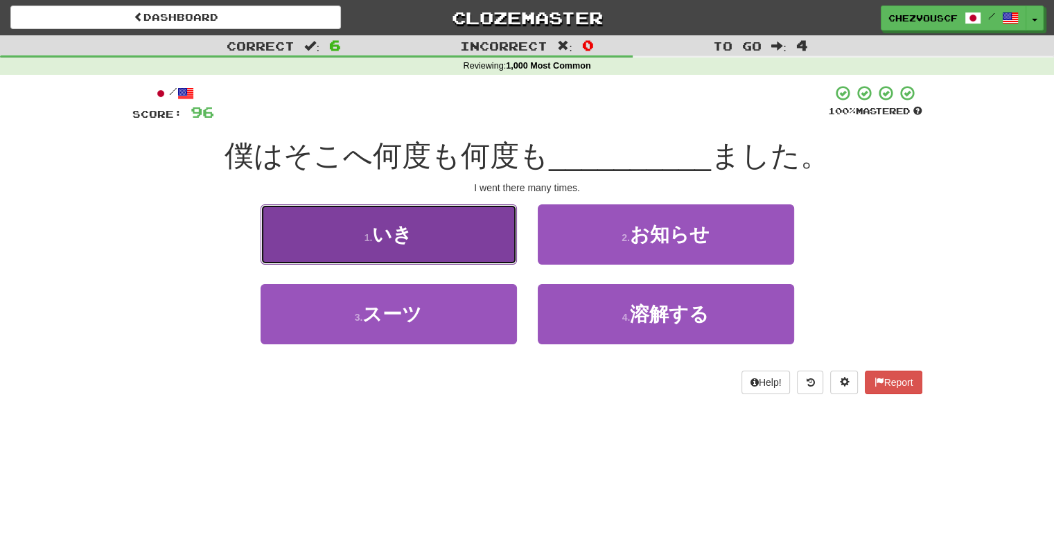
click at [496, 231] on button "1 . いき" at bounding box center [388, 234] width 256 height 60
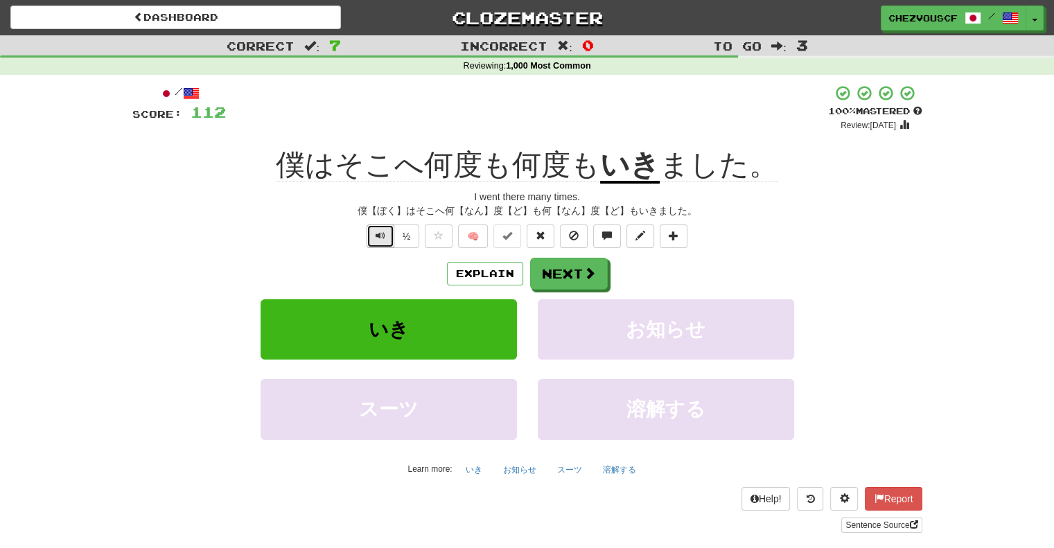
click at [387, 232] on button "Text-to-speech controls" at bounding box center [380, 236] width 28 height 24
click at [492, 279] on button "Explain" at bounding box center [485, 274] width 76 height 24
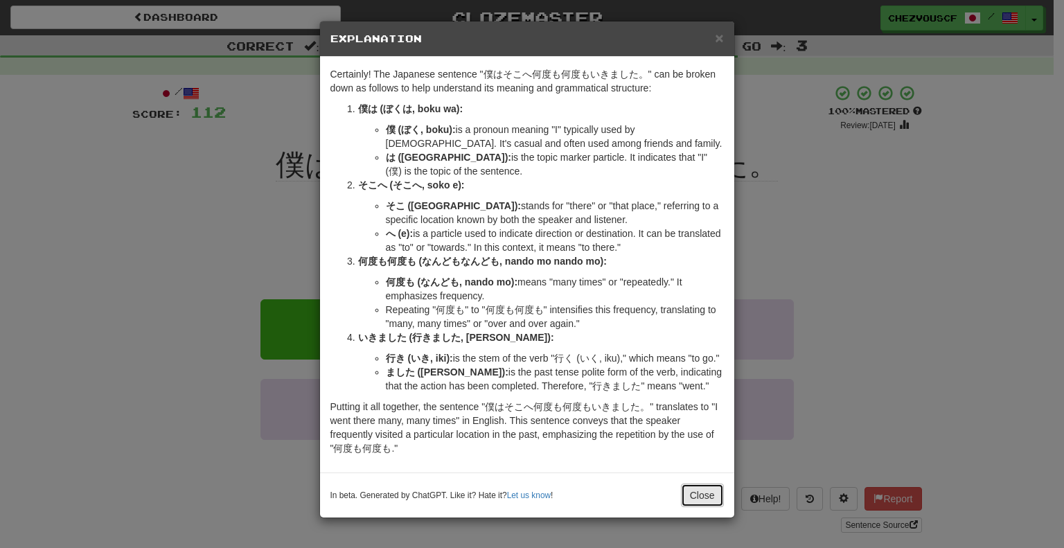
click at [709, 488] on button "Close" at bounding box center [702, 495] width 43 height 24
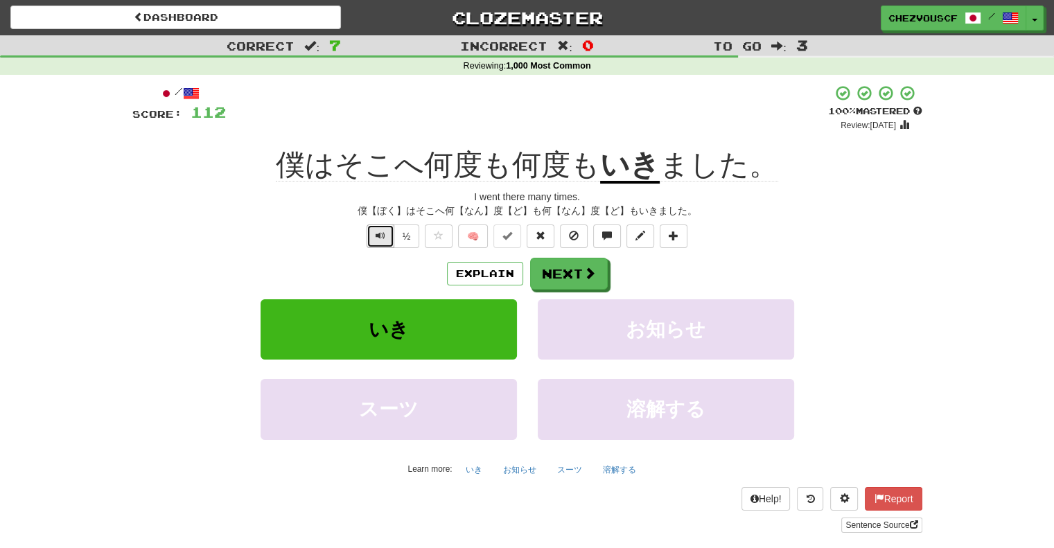
click at [375, 241] on button "Text-to-speech controls" at bounding box center [380, 236] width 28 height 24
click at [574, 279] on button "Next" at bounding box center [570, 274] width 78 height 32
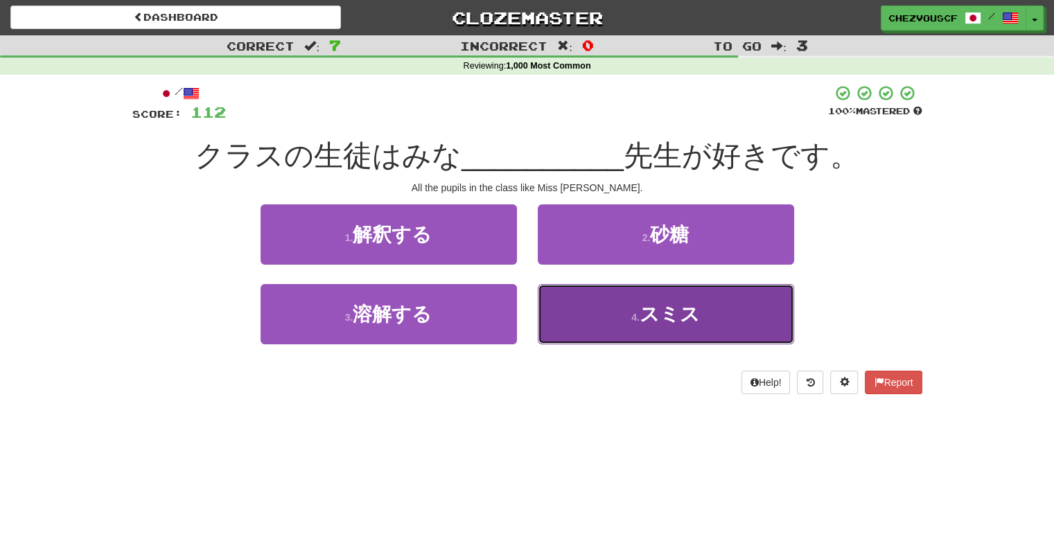
click at [590, 319] on button "4 . スミス" at bounding box center [666, 314] width 256 height 60
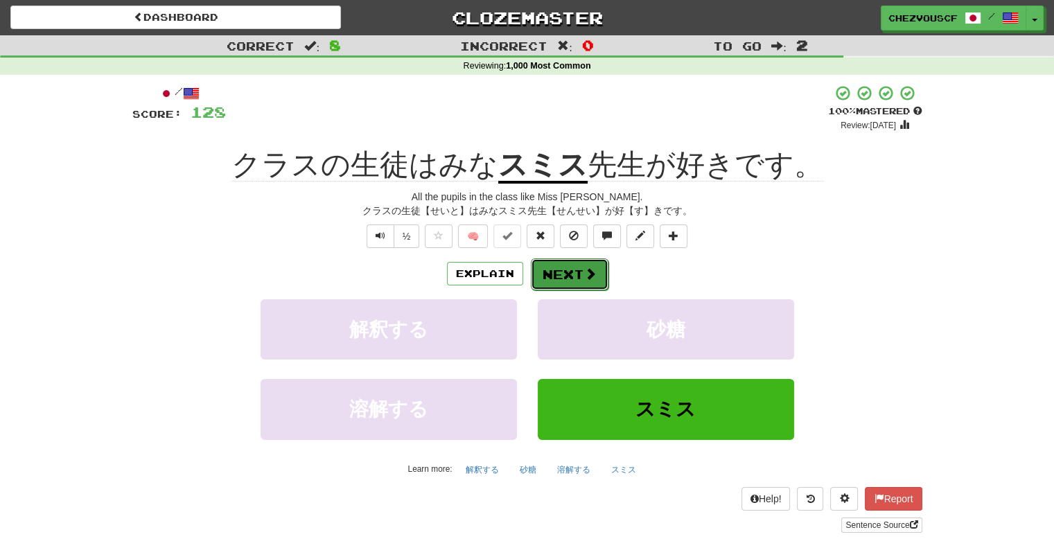
click at [593, 281] on button "Next" at bounding box center [570, 274] width 78 height 32
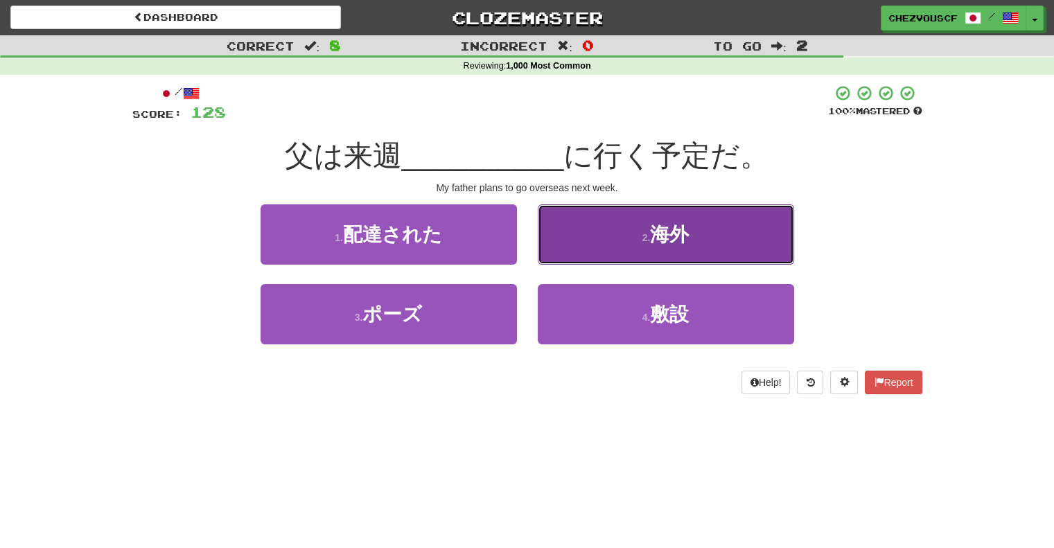
click at [600, 260] on button "2 . 海外" at bounding box center [666, 234] width 256 height 60
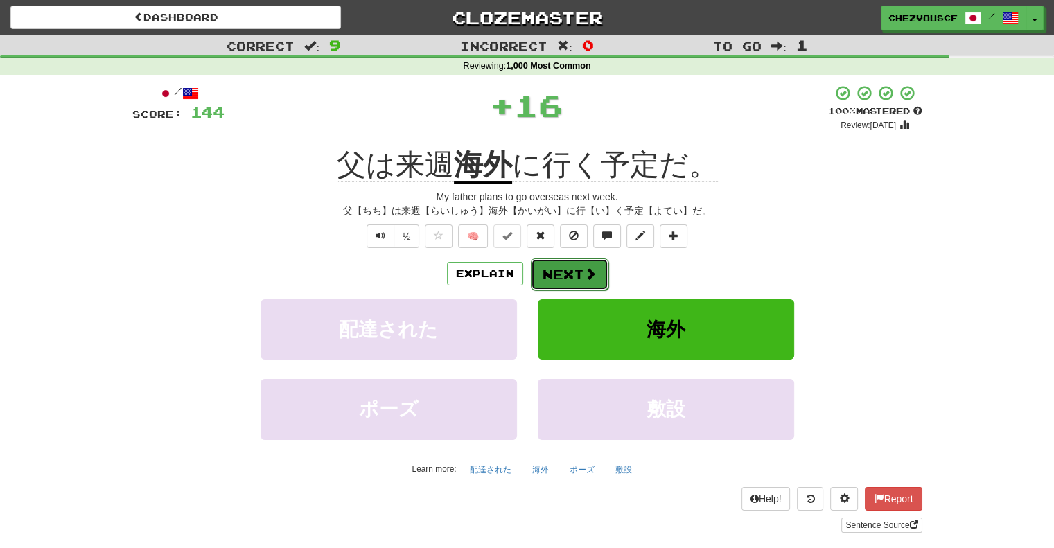
click at [591, 271] on span at bounding box center [590, 273] width 12 height 12
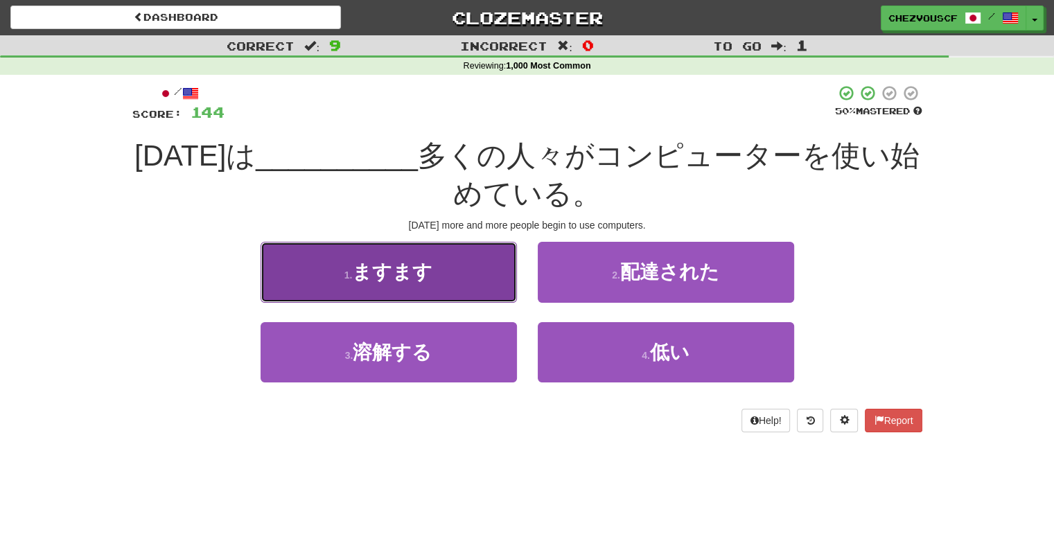
click at [499, 277] on button "1 . ますます" at bounding box center [388, 272] width 256 height 60
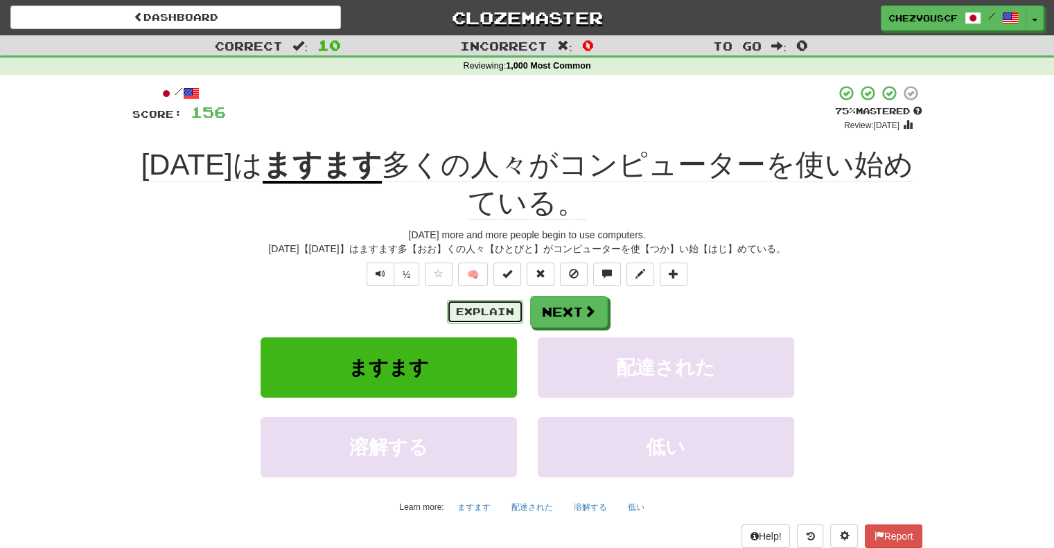
click at [474, 317] on button "Explain" at bounding box center [485, 312] width 76 height 24
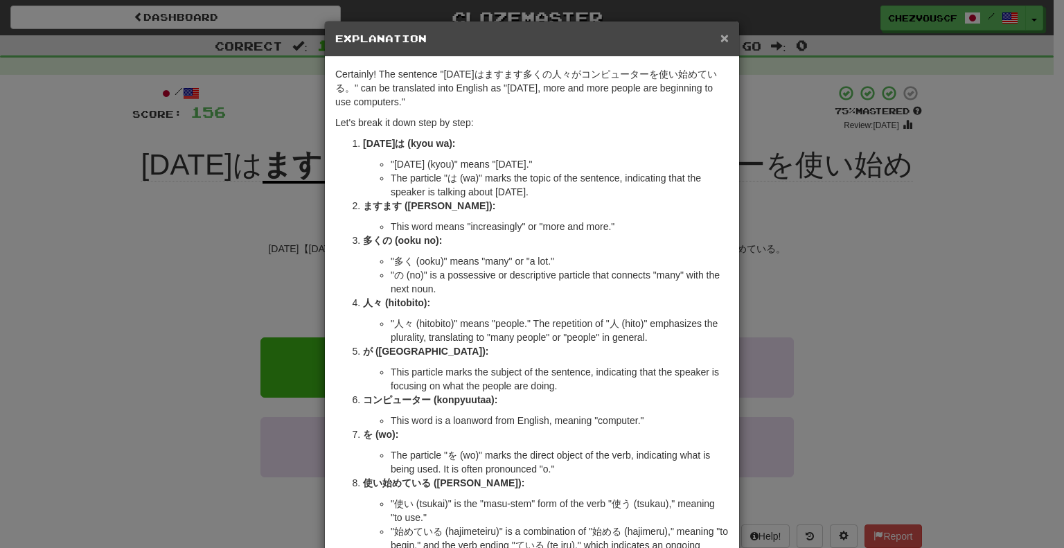
click at [720, 45] on span "×" at bounding box center [724, 38] width 8 height 16
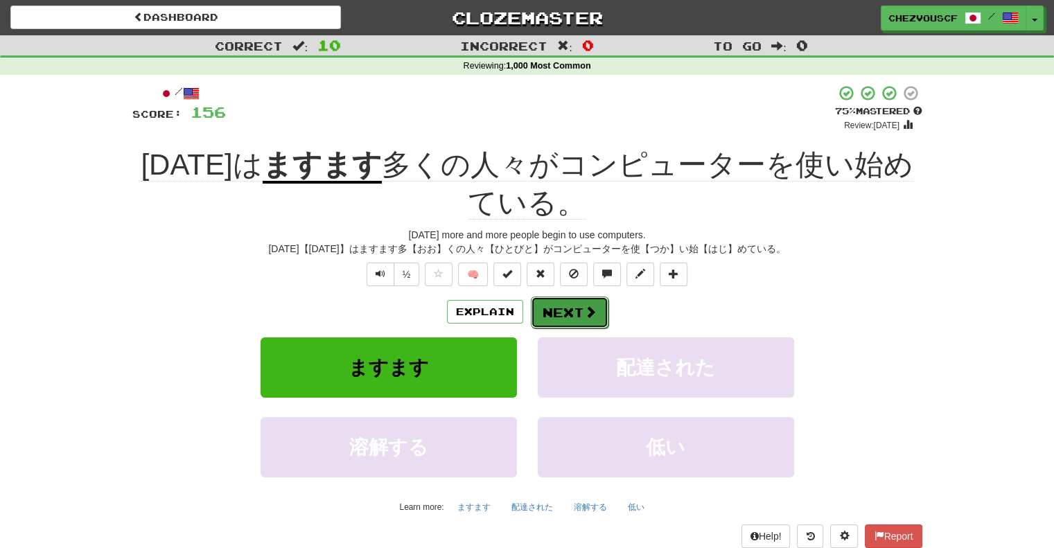
click at [572, 300] on button "Next" at bounding box center [570, 312] width 78 height 32
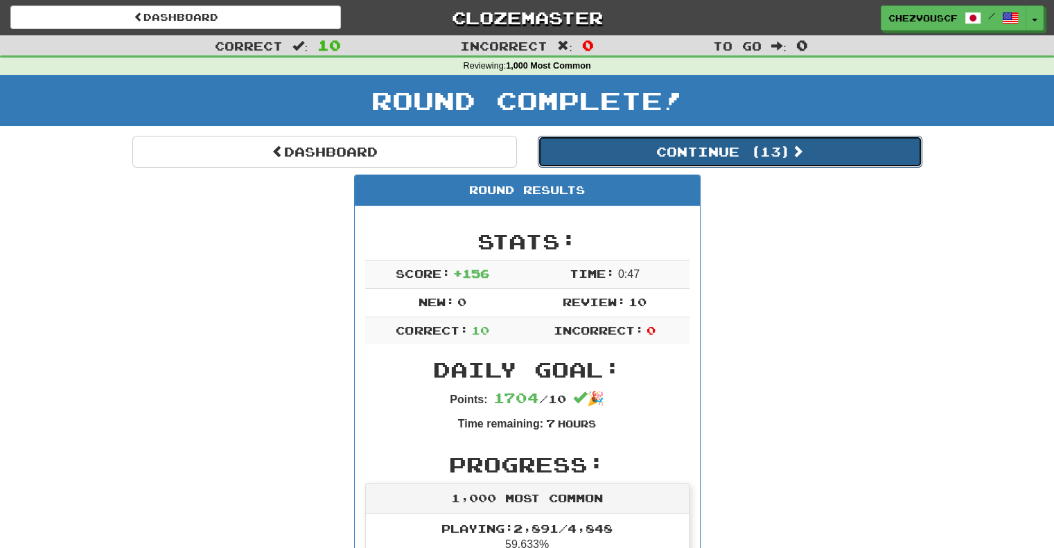
click at [707, 166] on button "Continue ( 13 )" at bounding box center [730, 152] width 384 height 32
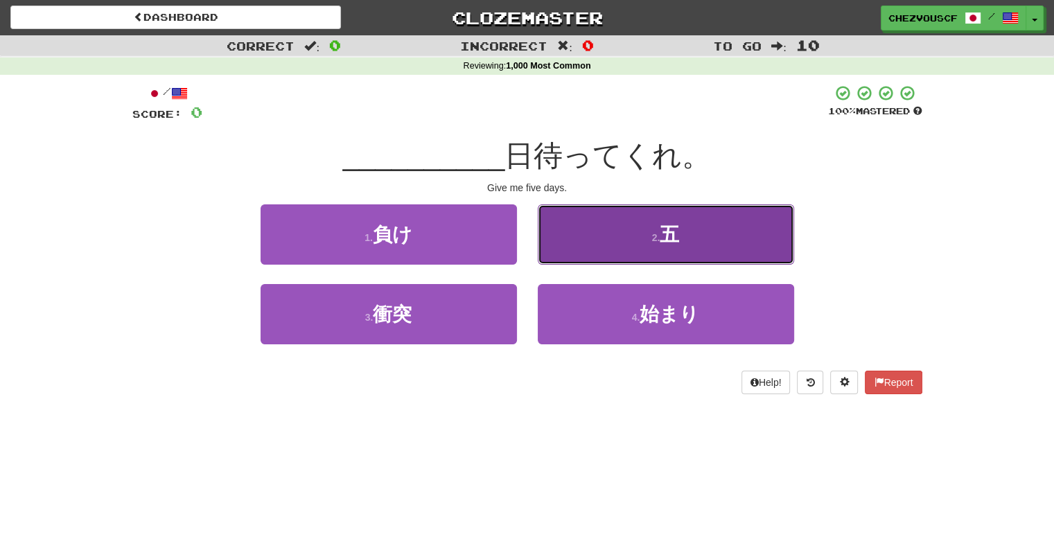
click at [761, 218] on button "2 . 五" at bounding box center [666, 234] width 256 height 60
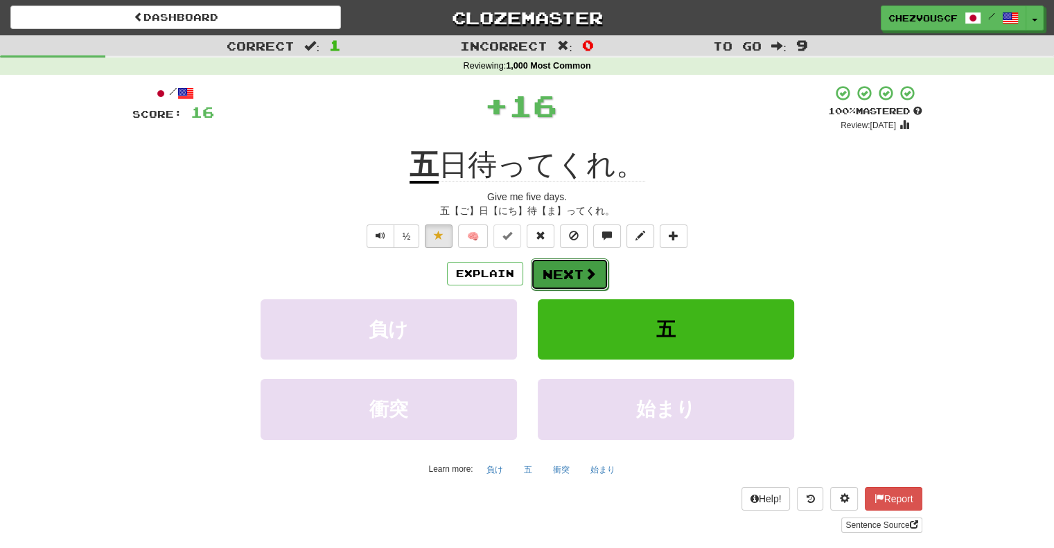
click at [584, 274] on span at bounding box center [590, 273] width 12 height 12
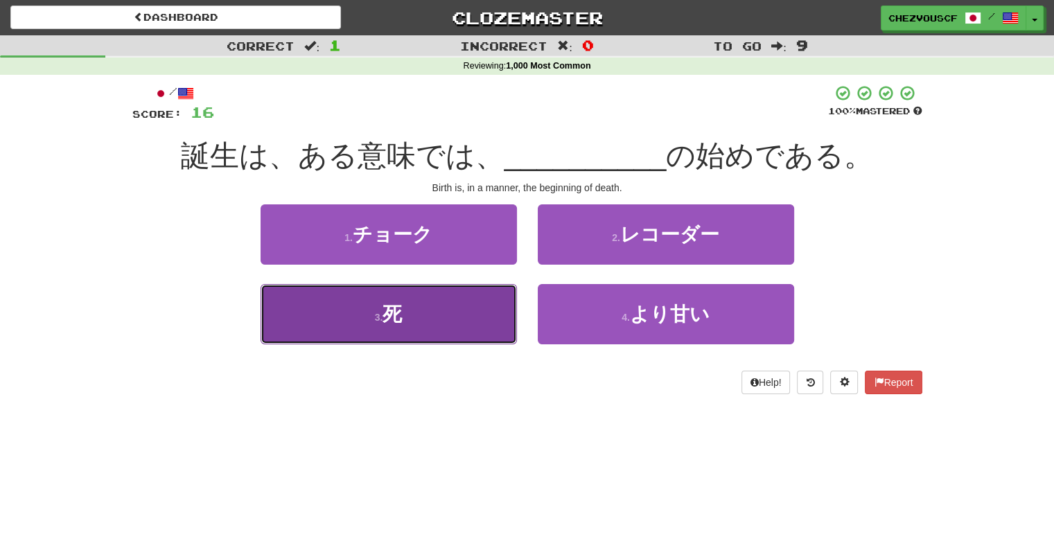
click at [480, 313] on button "3 . 死" at bounding box center [388, 314] width 256 height 60
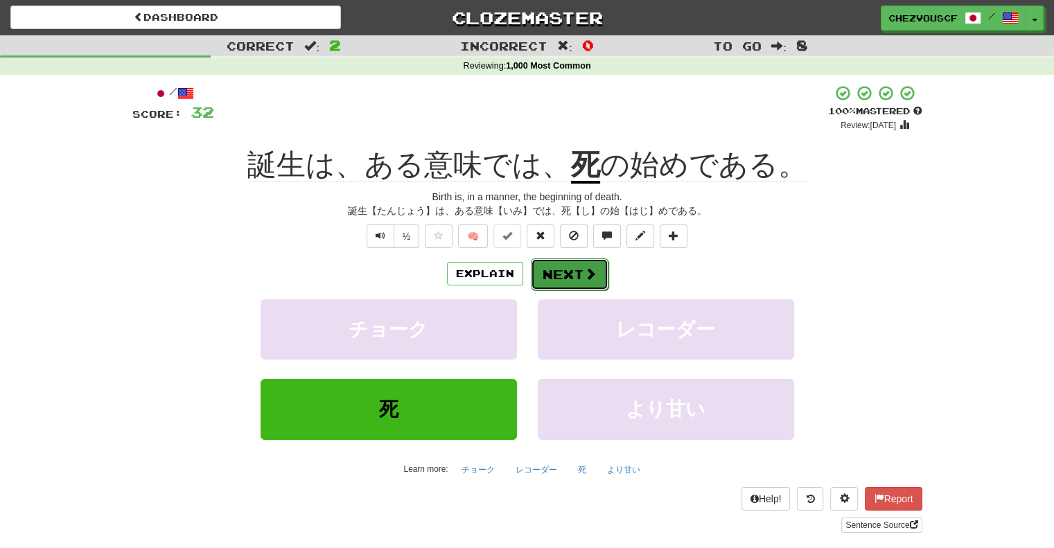
click at [576, 267] on button "Next" at bounding box center [570, 274] width 78 height 32
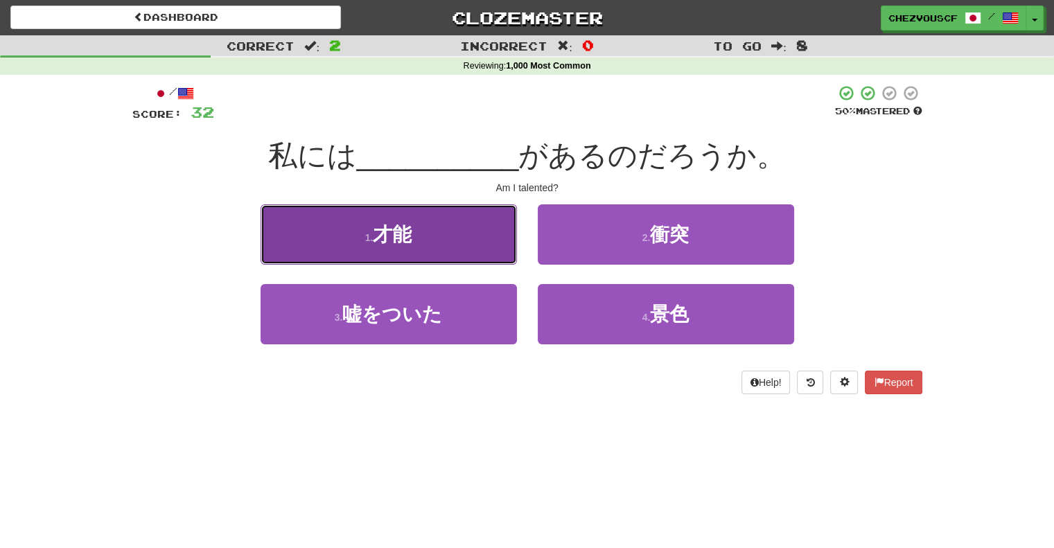
click at [499, 249] on button "1 . 才能" at bounding box center [388, 234] width 256 height 60
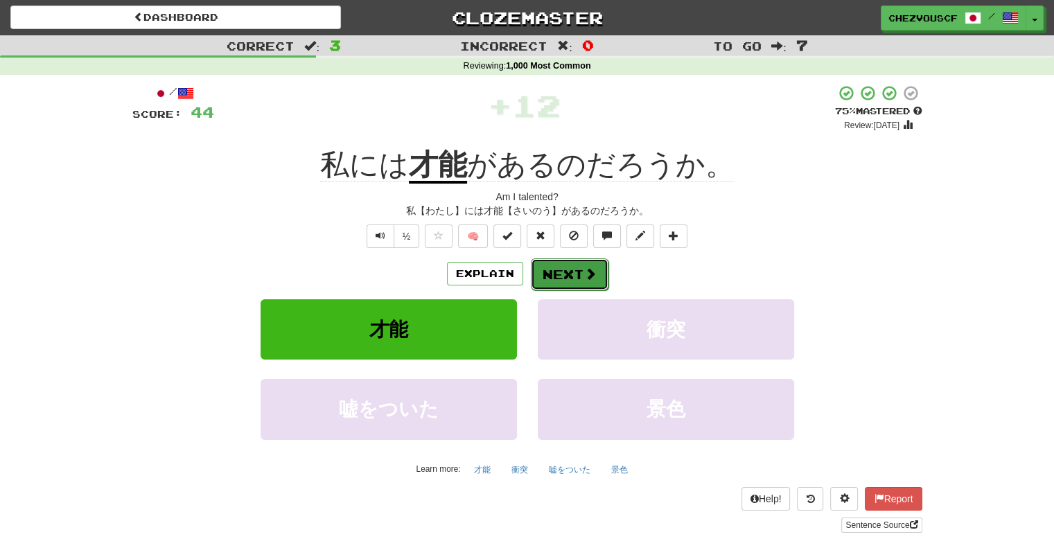
click at [580, 281] on button "Next" at bounding box center [570, 274] width 78 height 32
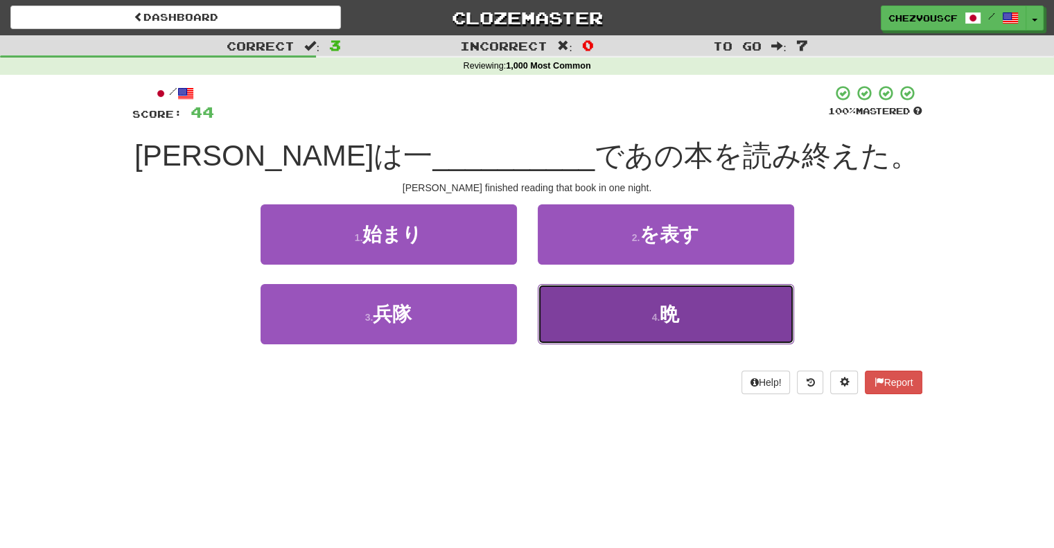
click at [585, 295] on button "4 . 晩" at bounding box center [666, 314] width 256 height 60
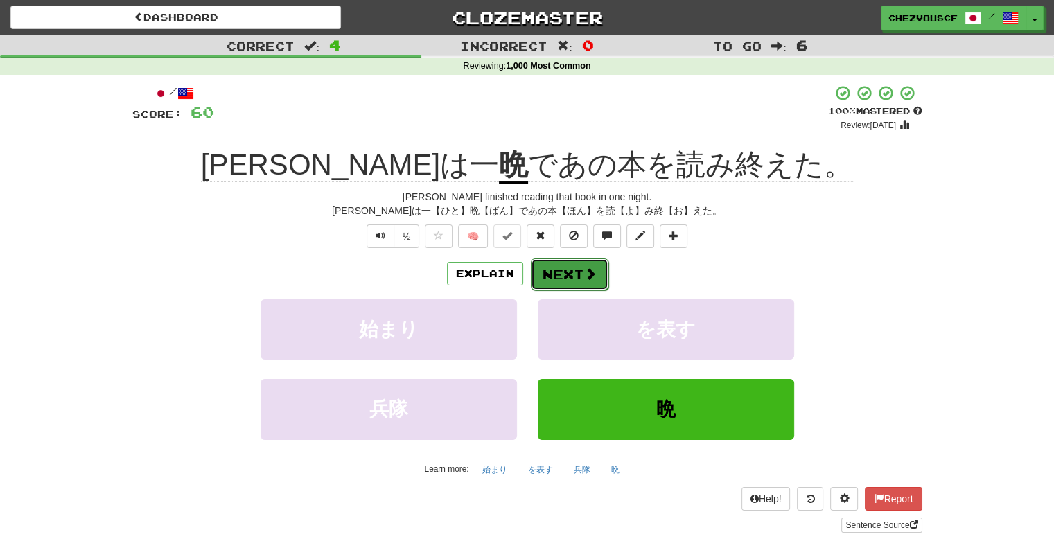
click at [572, 276] on button "Next" at bounding box center [570, 274] width 78 height 32
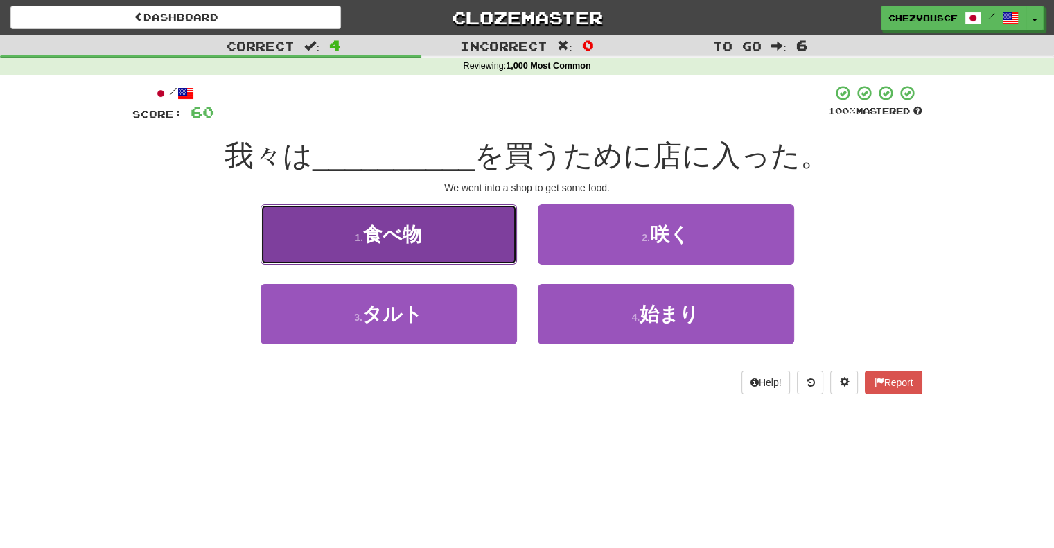
click at [485, 231] on button "1 . 食べ物" at bounding box center [388, 234] width 256 height 60
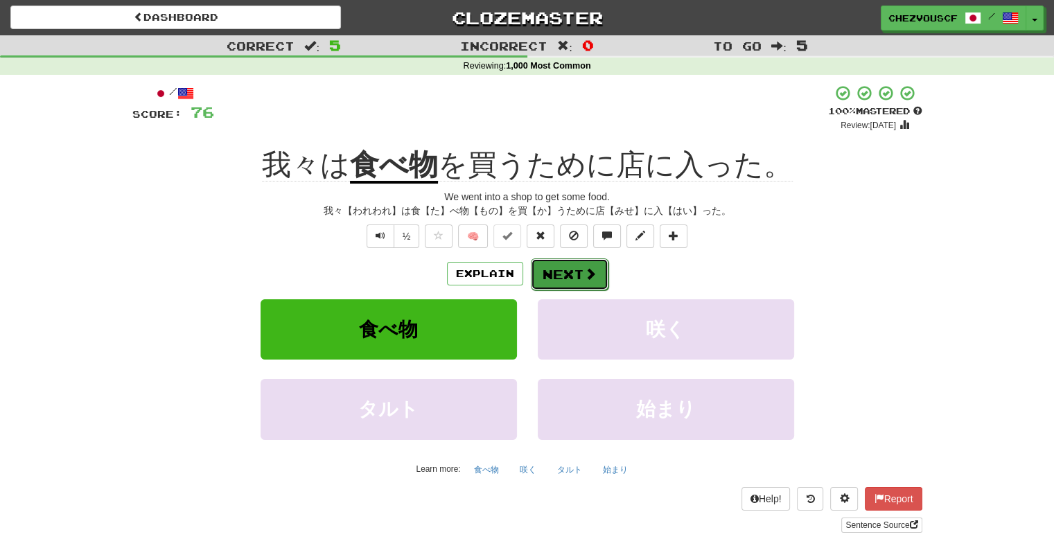
click at [561, 268] on button "Next" at bounding box center [570, 274] width 78 height 32
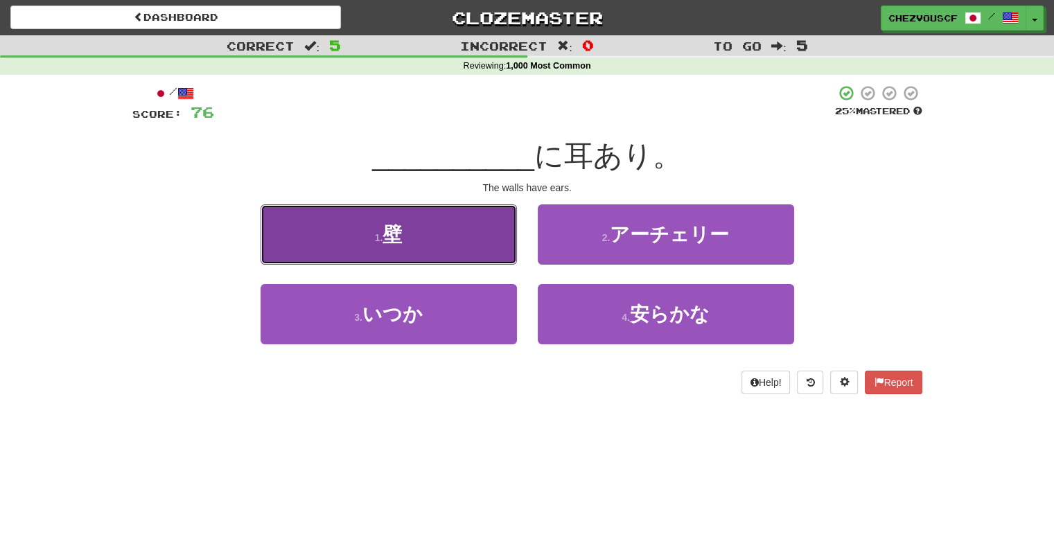
click at [452, 246] on button "1 . 壁" at bounding box center [388, 234] width 256 height 60
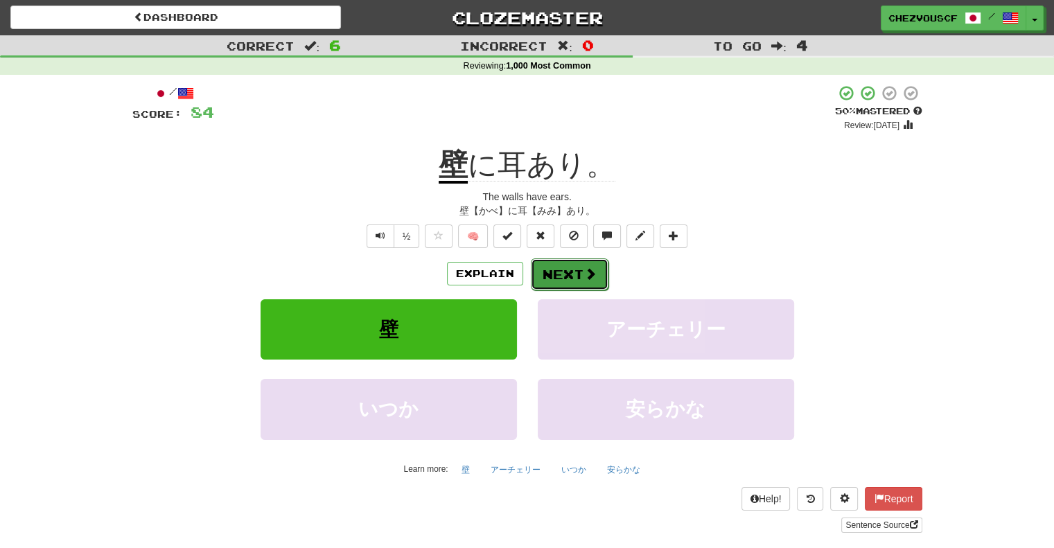
click at [566, 281] on button "Next" at bounding box center [570, 274] width 78 height 32
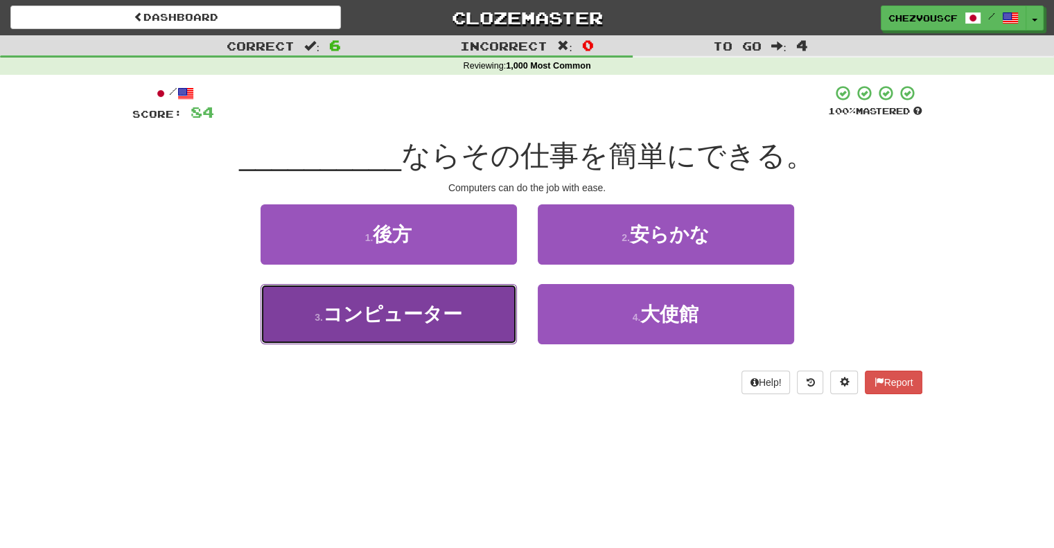
click at [497, 302] on button "3 . コンピューター" at bounding box center [388, 314] width 256 height 60
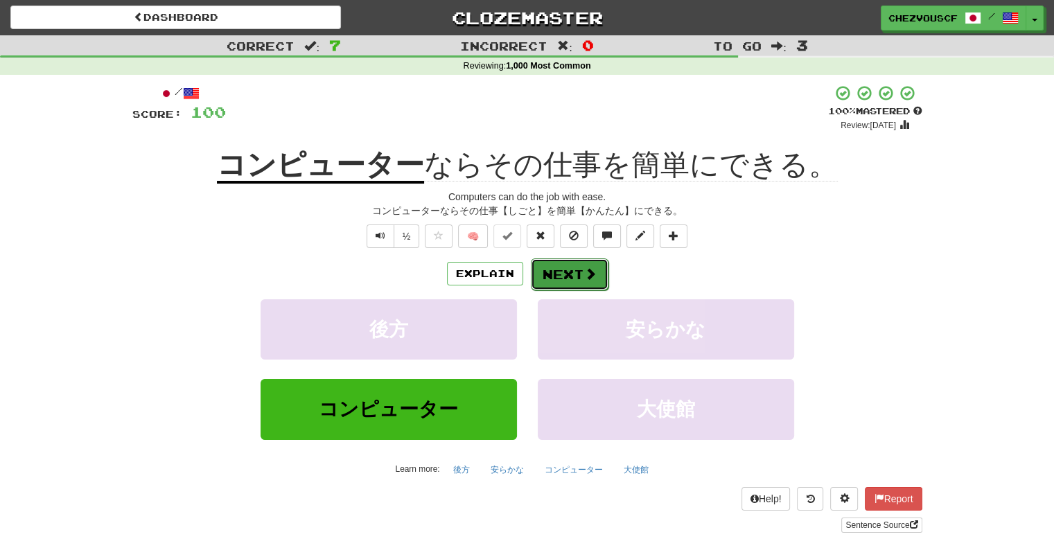
click at [536, 283] on button "Next" at bounding box center [570, 274] width 78 height 32
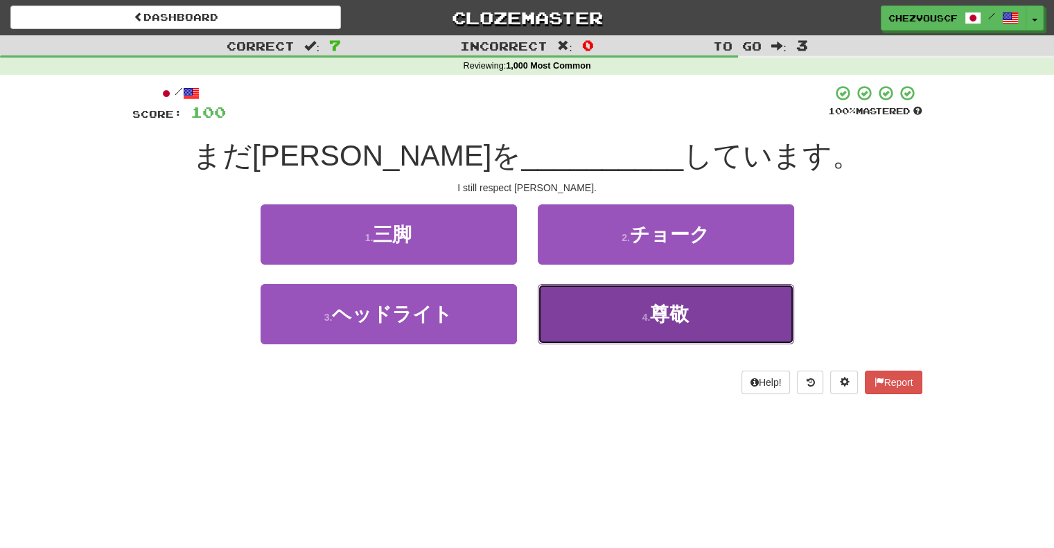
click at [571, 315] on button "4 . 尊敬" at bounding box center [666, 314] width 256 height 60
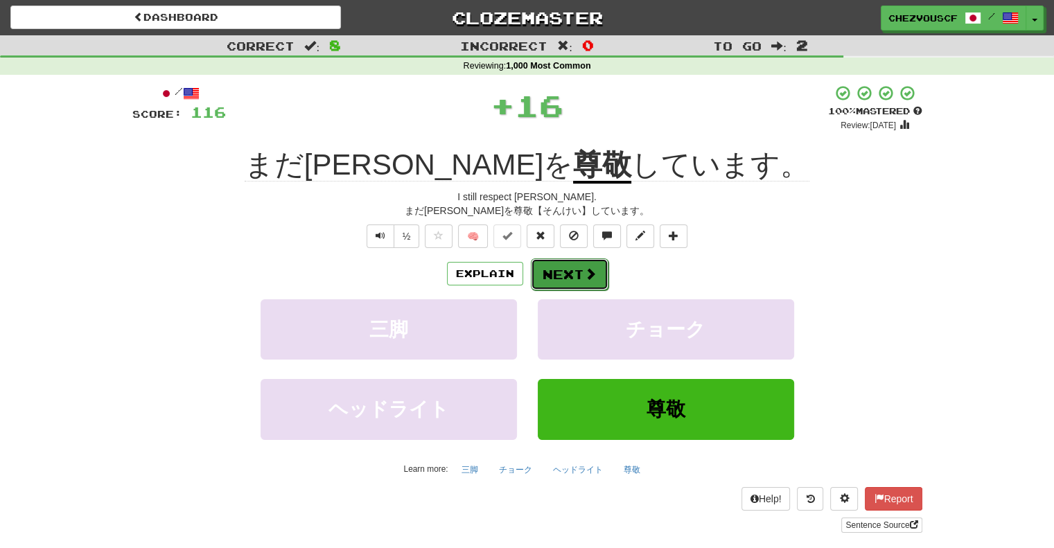
click at [585, 284] on button "Next" at bounding box center [570, 274] width 78 height 32
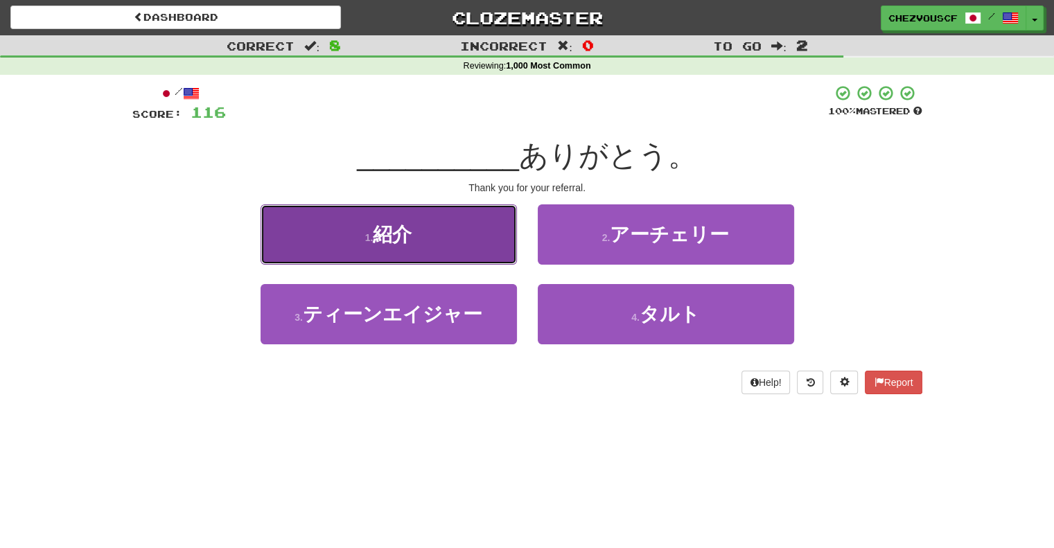
click at [482, 236] on button "1 . 紹介" at bounding box center [388, 234] width 256 height 60
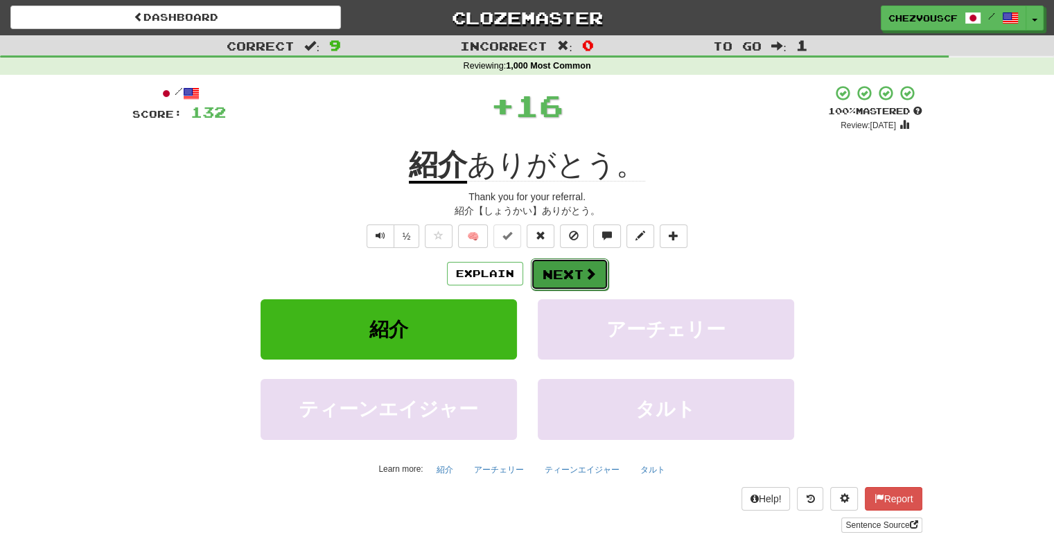
click at [596, 273] on button "Next" at bounding box center [570, 274] width 78 height 32
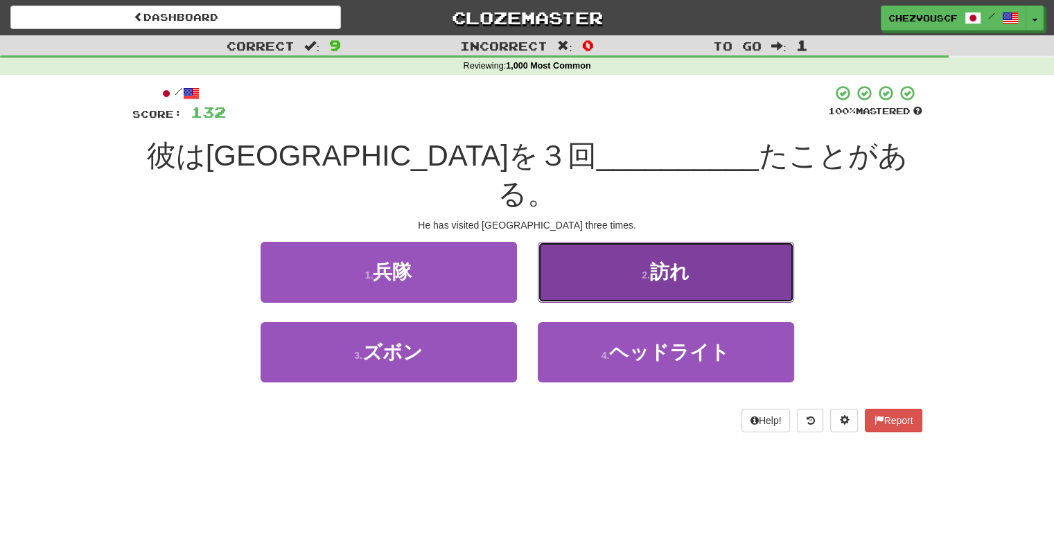
click at [598, 242] on button "2 . 訪れ" at bounding box center [666, 272] width 256 height 60
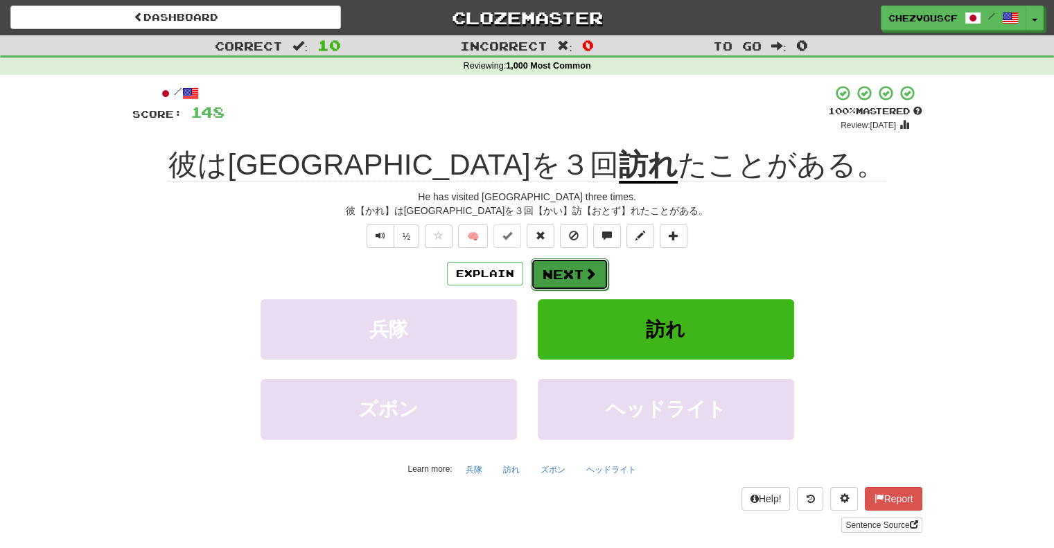
click at [584, 268] on span at bounding box center [590, 273] width 12 height 12
click at [582, 268] on div "Dashboard Clozemaster chezvouscf / Toggle Dropdown Dashboard Leaderboard Activi…" at bounding box center [527, 276] width 1054 height 552
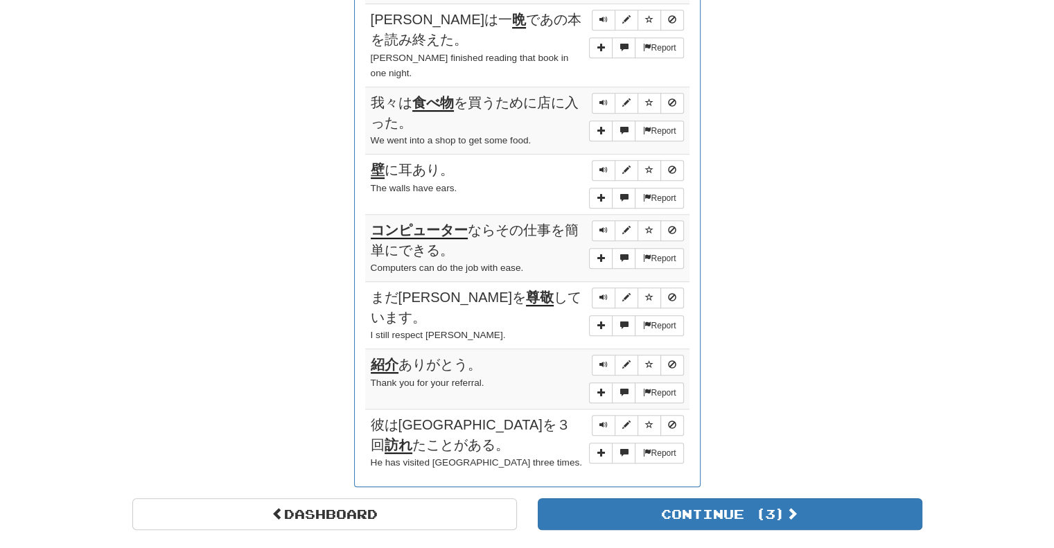
scroll to position [1027, 0]
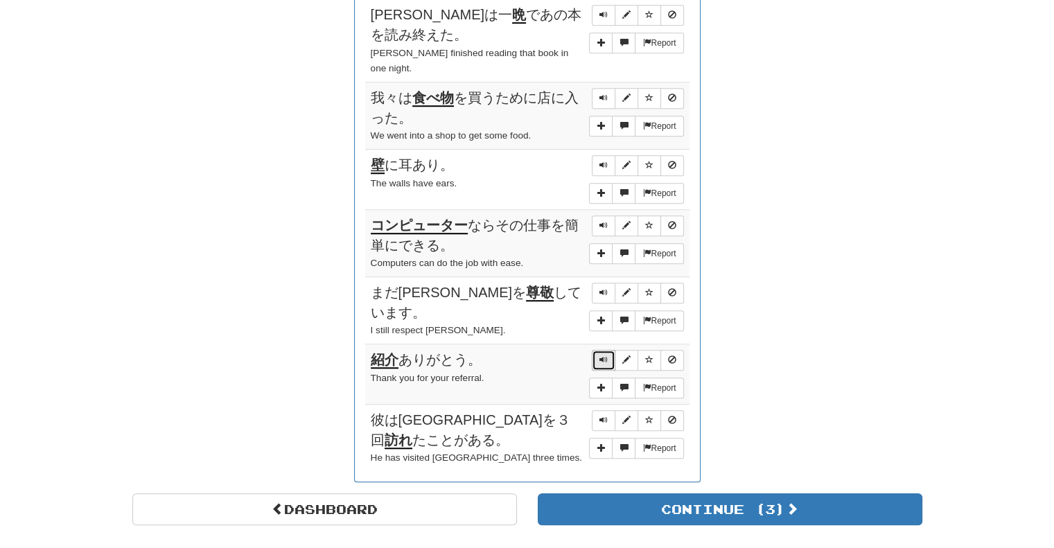
click at [604, 350] on button "Sentence controls" at bounding box center [604, 360] width 24 height 21
click at [604, 355] on span "Sentence controls" at bounding box center [603, 359] width 8 height 8
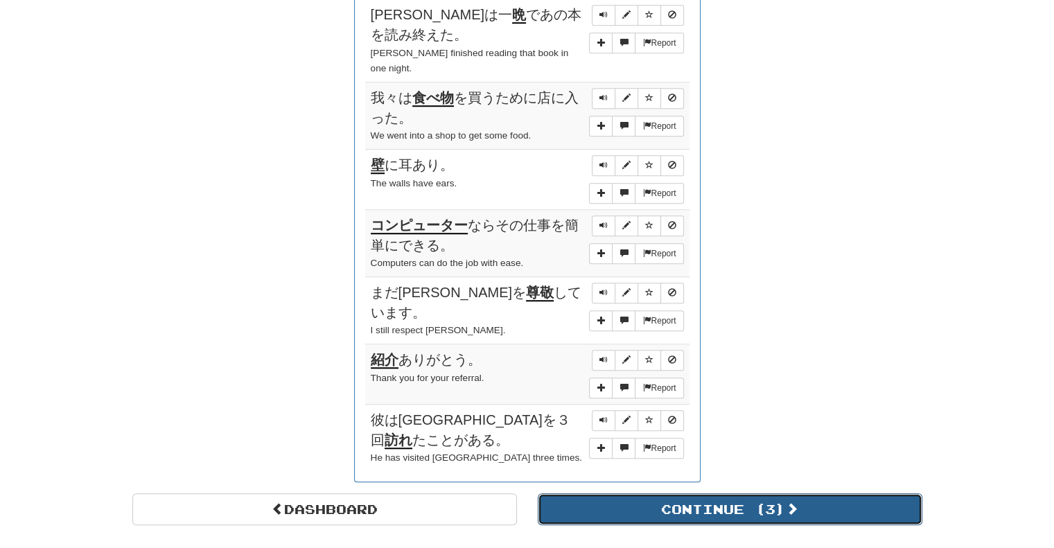
click at [636, 493] on button "Continue ( 3 )" at bounding box center [730, 509] width 384 height 32
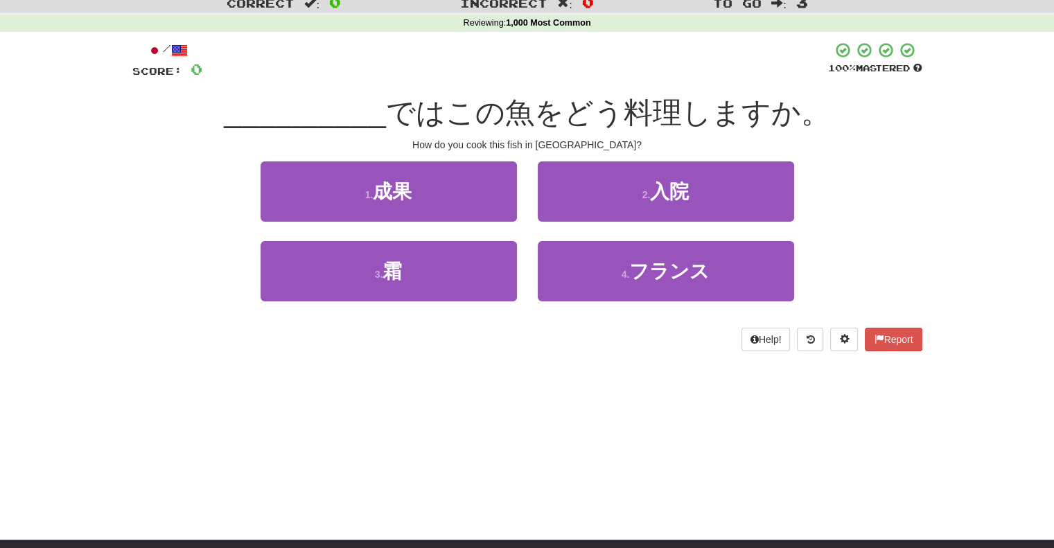
scroll to position [39, 0]
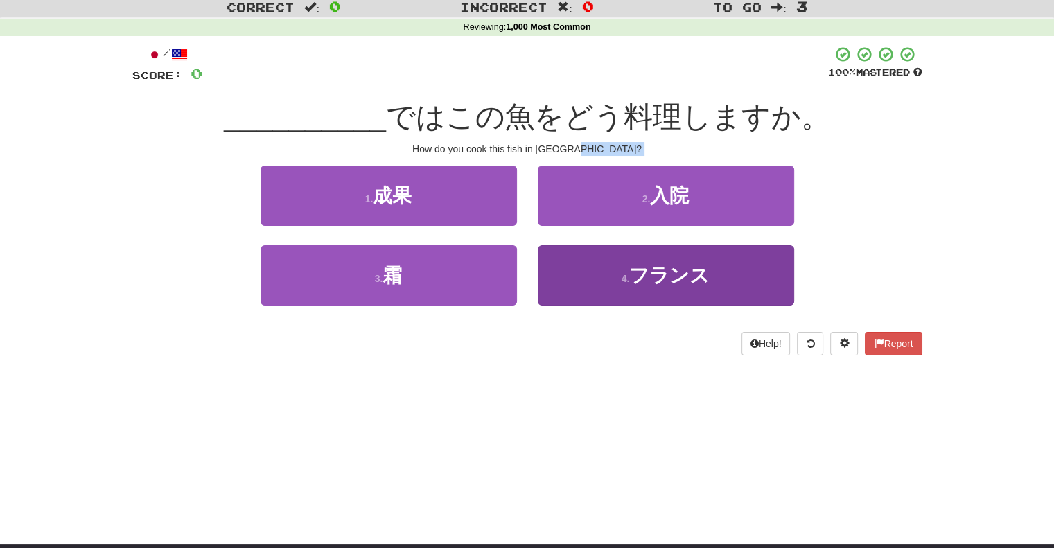
drag, startPoint x: 953, startPoint y: 148, endPoint x: 754, endPoint y: 274, distance: 235.4
click at [754, 274] on div "Correct : 0 Incorrect : 0 To go : 3 Reviewing : 1,000 Most Common / Score: 0 10…" at bounding box center [527, 186] width 1054 height 378
click at [754, 274] on button "4 . フランス" at bounding box center [666, 275] width 256 height 60
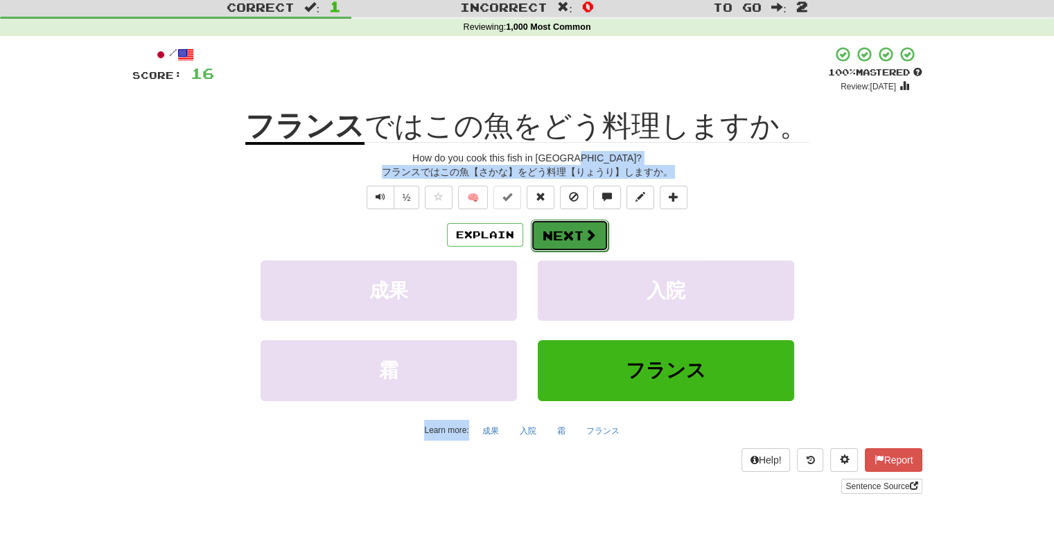
click at [558, 248] on button "Next" at bounding box center [570, 236] width 78 height 32
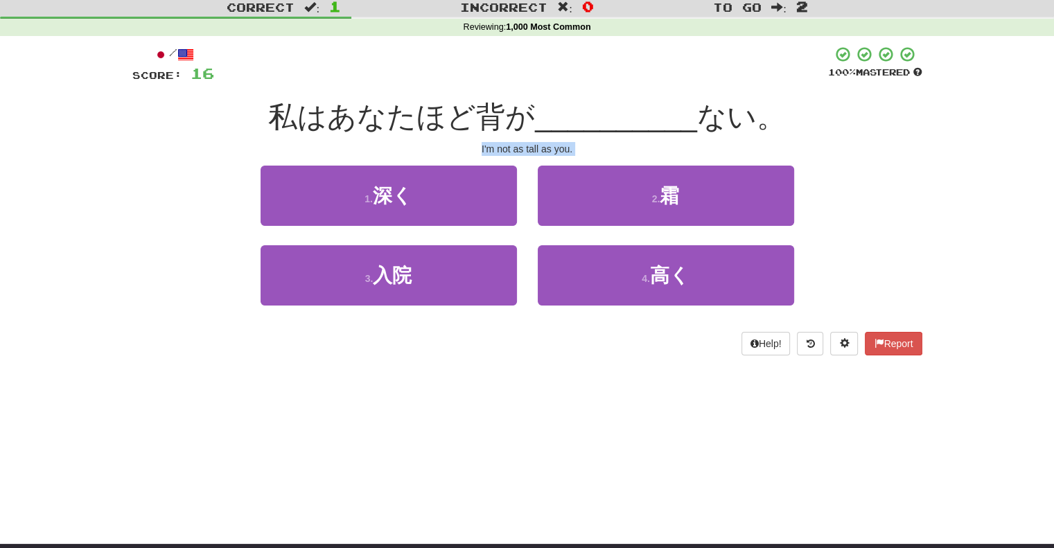
click at [720, 321] on div "4 . 高く" at bounding box center [665, 285] width 277 height 80
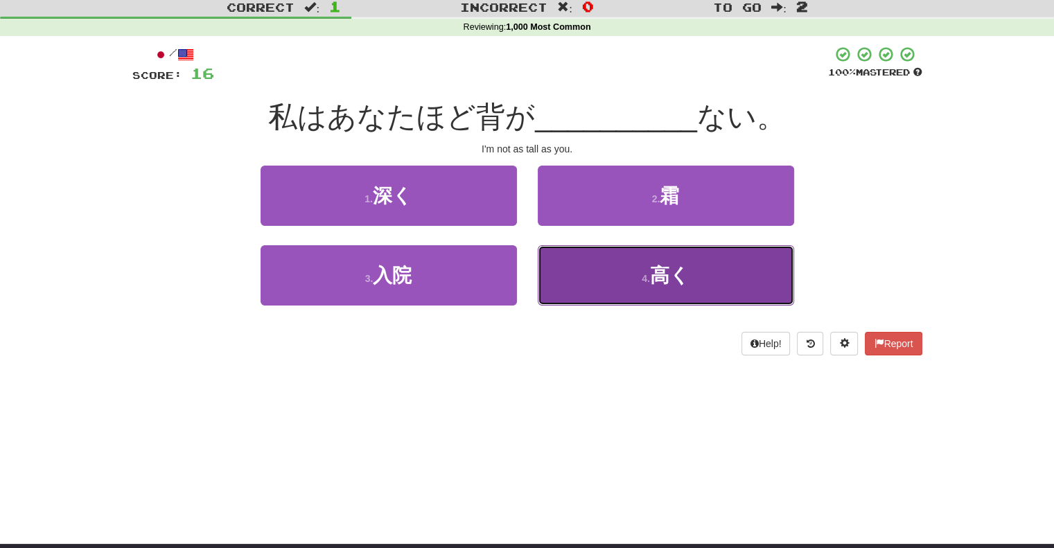
click at [699, 286] on button "4 . 高く" at bounding box center [666, 275] width 256 height 60
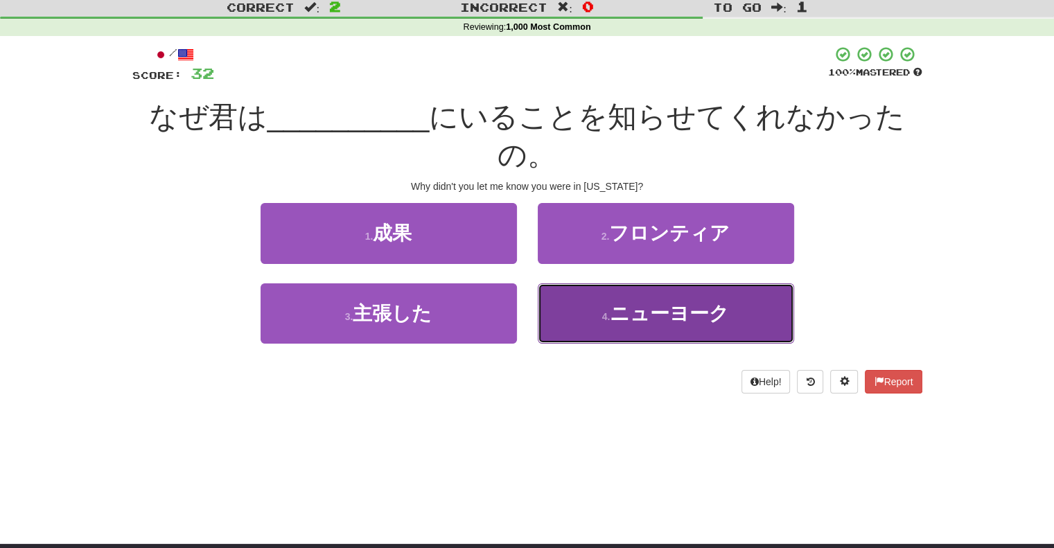
click at [602, 315] on small "4 ." at bounding box center [606, 316] width 8 height 11
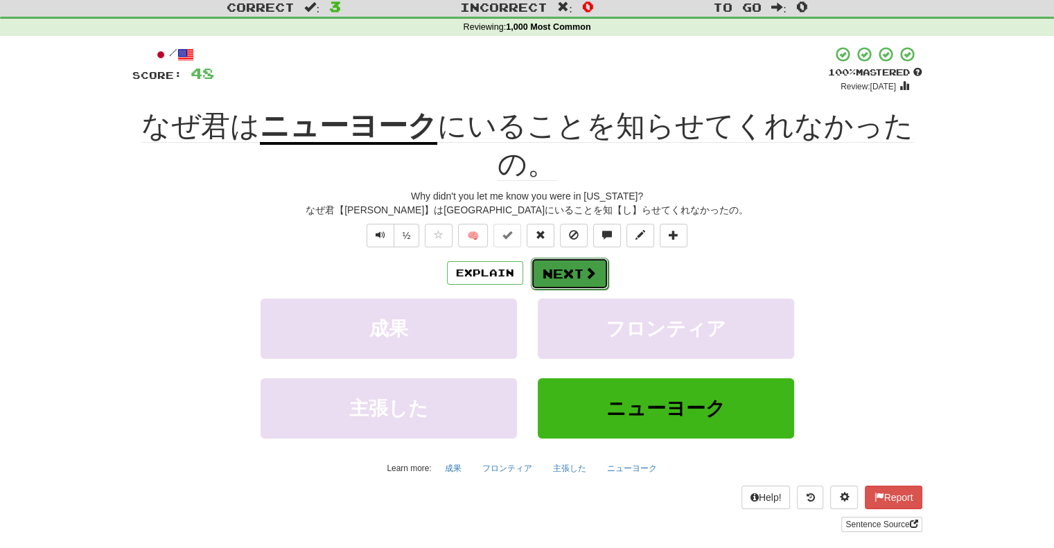
click at [596, 276] on button "Next" at bounding box center [570, 274] width 78 height 32
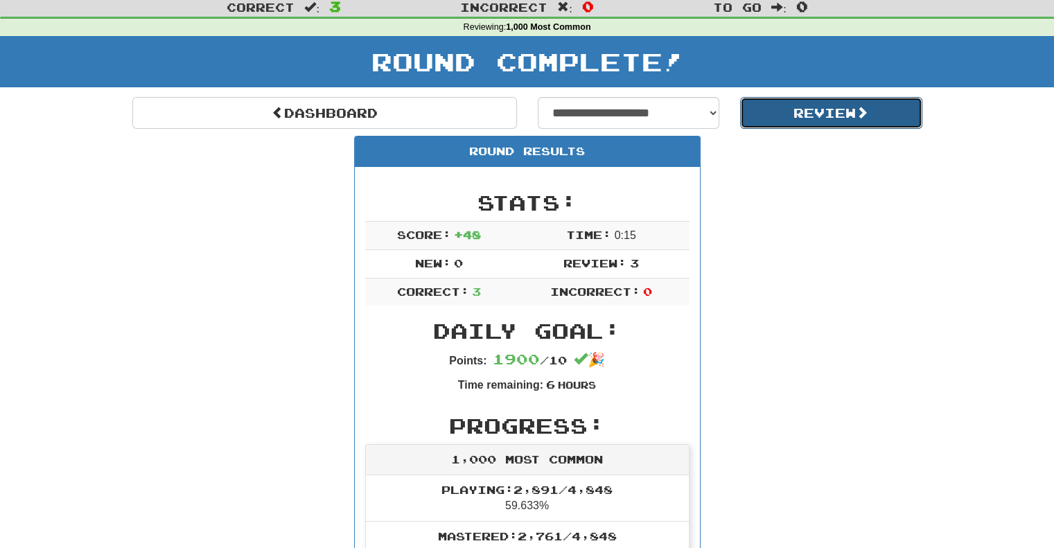
click at [837, 118] on button "Review" at bounding box center [831, 113] width 182 height 32
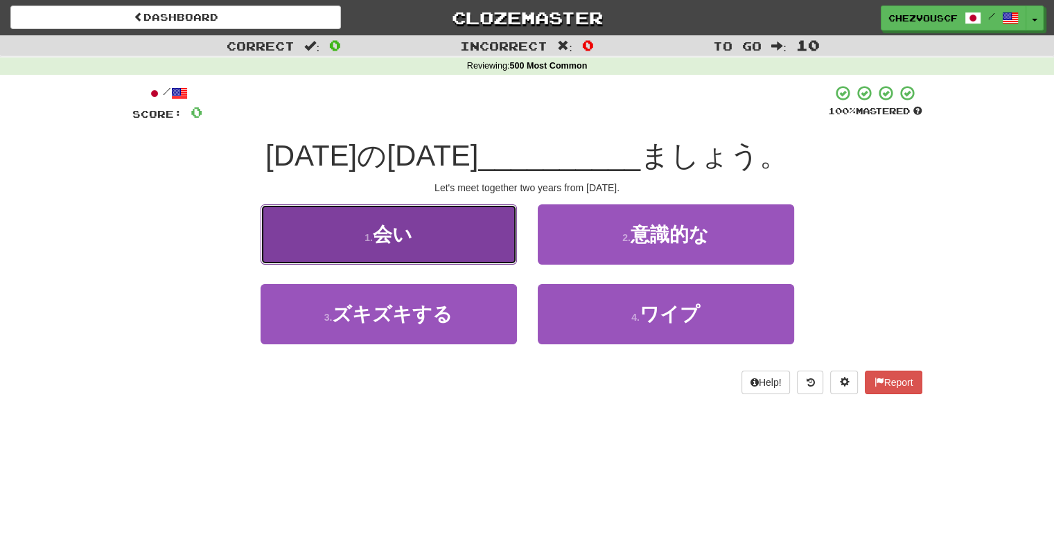
click at [478, 234] on button "1 . 会い" at bounding box center [388, 234] width 256 height 60
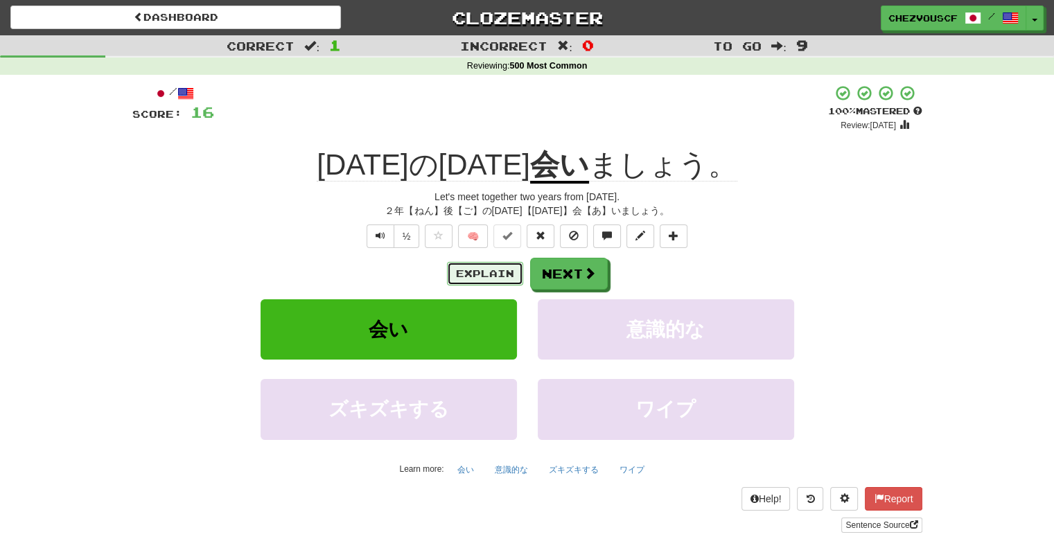
click at [483, 265] on button "Explain" at bounding box center [485, 274] width 76 height 24
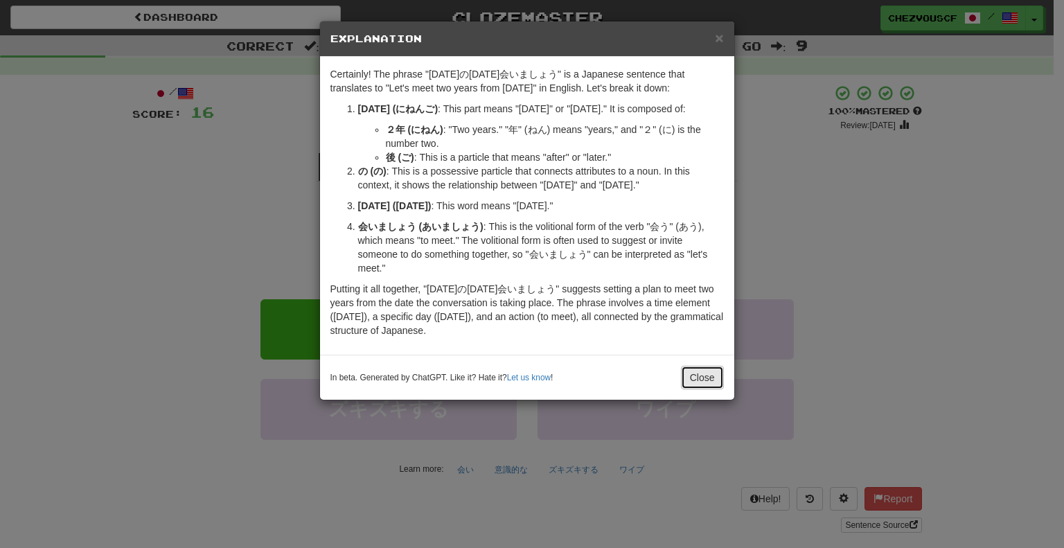
click at [708, 389] on button "Close" at bounding box center [702, 378] width 43 height 24
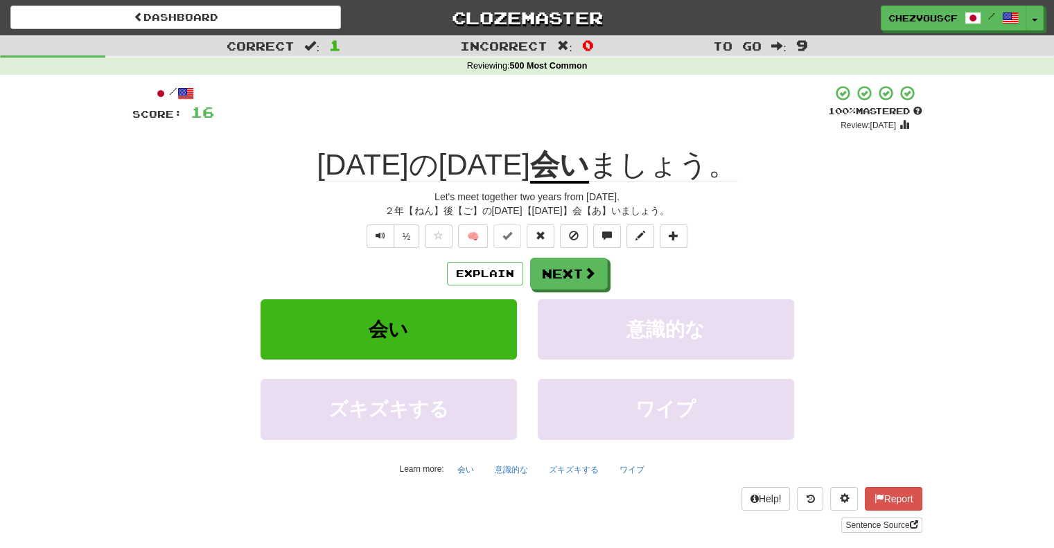
click at [592, 293] on div "Explain Next 会い 意識的な ズキズキする ワイプ Learn more: 会い 意識的な ズキズキする ワイプ" at bounding box center [527, 369] width 790 height 222
click at [581, 269] on button "Next" at bounding box center [570, 274] width 78 height 32
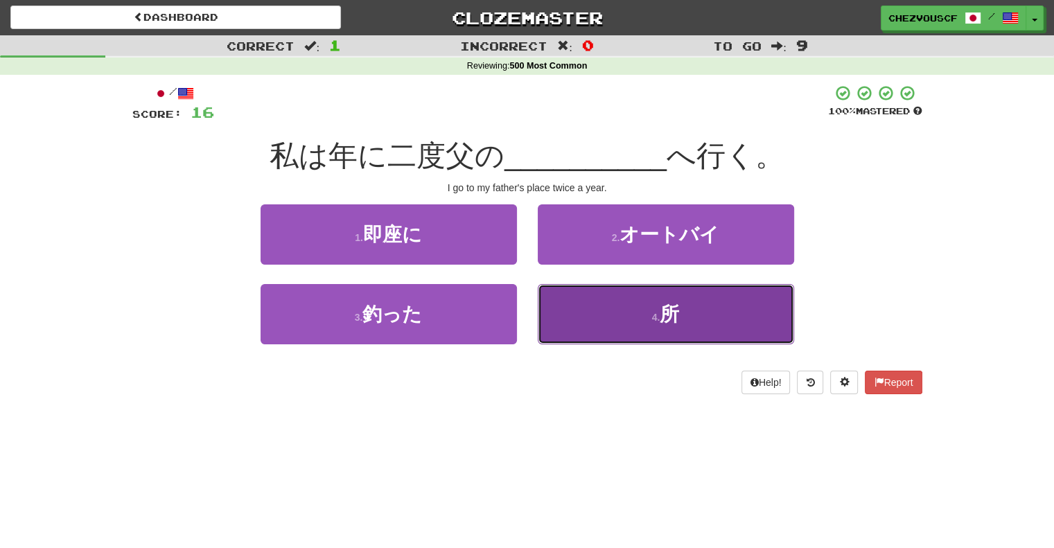
click at [594, 303] on button "4 . 所" at bounding box center [666, 314] width 256 height 60
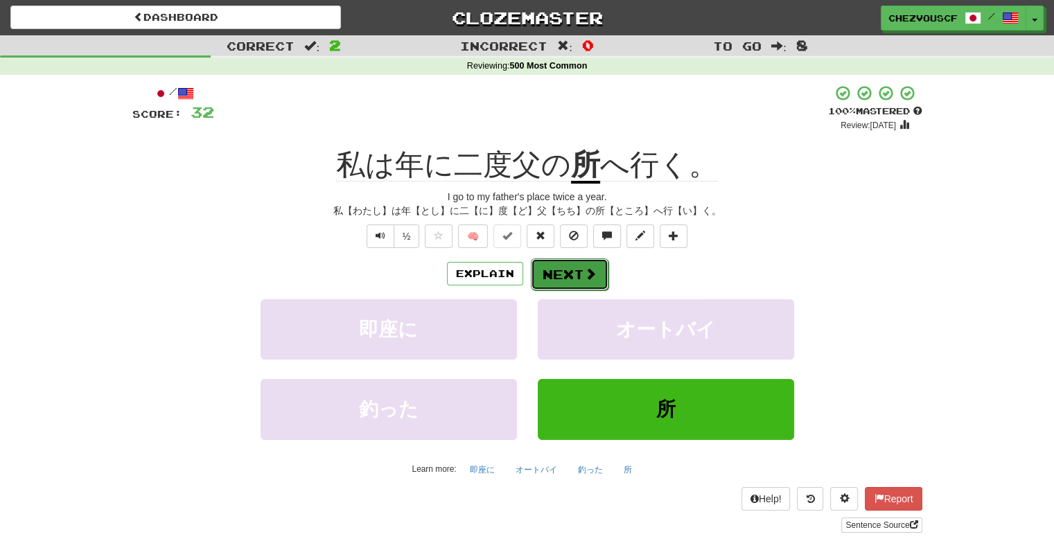
click at [592, 259] on button "Next" at bounding box center [570, 274] width 78 height 32
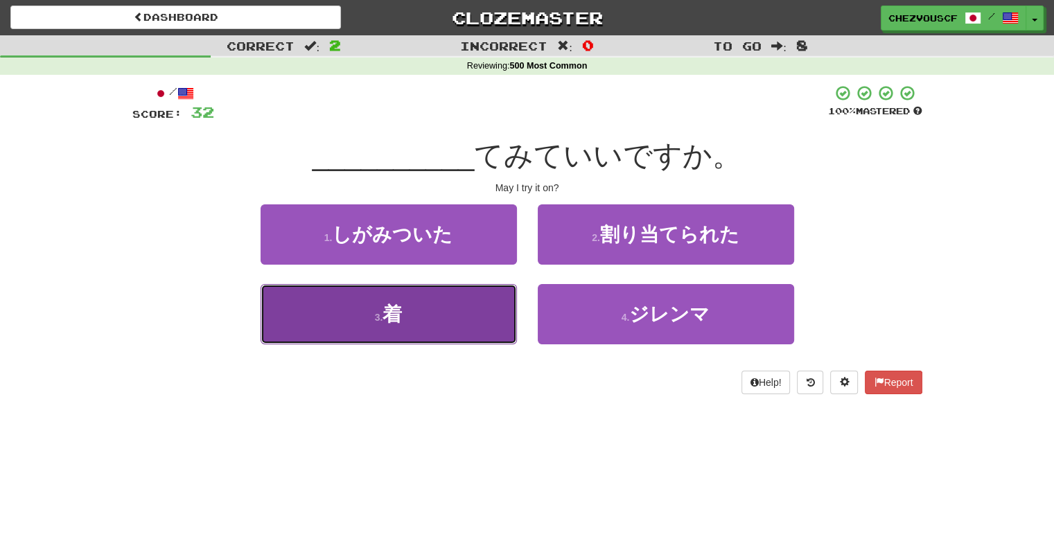
click at [441, 340] on button "3 . 着" at bounding box center [388, 314] width 256 height 60
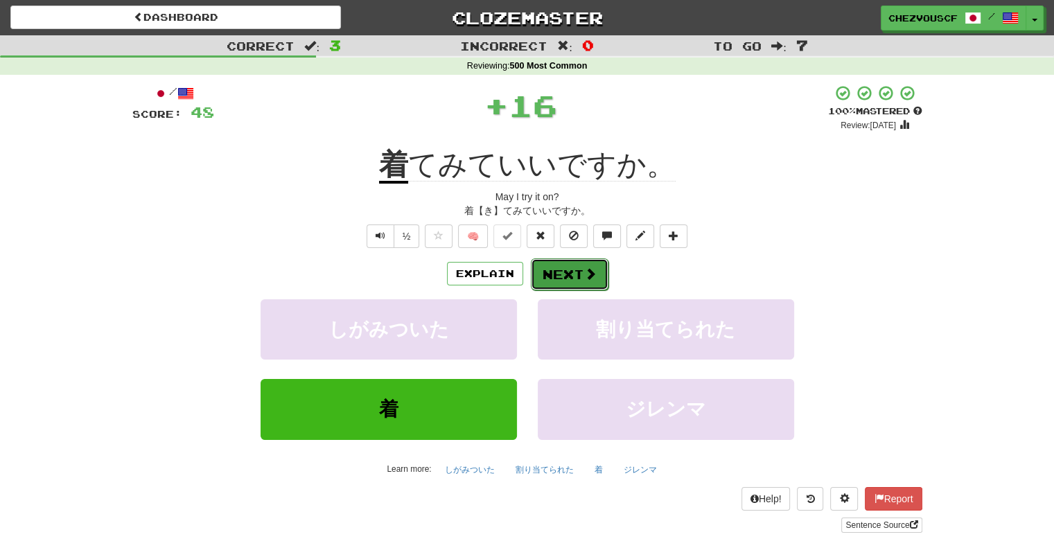
click at [576, 268] on button "Next" at bounding box center [570, 274] width 78 height 32
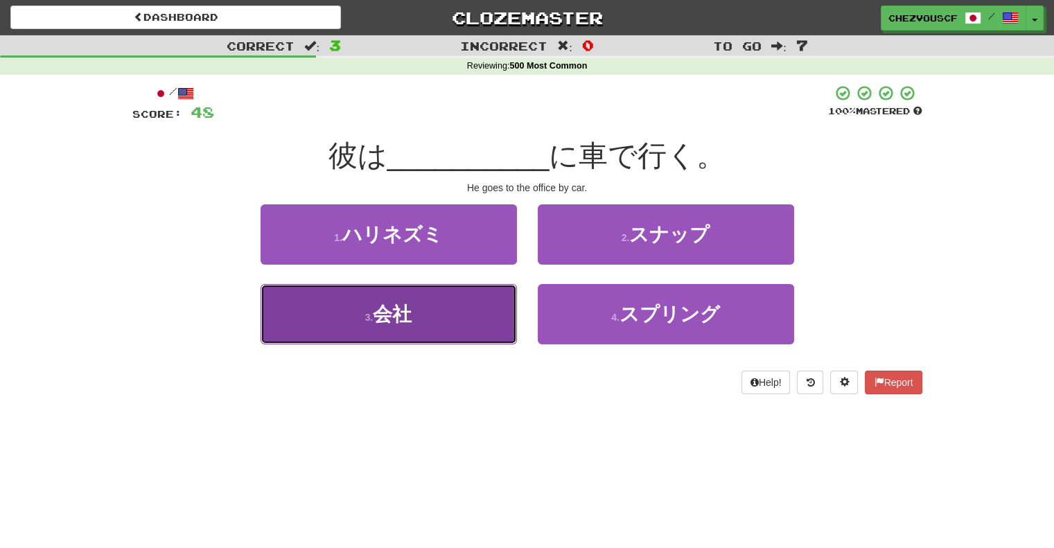
click at [488, 310] on button "3 . 会社" at bounding box center [388, 314] width 256 height 60
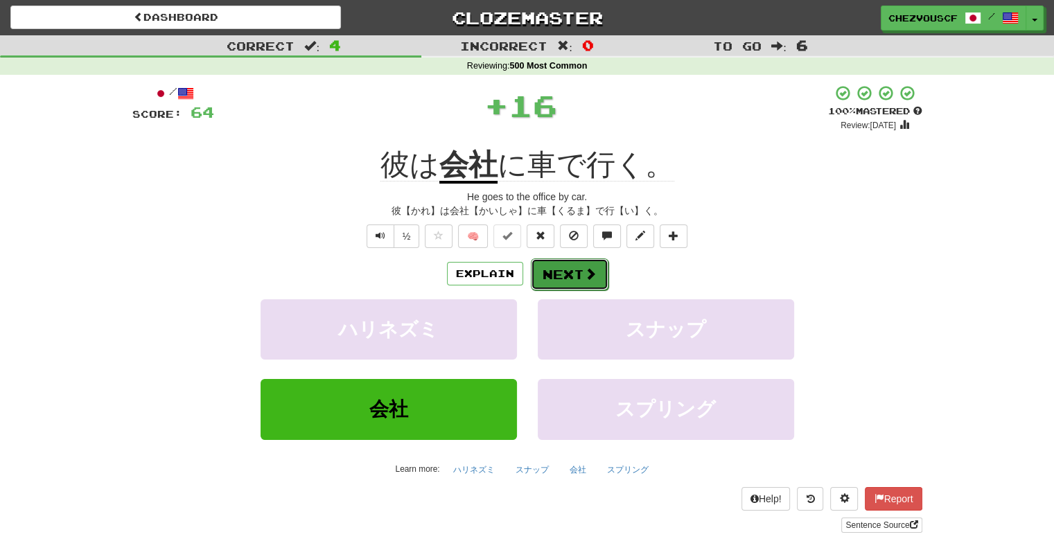
click at [586, 276] on span at bounding box center [590, 273] width 12 height 12
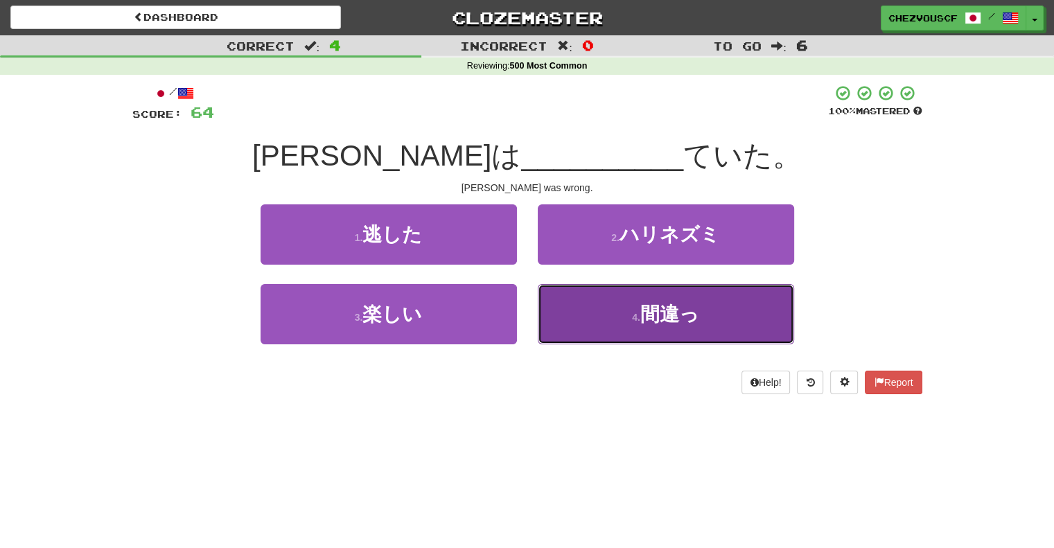
click at [578, 298] on button "4 . 間違っ" at bounding box center [666, 314] width 256 height 60
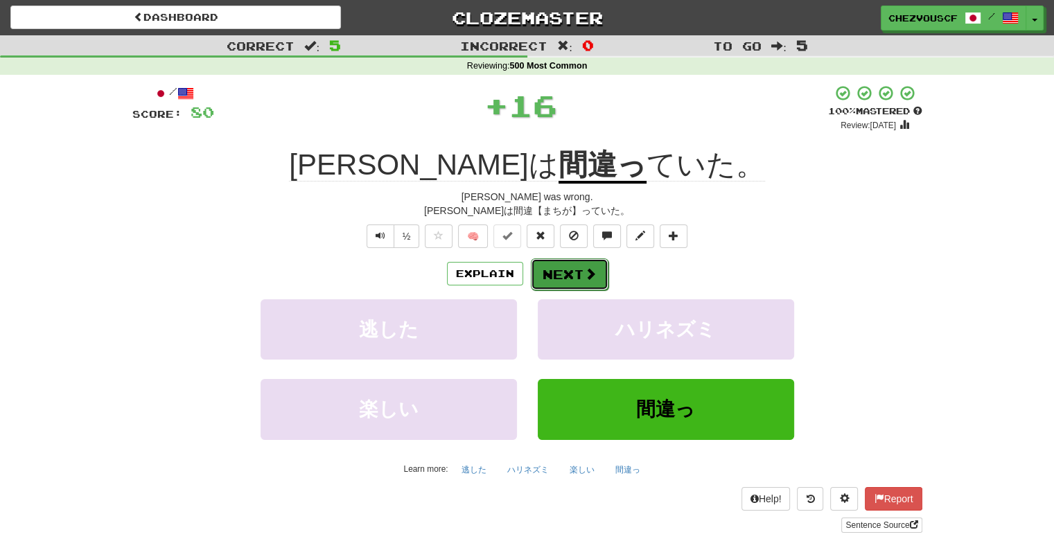
click at [568, 273] on button "Next" at bounding box center [570, 274] width 78 height 32
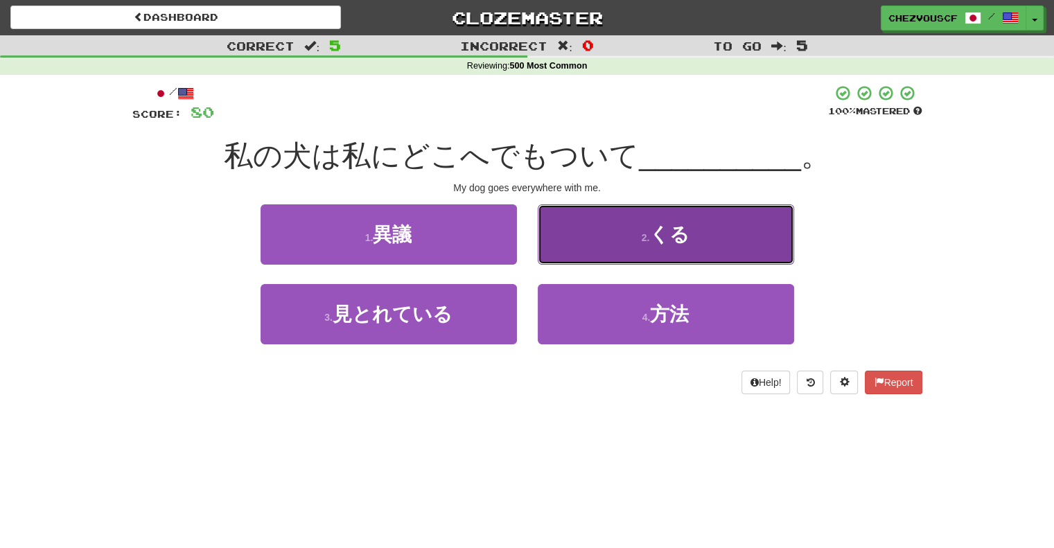
click at [639, 244] on button "2 . くる" at bounding box center [666, 234] width 256 height 60
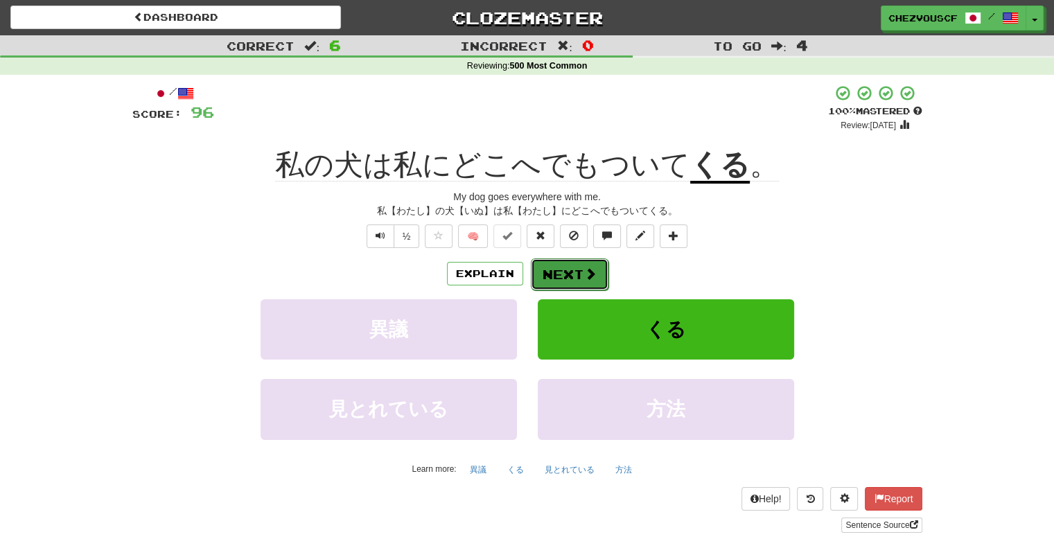
click at [590, 272] on span at bounding box center [590, 273] width 12 height 12
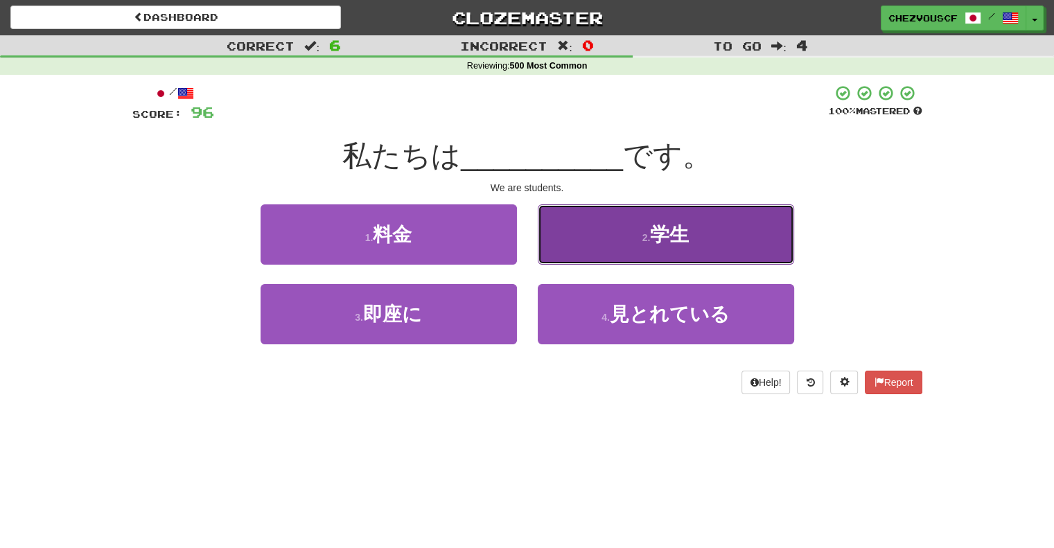
click at [619, 224] on button "2 . 学生" at bounding box center [666, 234] width 256 height 60
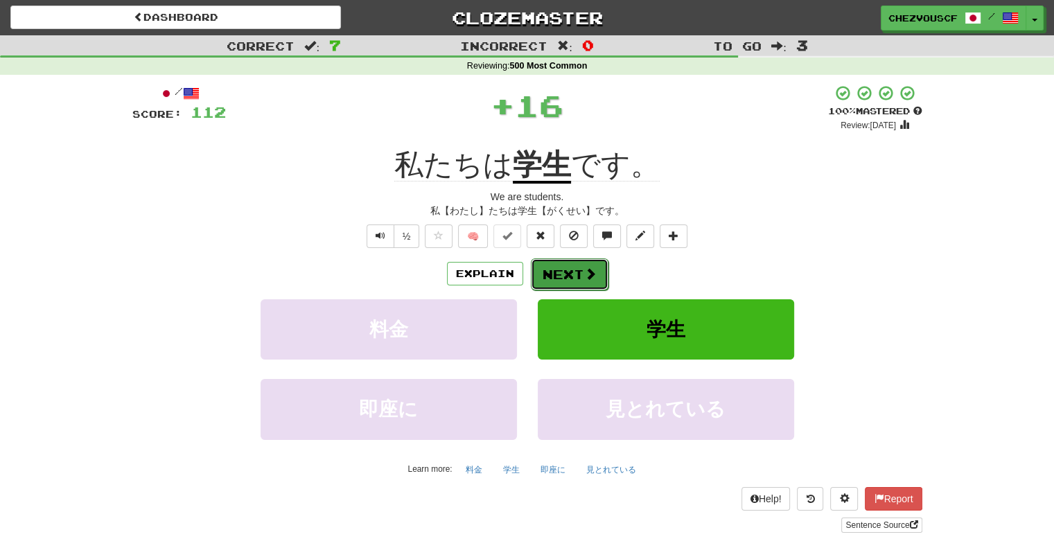
click at [592, 278] on span at bounding box center [590, 273] width 12 height 12
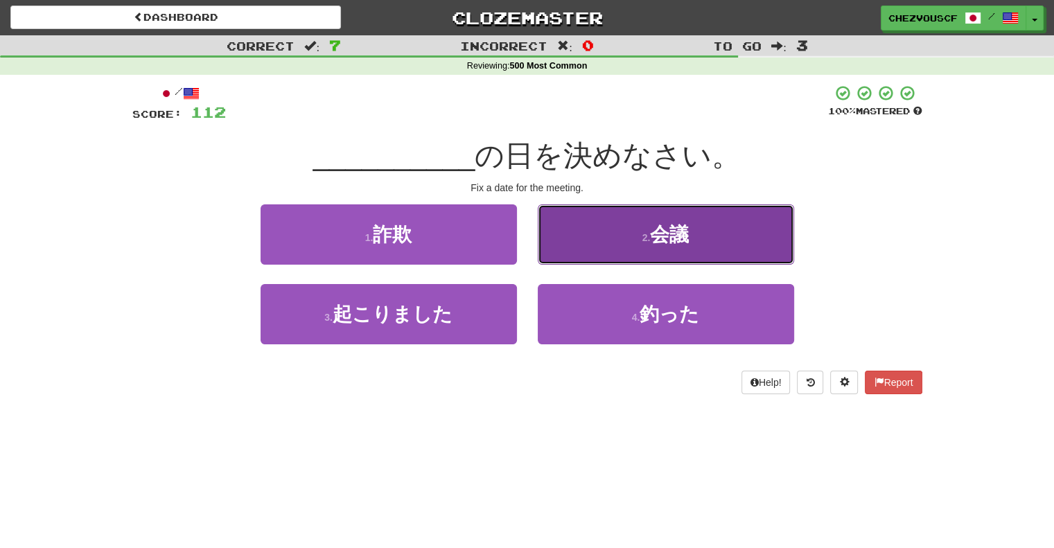
click at [616, 246] on button "2 . 会議" at bounding box center [666, 234] width 256 height 60
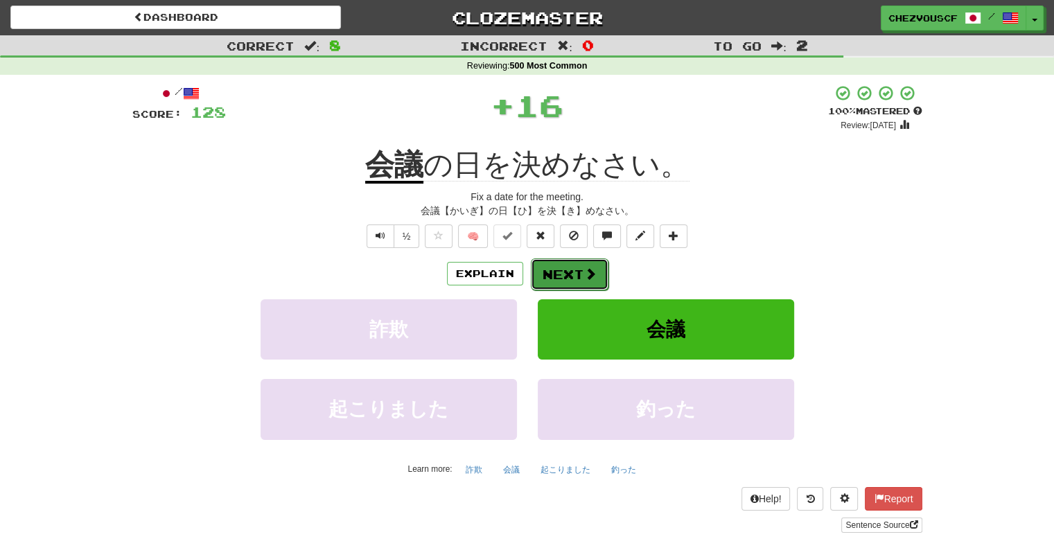
click at [546, 270] on button "Next" at bounding box center [570, 274] width 78 height 32
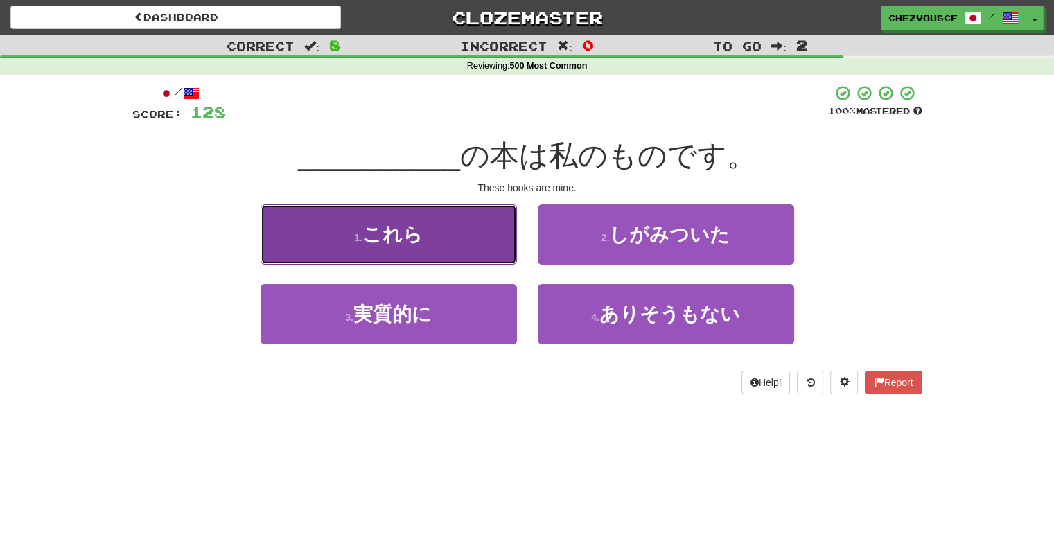
click at [471, 256] on button "1 . これら" at bounding box center [388, 234] width 256 height 60
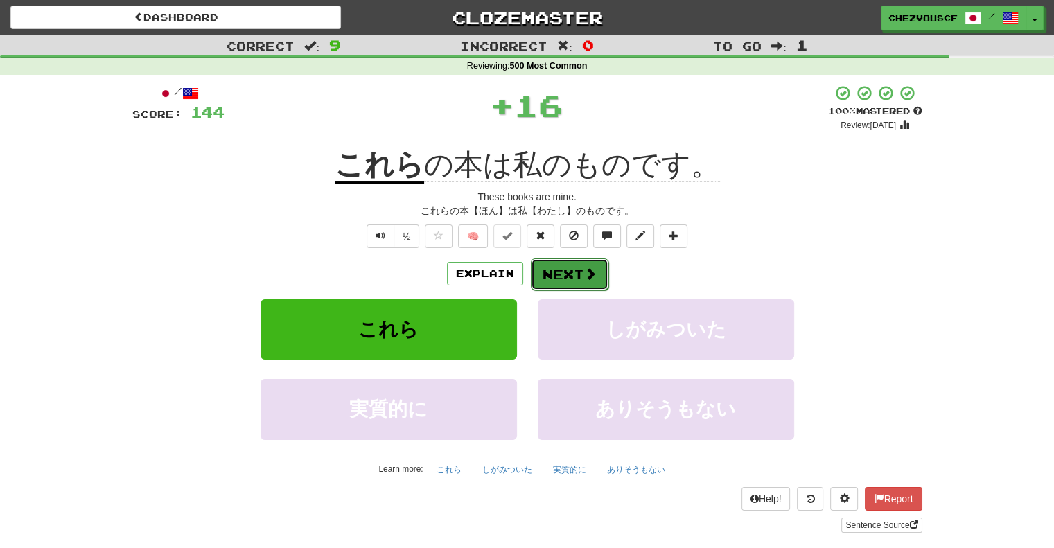
click at [581, 271] on button "Next" at bounding box center [570, 274] width 78 height 32
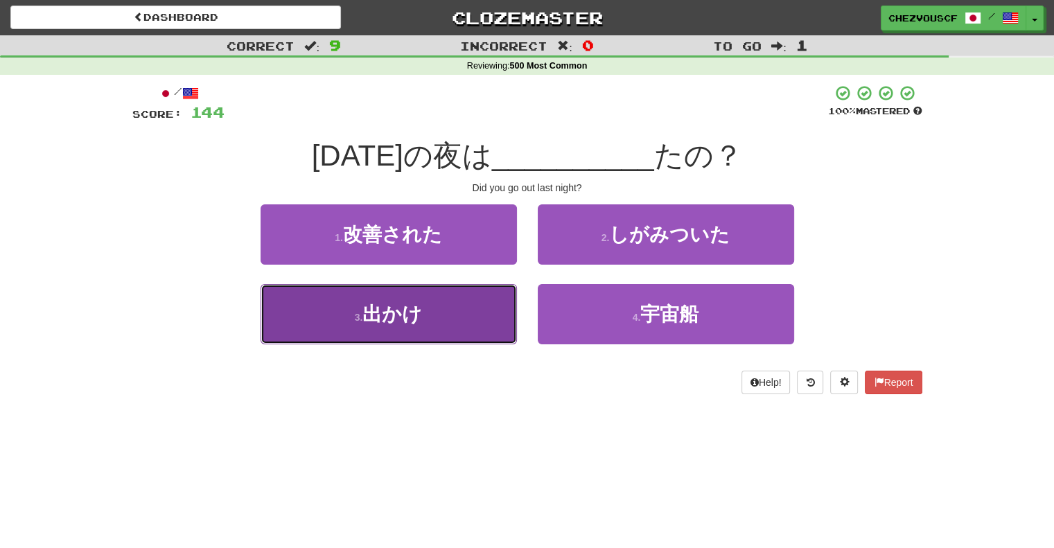
click at [461, 302] on button "3 . 出かけ" at bounding box center [388, 314] width 256 height 60
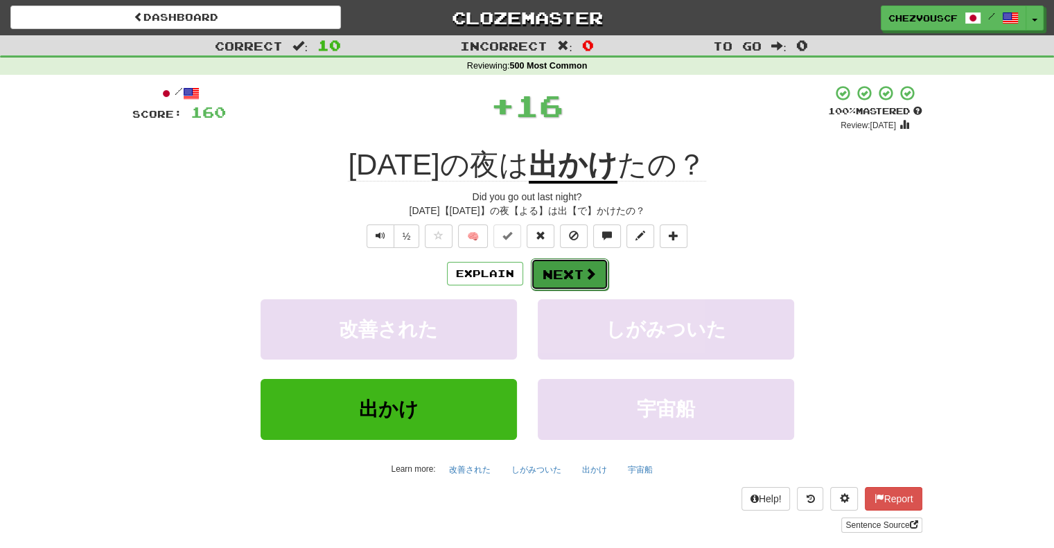
click at [559, 281] on button "Next" at bounding box center [570, 274] width 78 height 32
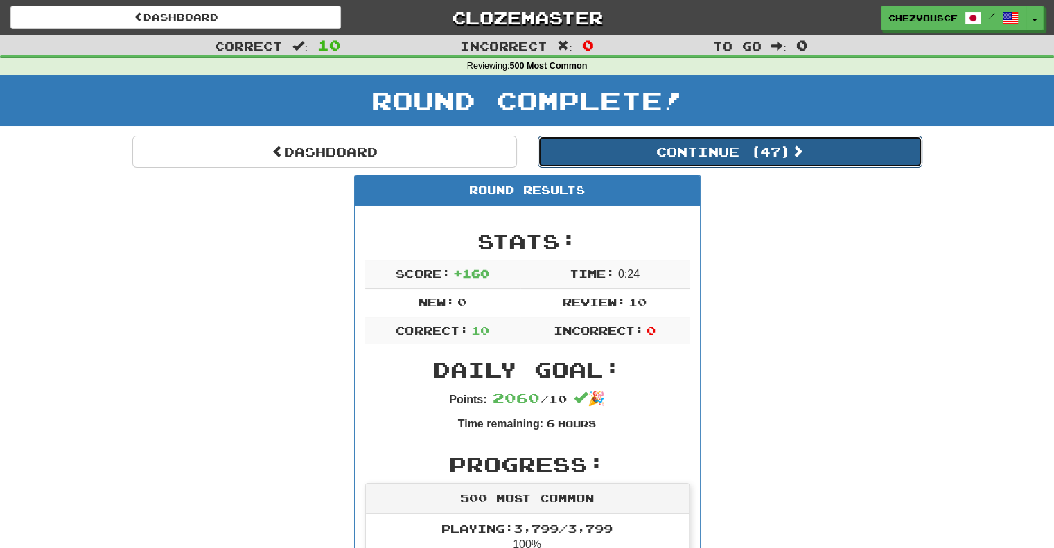
click at [747, 142] on button "Continue ( 47 )" at bounding box center [730, 152] width 384 height 32
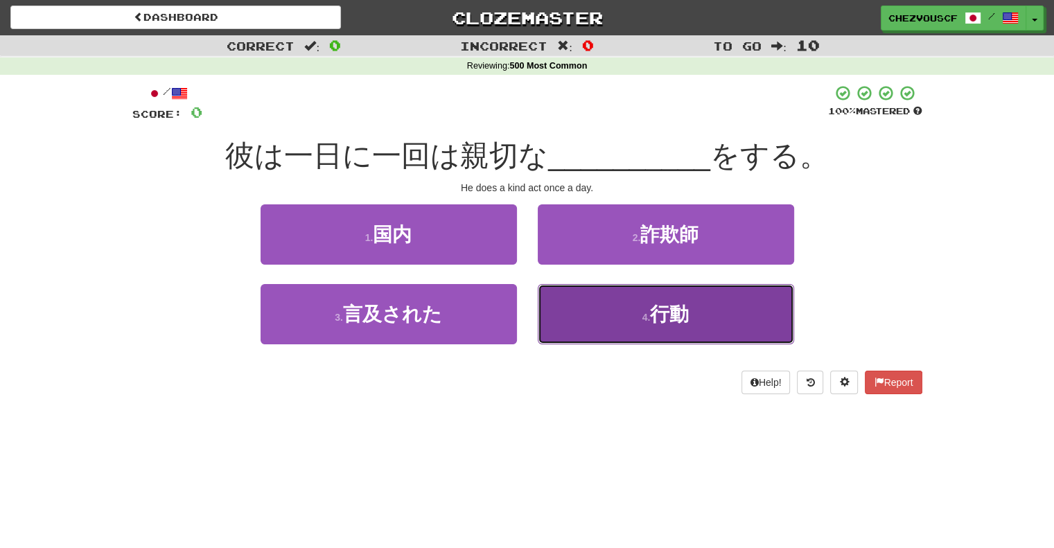
click at [594, 324] on button "4 . 行動" at bounding box center [666, 314] width 256 height 60
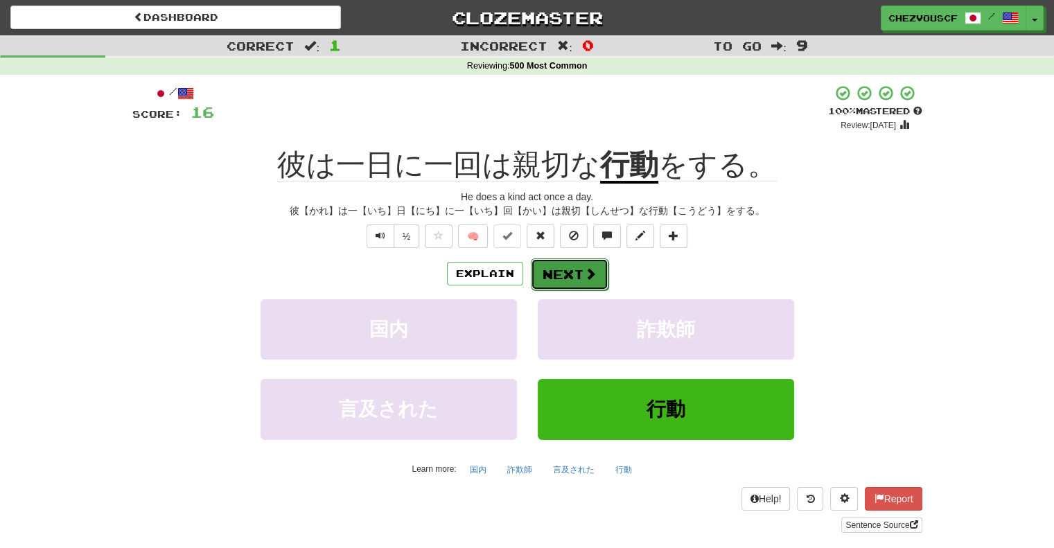
click at [576, 274] on button "Next" at bounding box center [570, 274] width 78 height 32
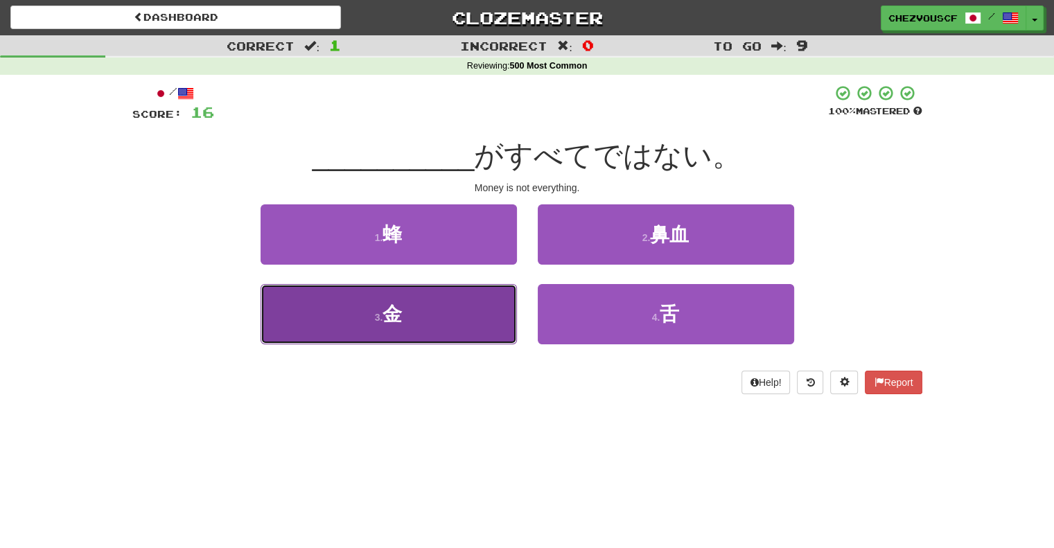
click at [507, 315] on button "3 . 金" at bounding box center [388, 314] width 256 height 60
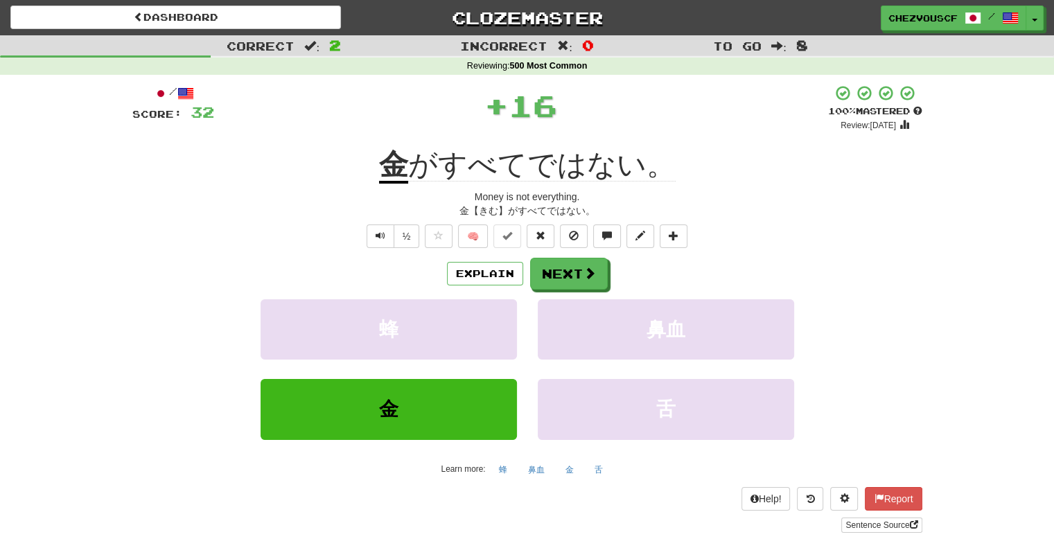
click at [796, 192] on div "Money is not everything." at bounding box center [527, 197] width 790 height 14
click at [596, 263] on button "Next" at bounding box center [570, 274] width 78 height 32
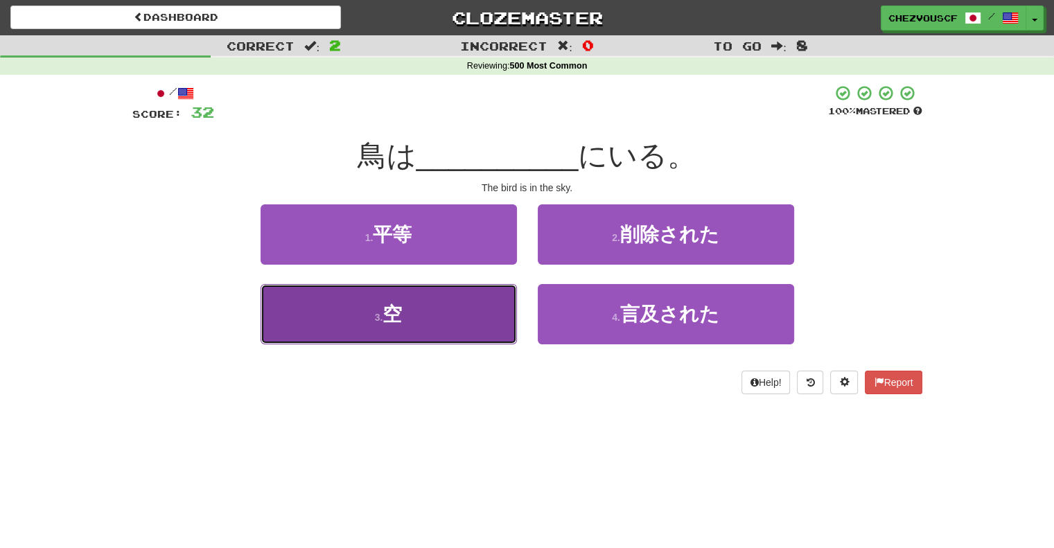
click at [482, 294] on button "3 . 空" at bounding box center [388, 314] width 256 height 60
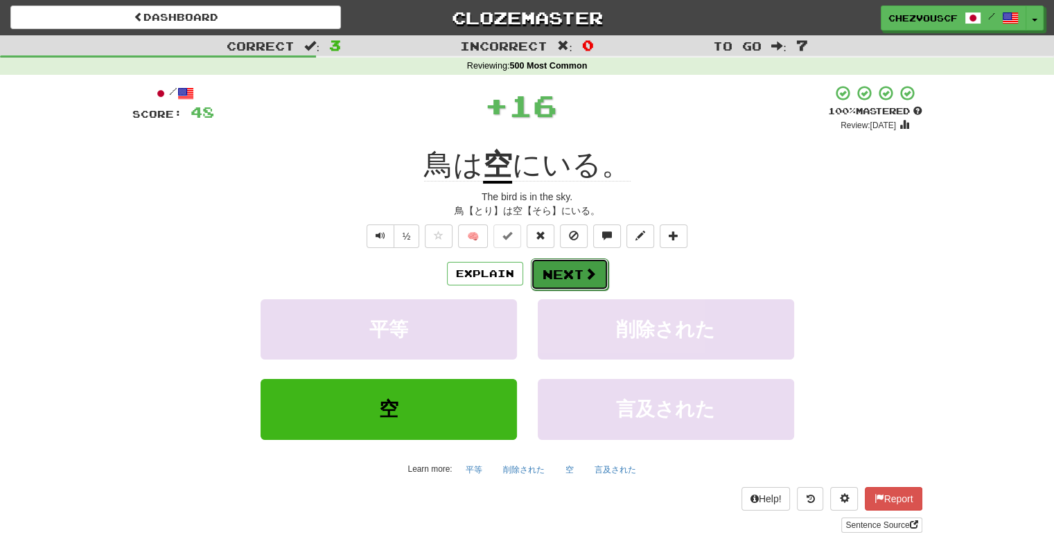
click at [587, 267] on span at bounding box center [590, 273] width 12 height 12
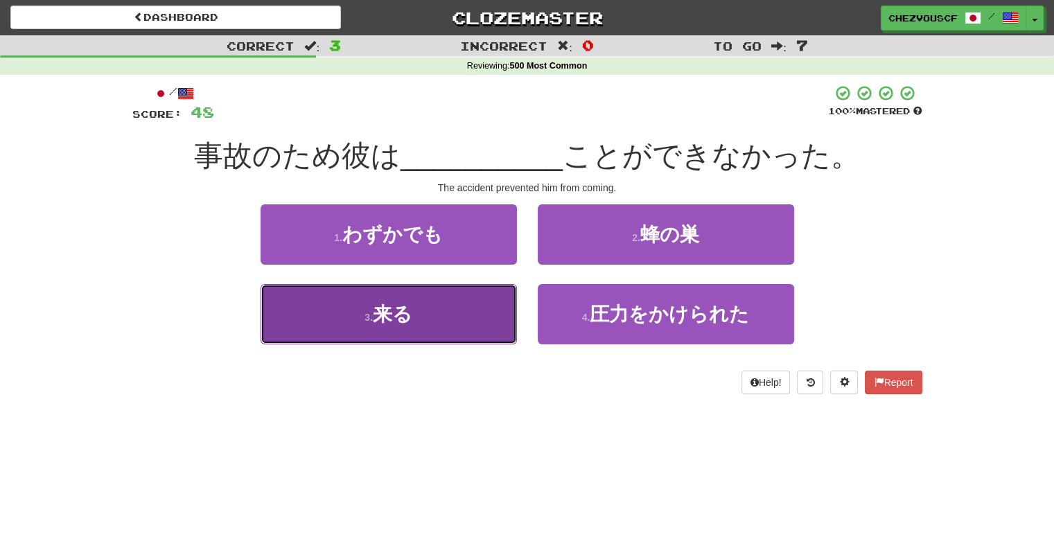
click at [465, 296] on button "3 . 来る" at bounding box center [388, 314] width 256 height 60
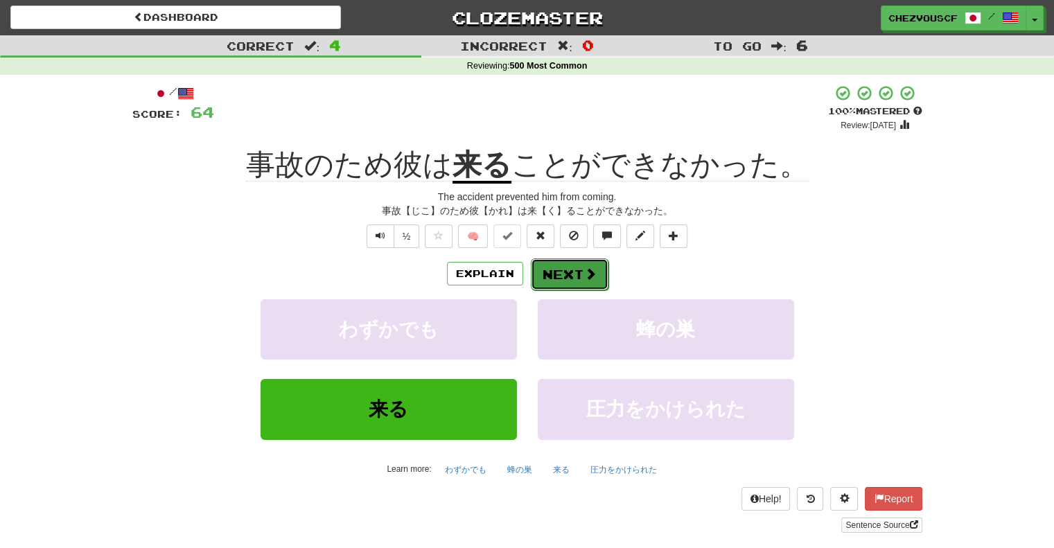
click at [596, 271] on button "Next" at bounding box center [570, 274] width 78 height 32
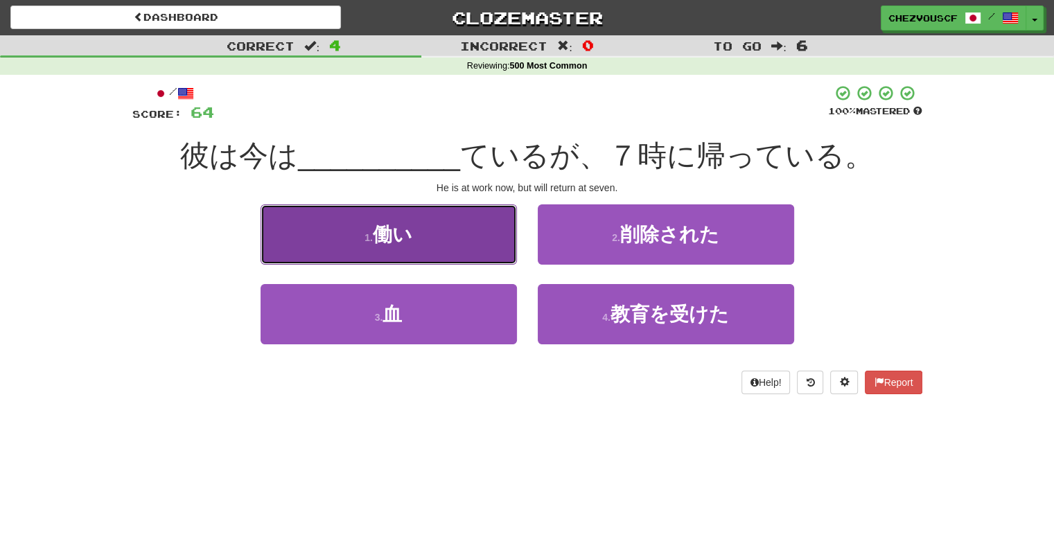
click at [491, 251] on button "1 . 働い" at bounding box center [388, 234] width 256 height 60
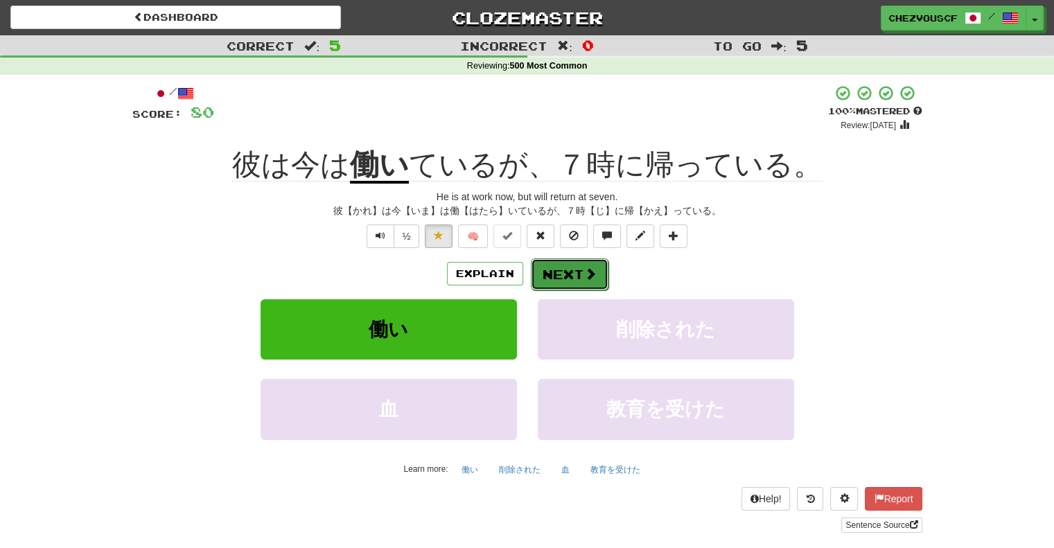
click at [565, 272] on button "Next" at bounding box center [570, 274] width 78 height 32
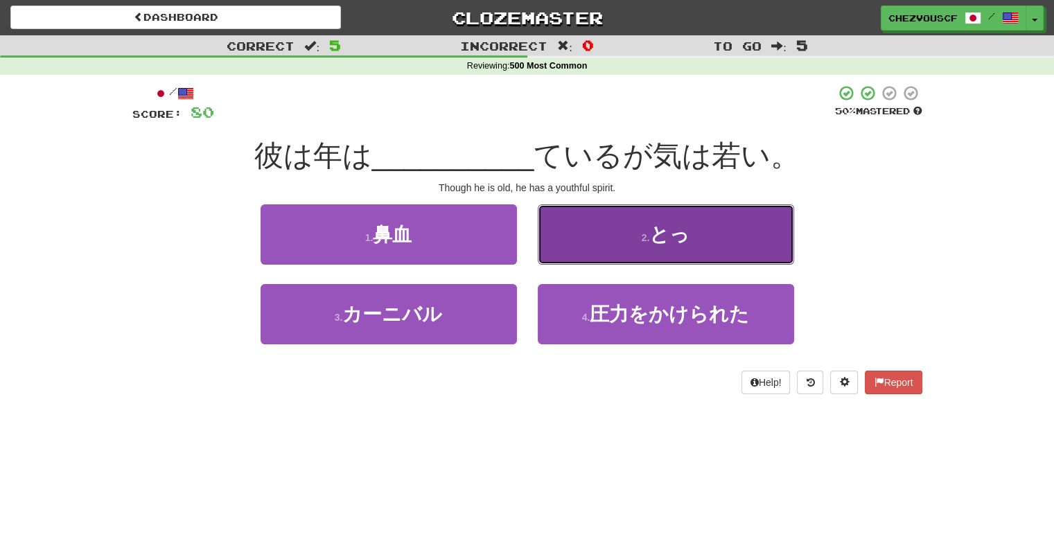
click at [565, 246] on button "2 . とっ" at bounding box center [666, 234] width 256 height 60
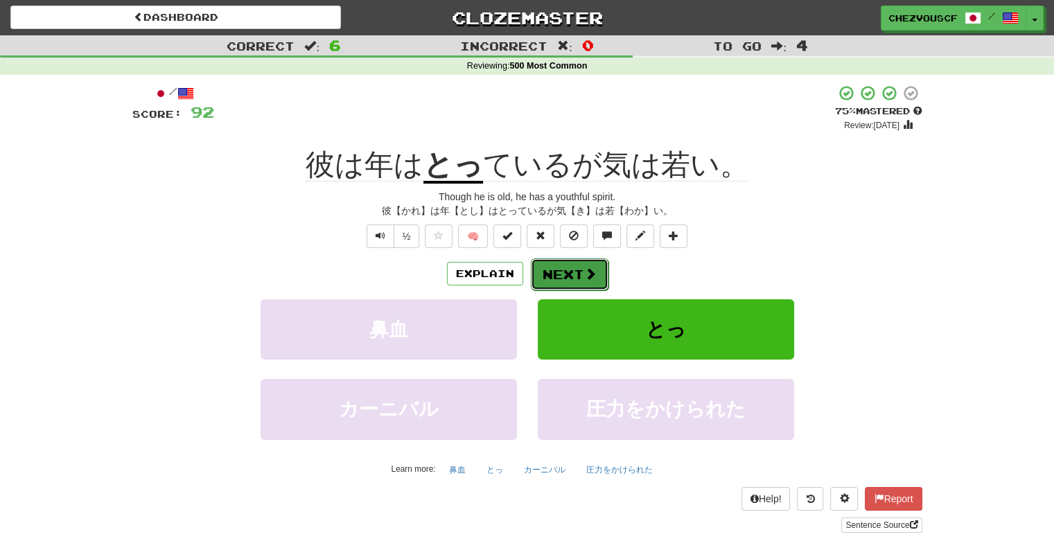
click at [569, 263] on button "Next" at bounding box center [570, 274] width 78 height 32
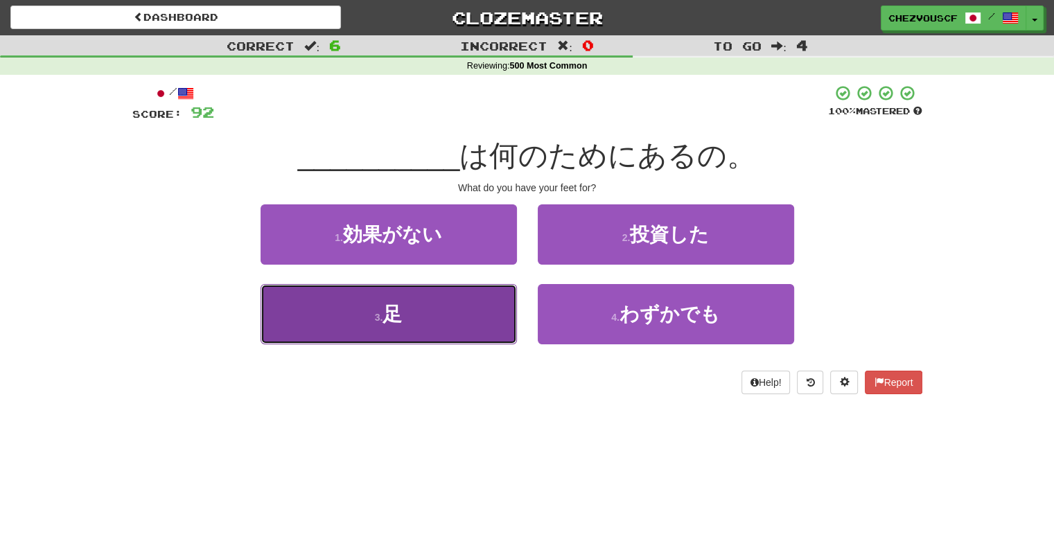
click at [488, 305] on button "3 . 足" at bounding box center [388, 314] width 256 height 60
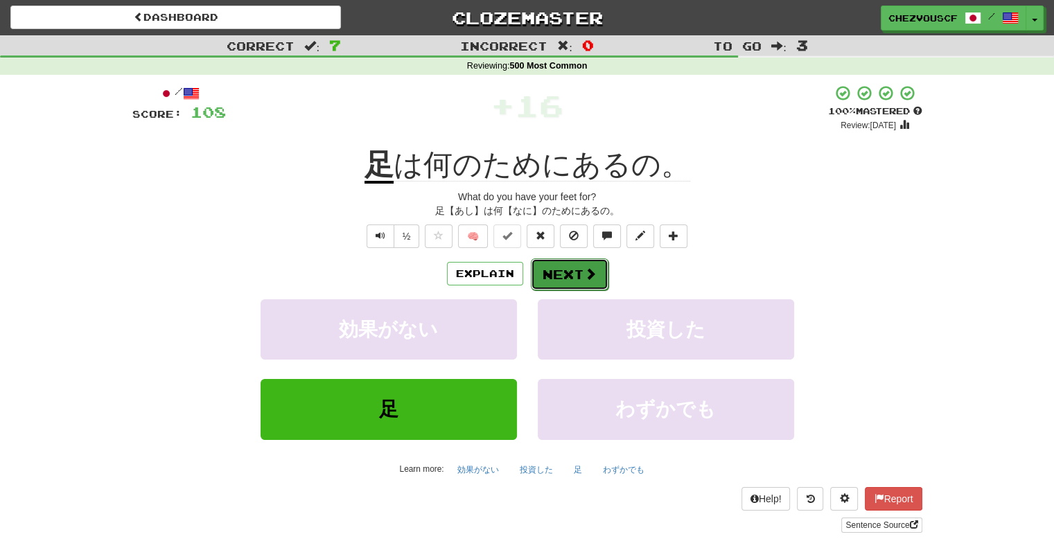
click at [580, 276] on button "Next" at bounding box center [570, 274] width 78 height 32
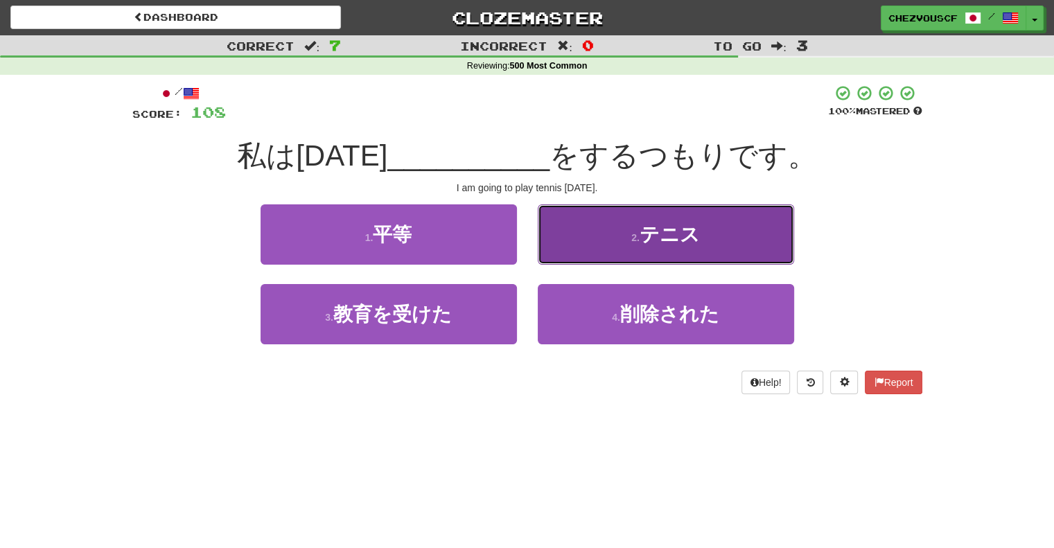
click at [601, 243] on button "2 . テニス" at bounding box center [666, 234] width 256 height 60
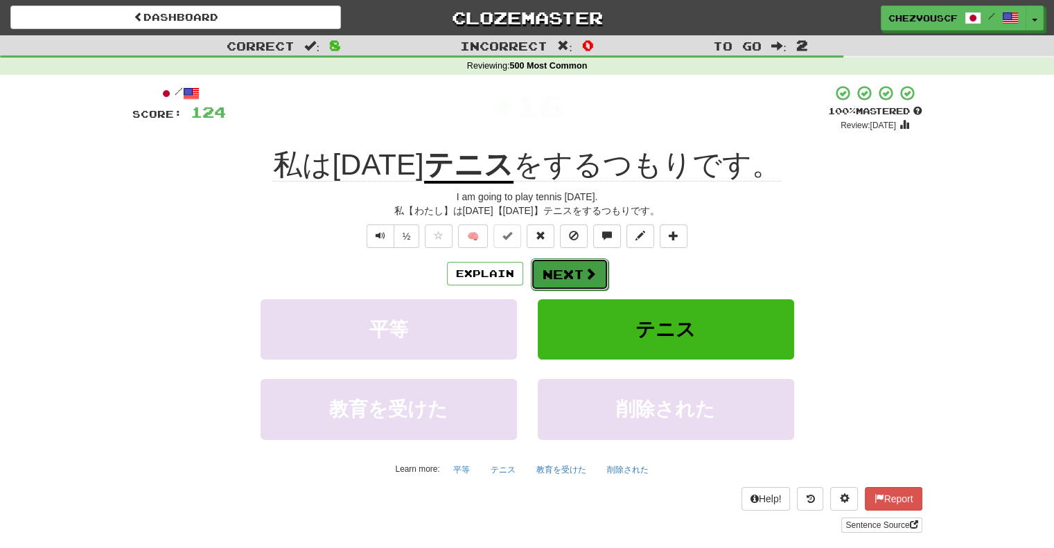
click at [600, 270] on button "Next" at bounding box center [570, 274] width 78 height 32
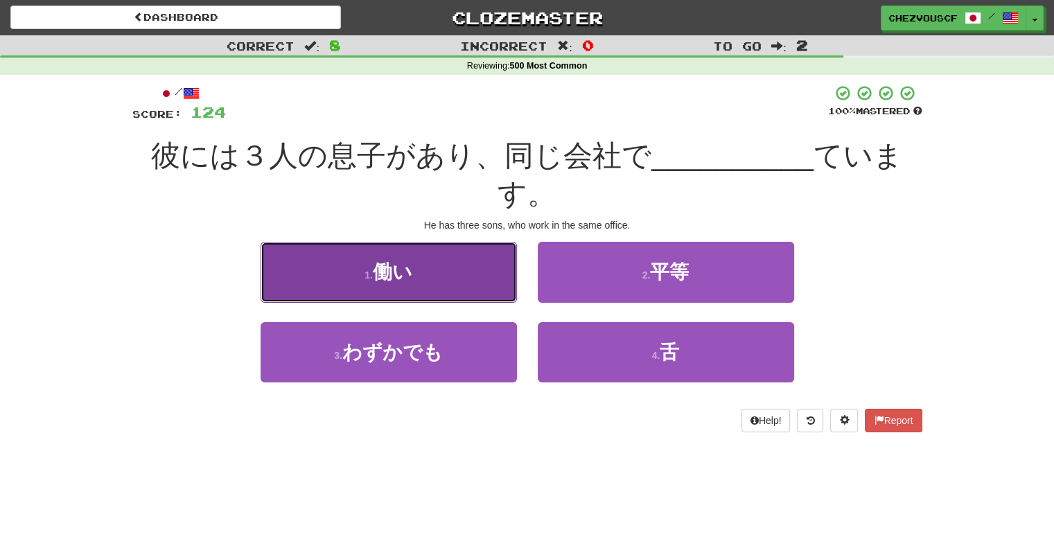
click at [473, 285] on button "1 . 働い" at bounding box center [388, 272] width 256 height 60
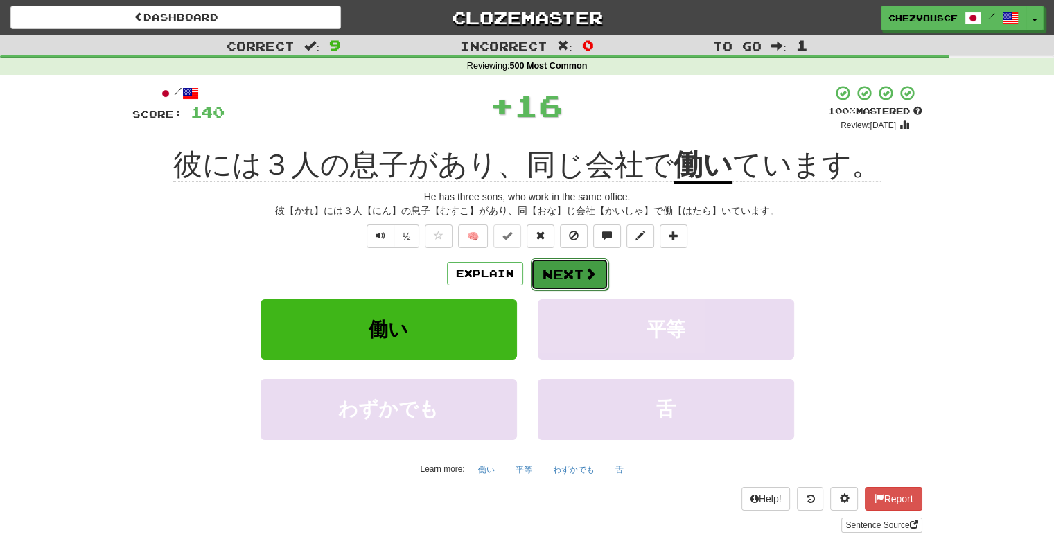
click at [585, 274] on span at bounding box center [590, 273] width 12 height 12
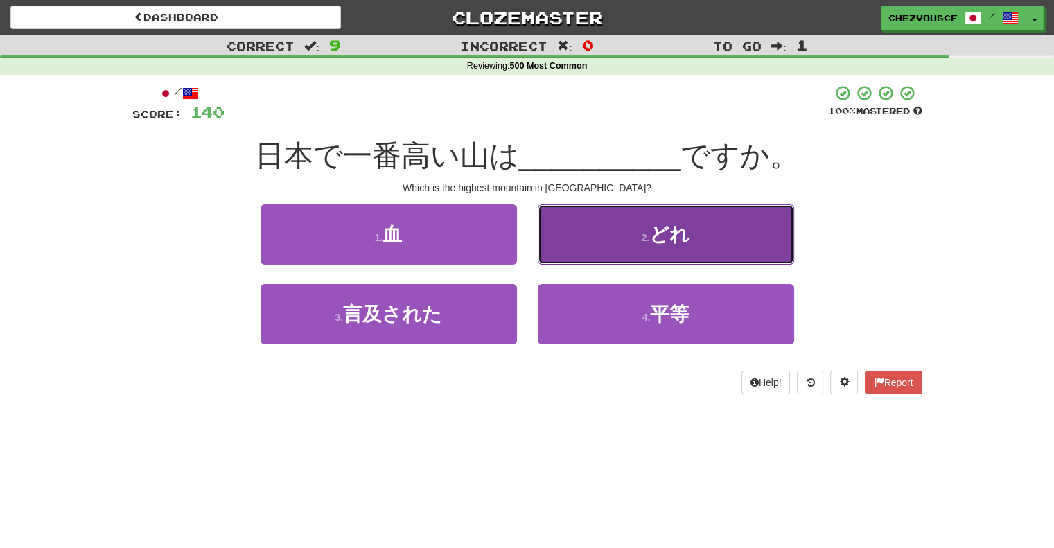
click at [599, 255] on button "2 . どれ" at bounding box center [666, 234] width 256 height 60
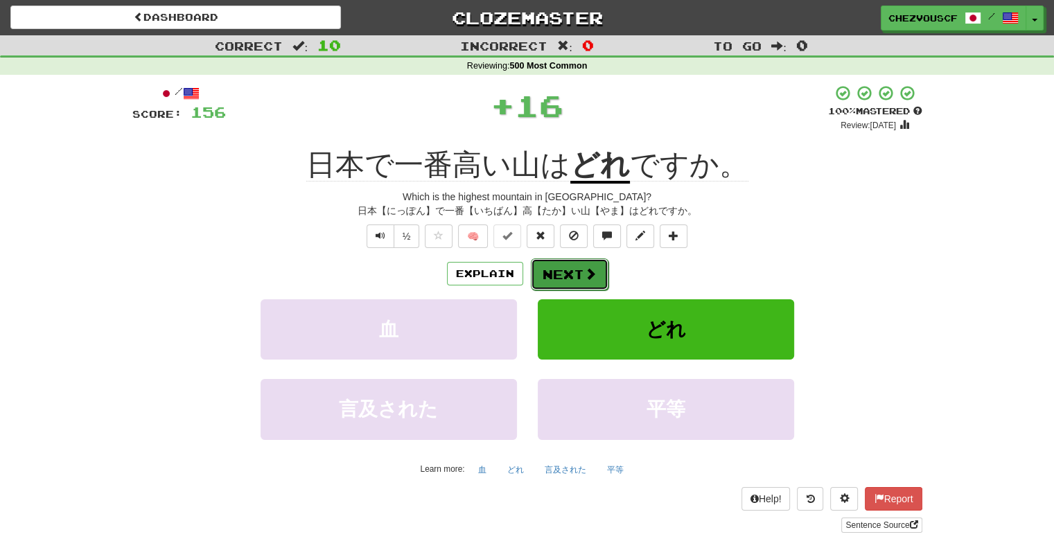
click at [562, 266] on button "Next" at bounding box center [570, 274] width 78 height 32
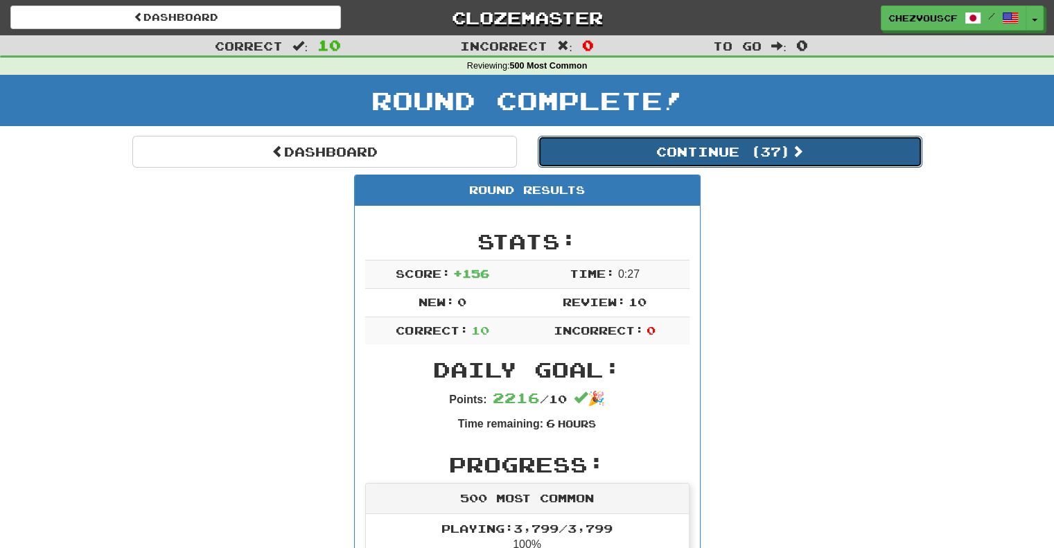
click at [653, 159] on button "Continue ( 37 )" at bounding box center [730, 152] width 384 height 32
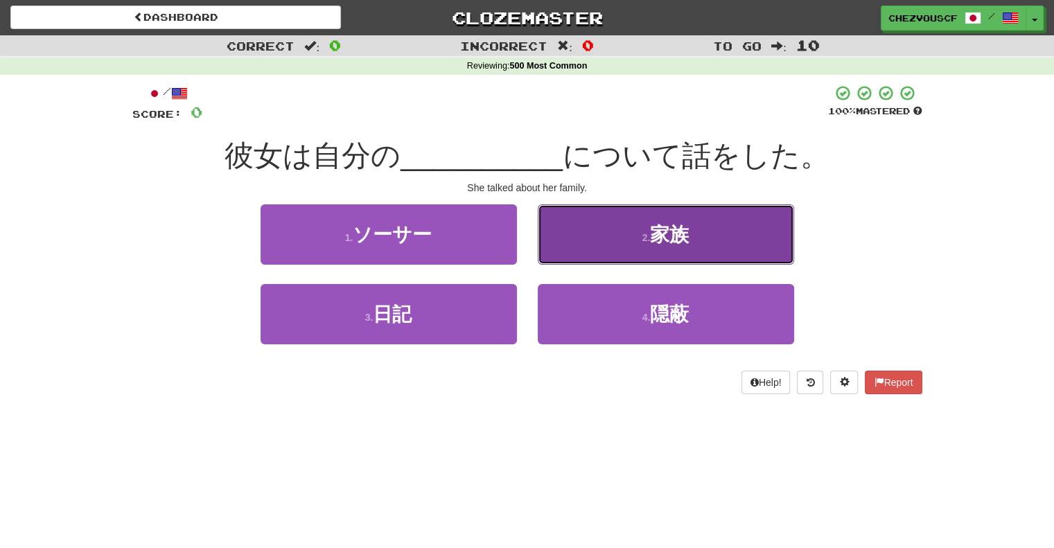
click at [634, 219] on button "2 . 家族" at bounding box center [666, 234] width 256 height 60
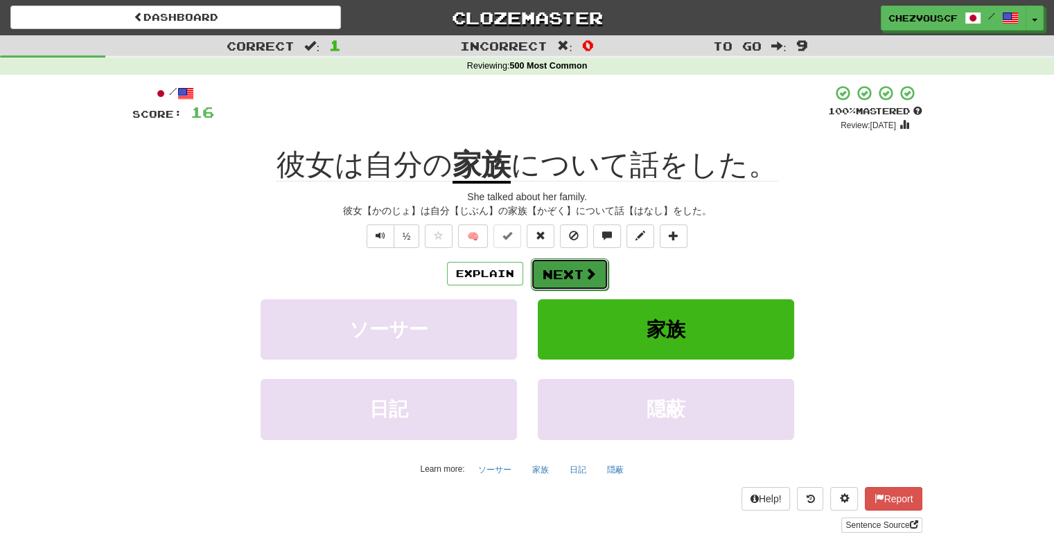
click at [578, 271] on button "Next" at bounding box center [570, 274] width 78 height 32
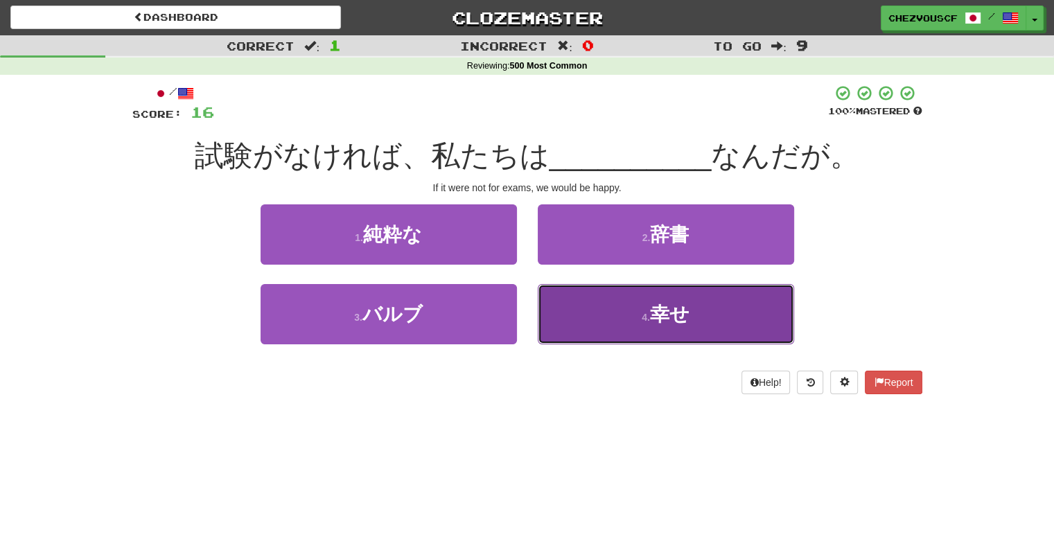
click at [596, 293] on button "4 . 幸せ" at bounding box center [666, 314] width 256 height 60
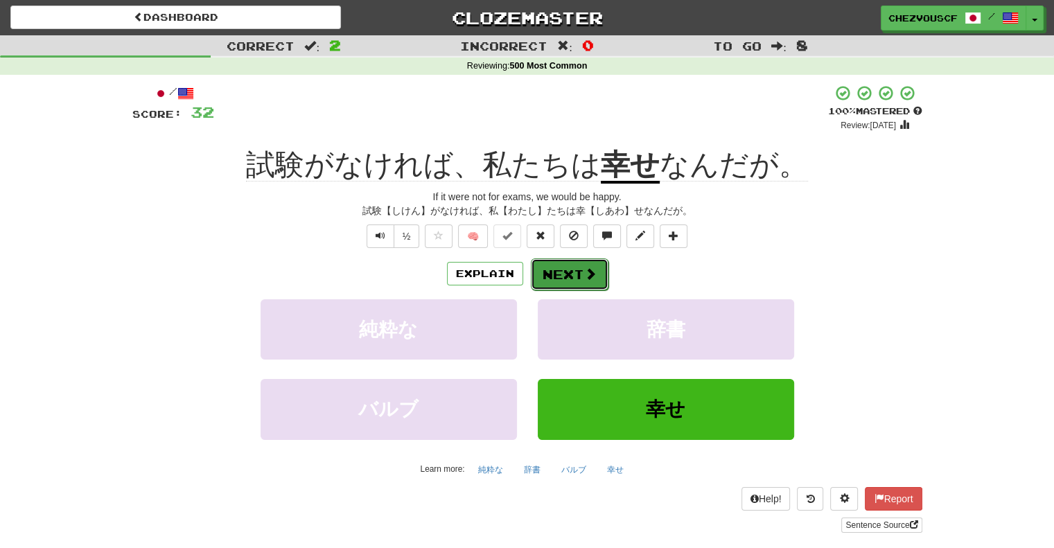
click at [593, 270] on span at bounding box center [590, 273] width 12 height 12
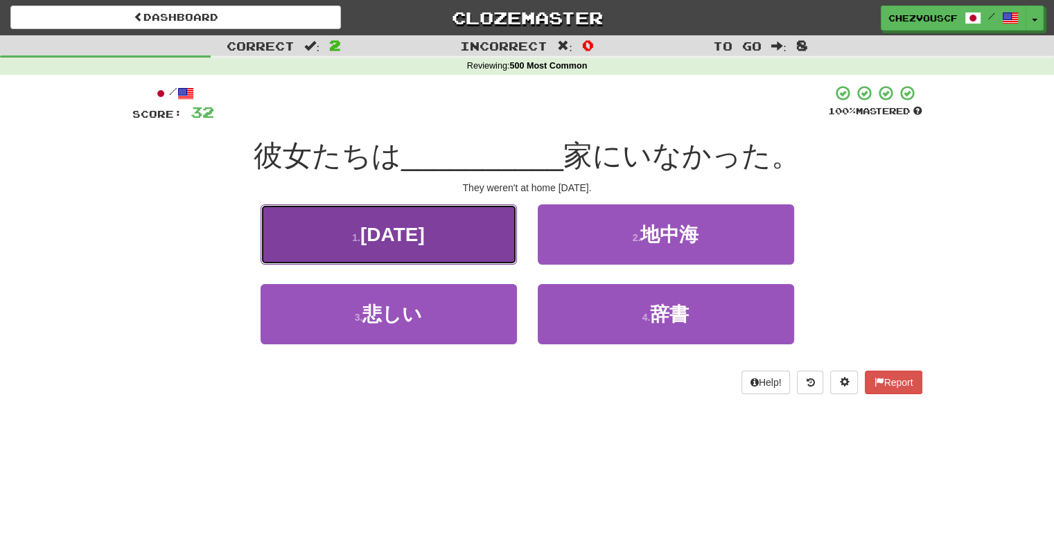
click at [490, 249] on button "1 . 昨日" at bounding box center [388, 234] width 256 height 60
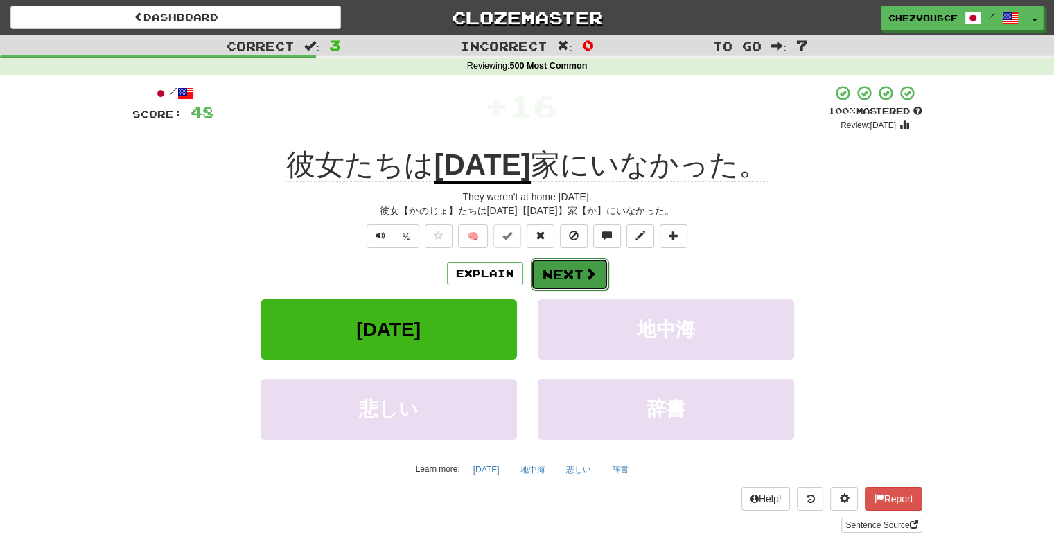
click at [539, 263] on button "Next" at bounding box center [570, 274] width 78 height 32
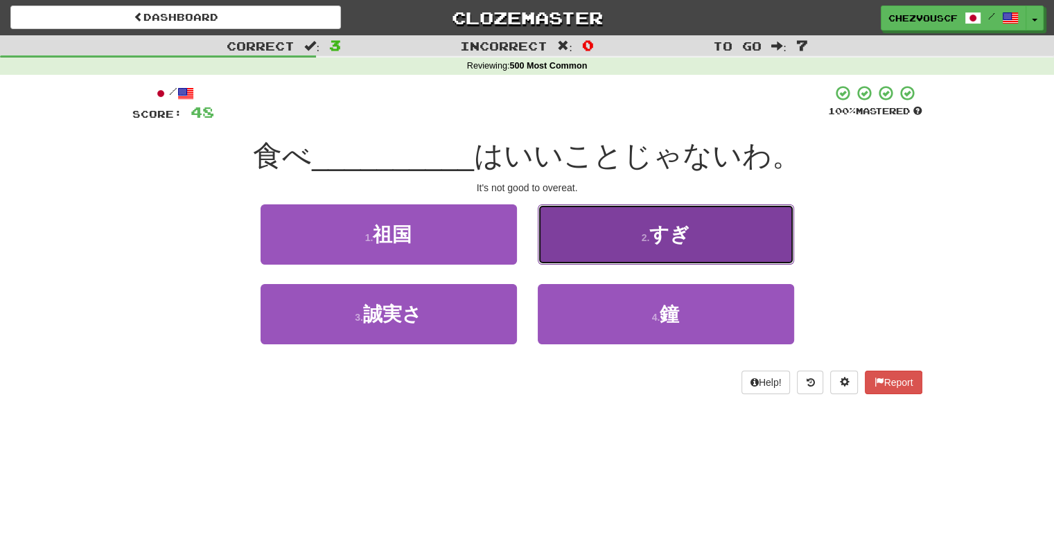
click at [568, 236] on button "2 . すぎ" at bounding box center [666, 234] width 256 height 60
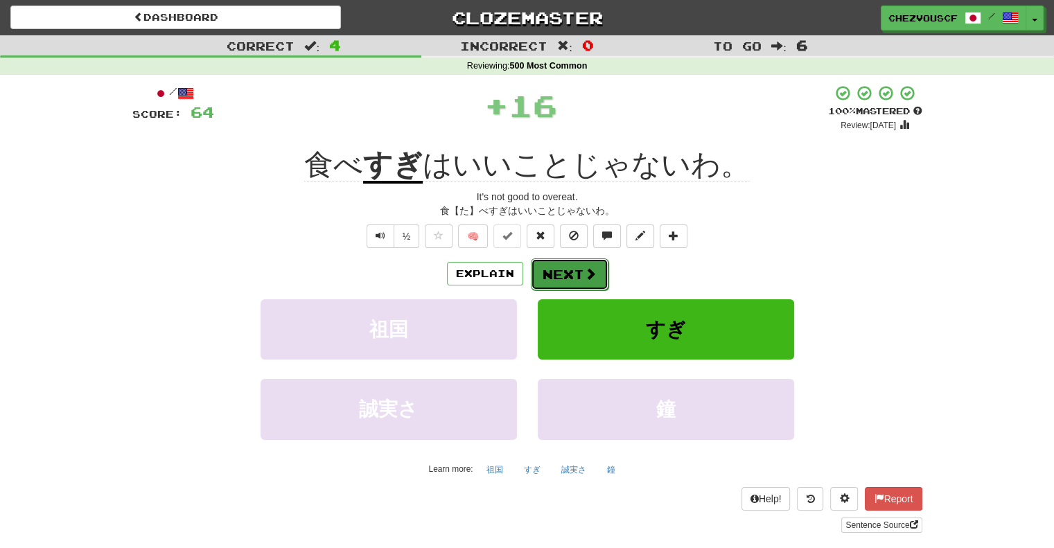
click at [570, 268] on button "Next" at bounding box center [570, 274] width 78 height 32
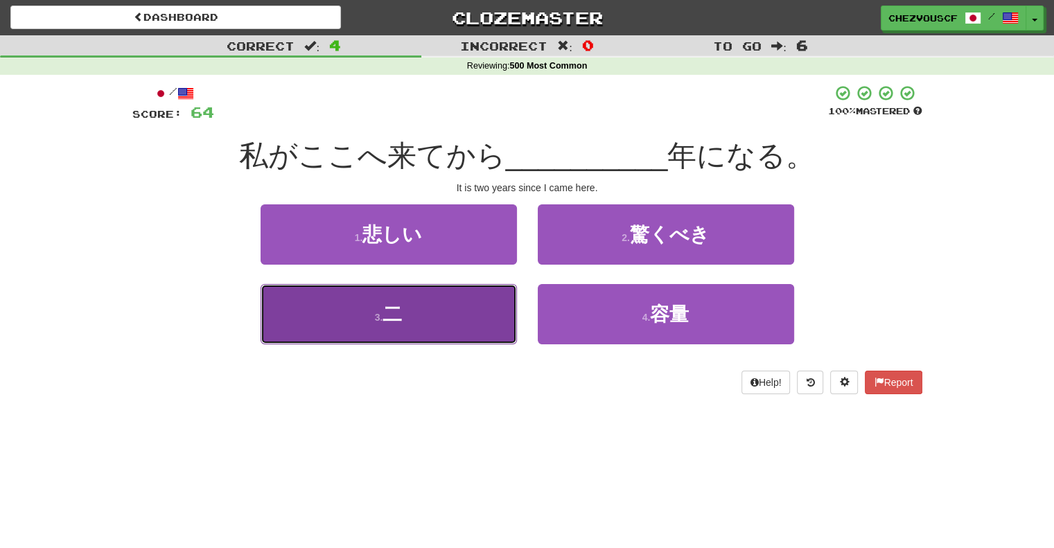
click at [453, 294] on button "3 . 二" at bounding box center [388, 314] width 256 height 60
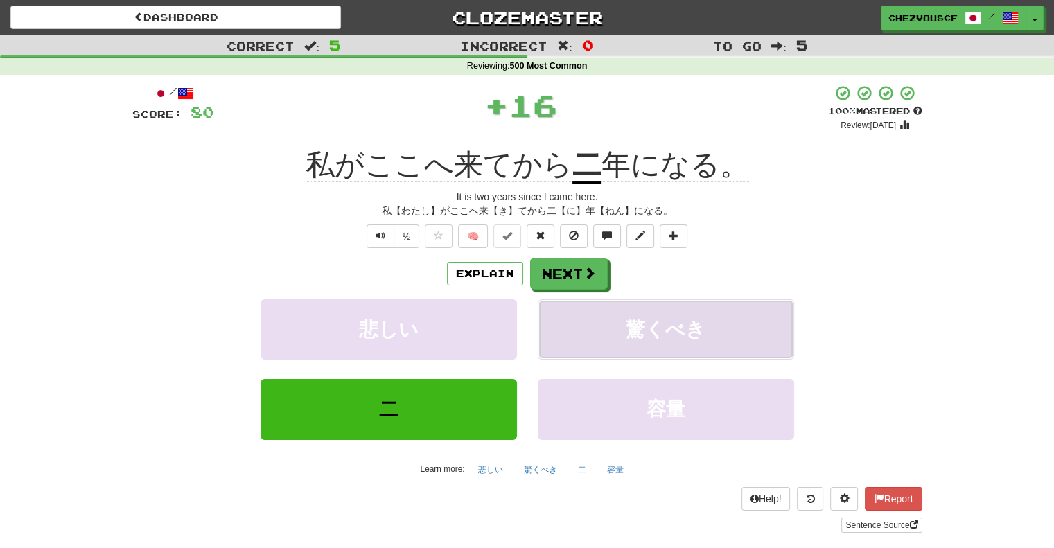
click at [565, 305] on button "驚くべき" at bounding box center [666, 329] width 256 height 60
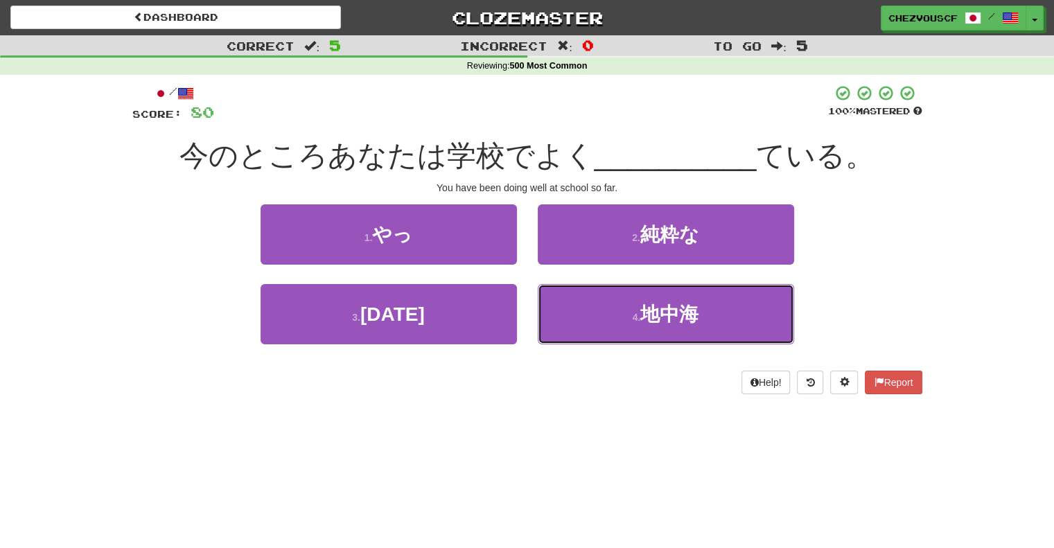
click at [565, 305] on button "4 . 地中海" at bounding box center [666, 314] width 256 height 60
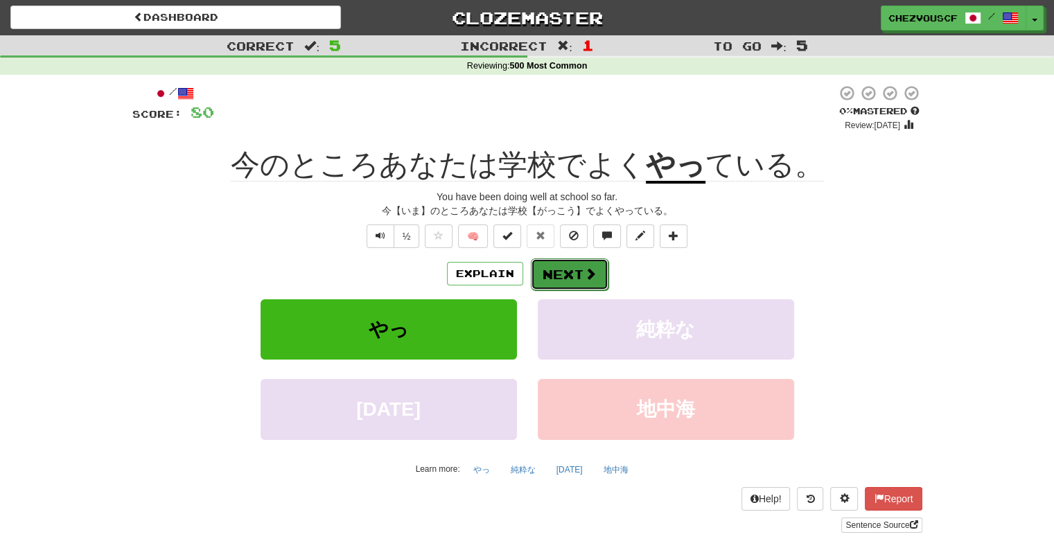
click at [571, 269] on button "Next" at bounding box center [570, 274] width 78 height 32
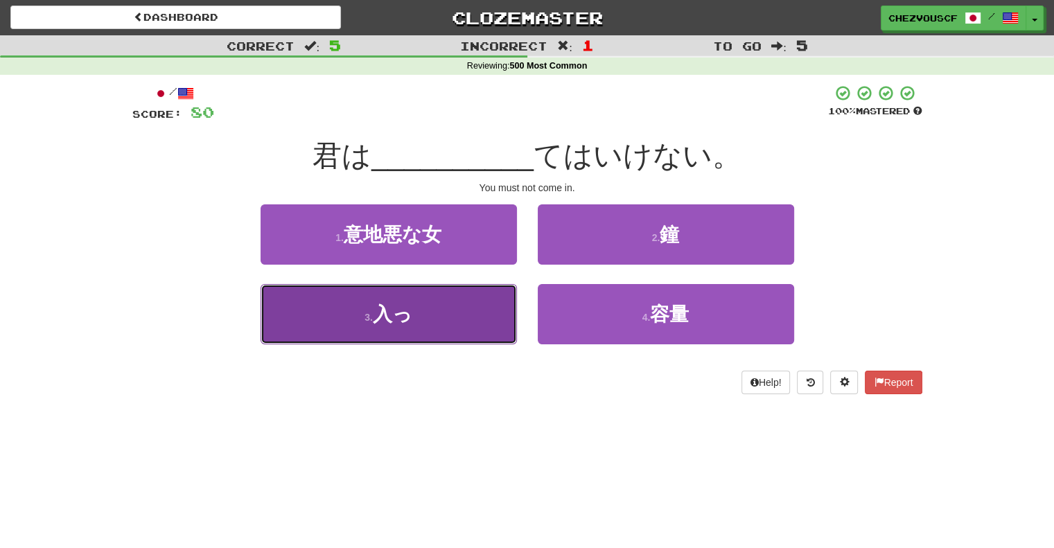
click at [479, 314] on button "3 . 入っ" at bounding box center [388, 314] width 256 height 60
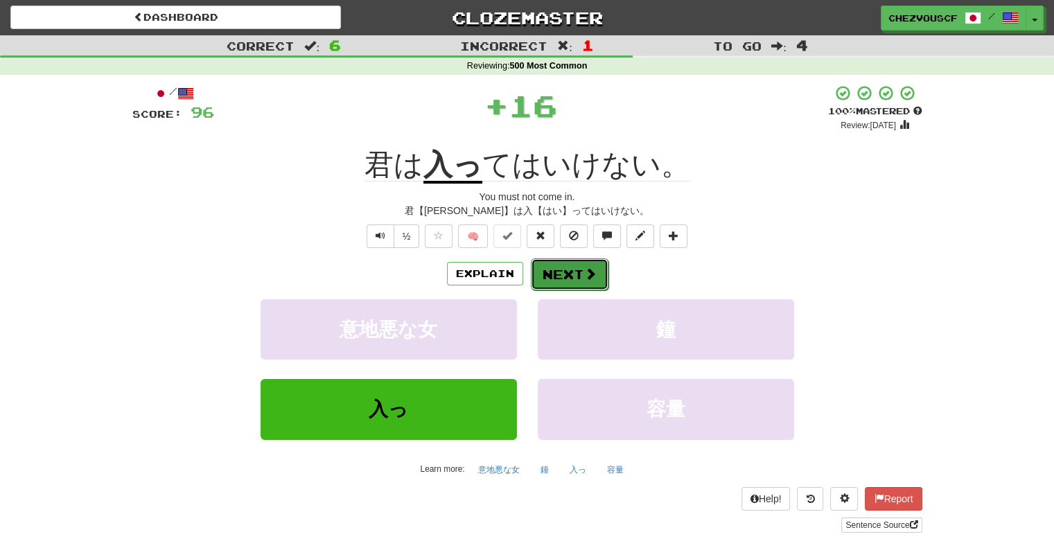
click at [543, 280] on button "Next" at bounding box center [570, 274] width 78 height 32
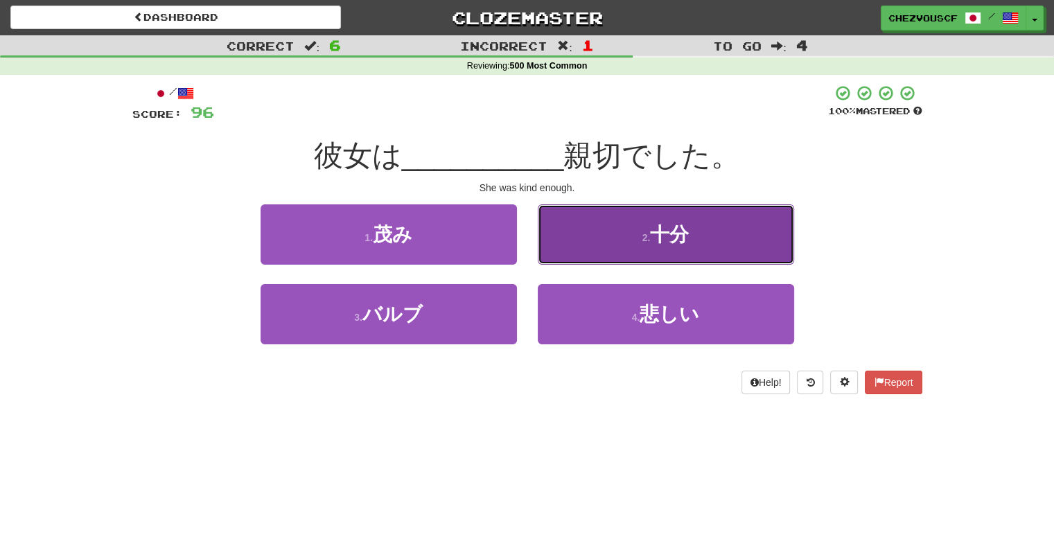
click at [587, 249] on button "2 . 十分" at bounding box center [666, 234] width 256 height 60
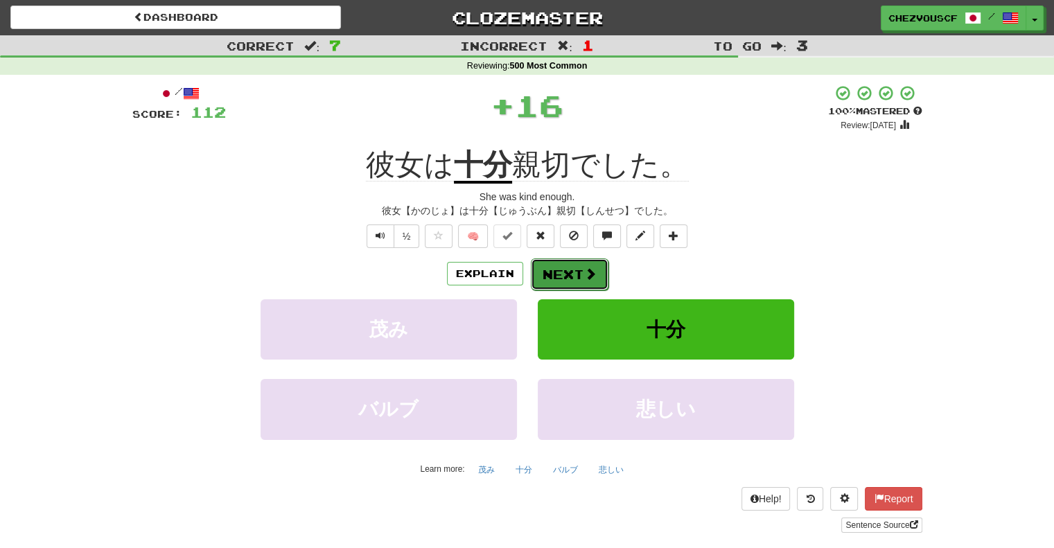
click at [565, 271] on button "Next" at bounding box center [570, 274] width 78 height 32
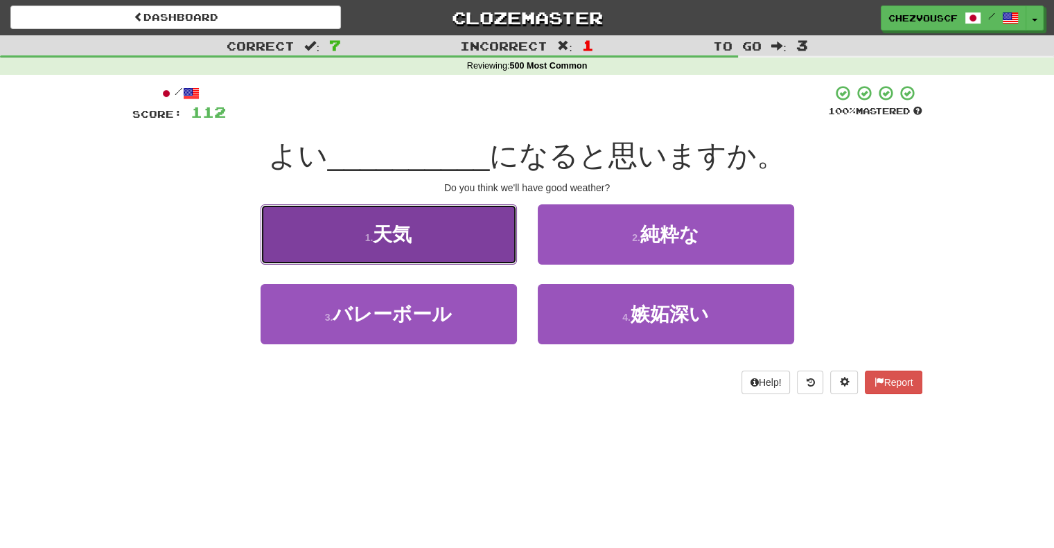
click at [513, 242] on button "1 . 天気" at bounding box center [388, 234] width 256 height 60
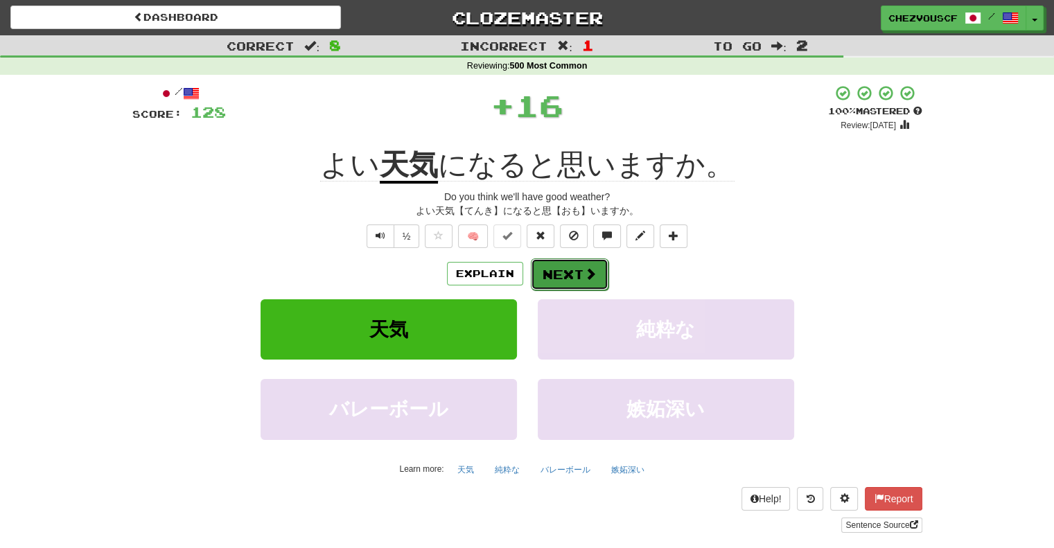
click at [577, 274] on button "Next" at bounding box center [570, 274] width 78 height 32
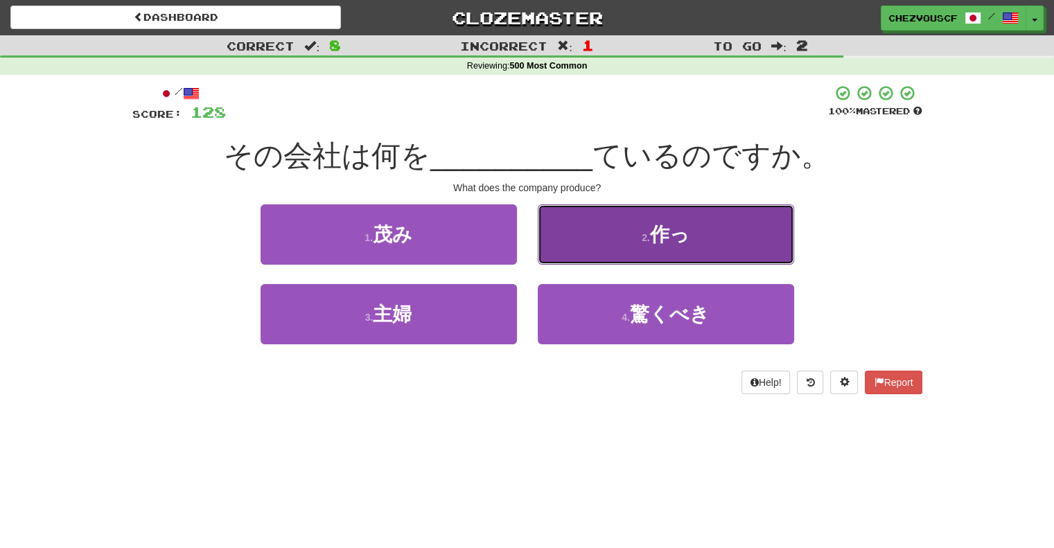
click at [605, 249] on button "2 . 作っ" at bounding box center [666, 234] width 256 height 60
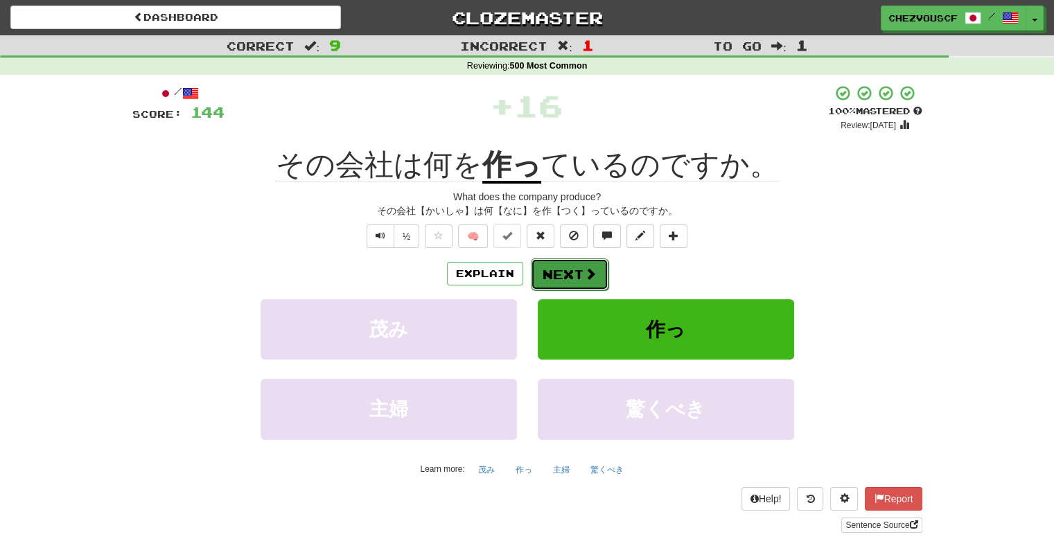
click at [574, 276] on button "Next" at bounding box center [570, 274] width 78 height 32
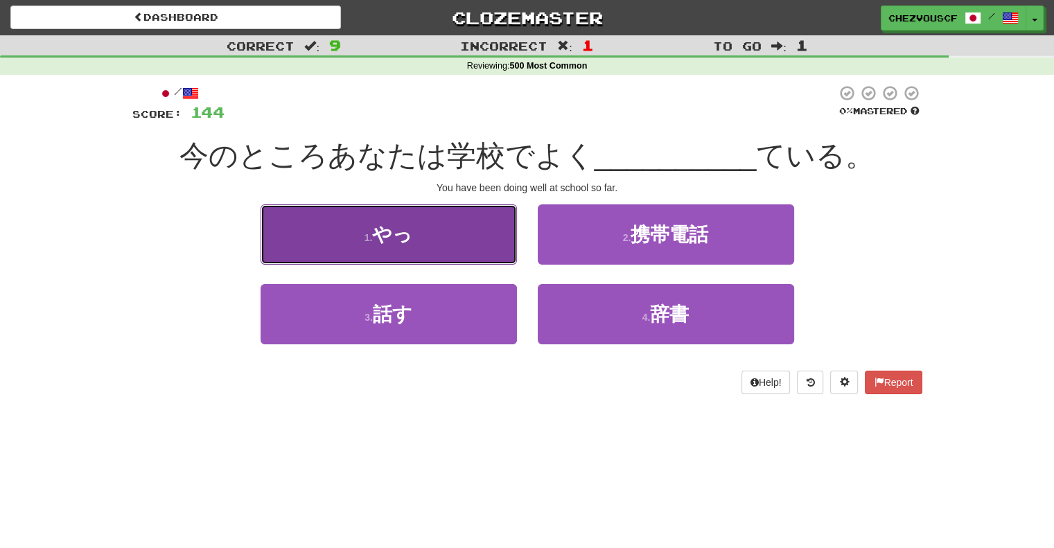
click at [477, 254] on button "1 . やっ" at bounding box center [388, 234] width 256 height 60
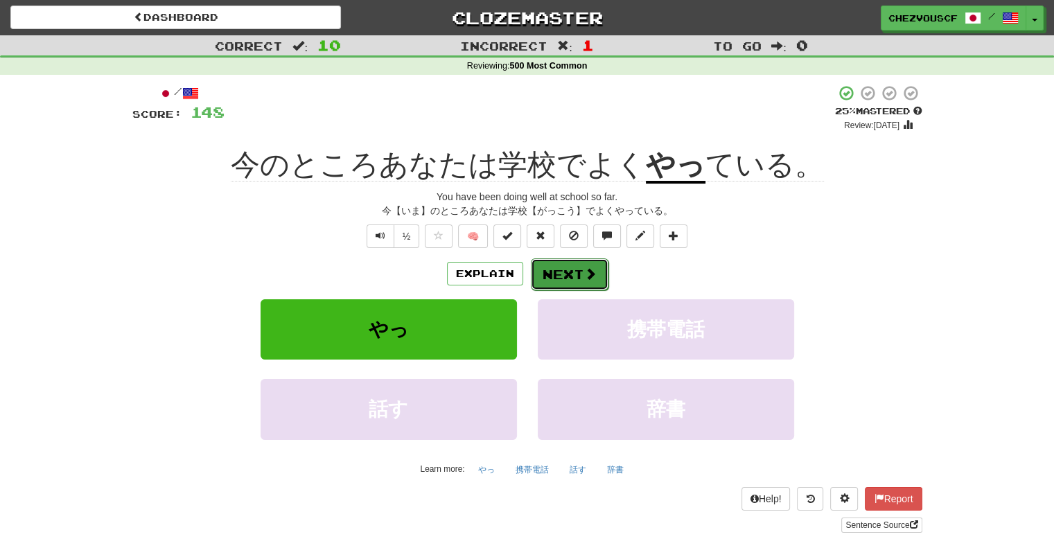
click at [578, 274] on button "Next" at bounding box center [570, 274] width 78 height 32
